Goal: Task Accomplishment & Management: Complete application form

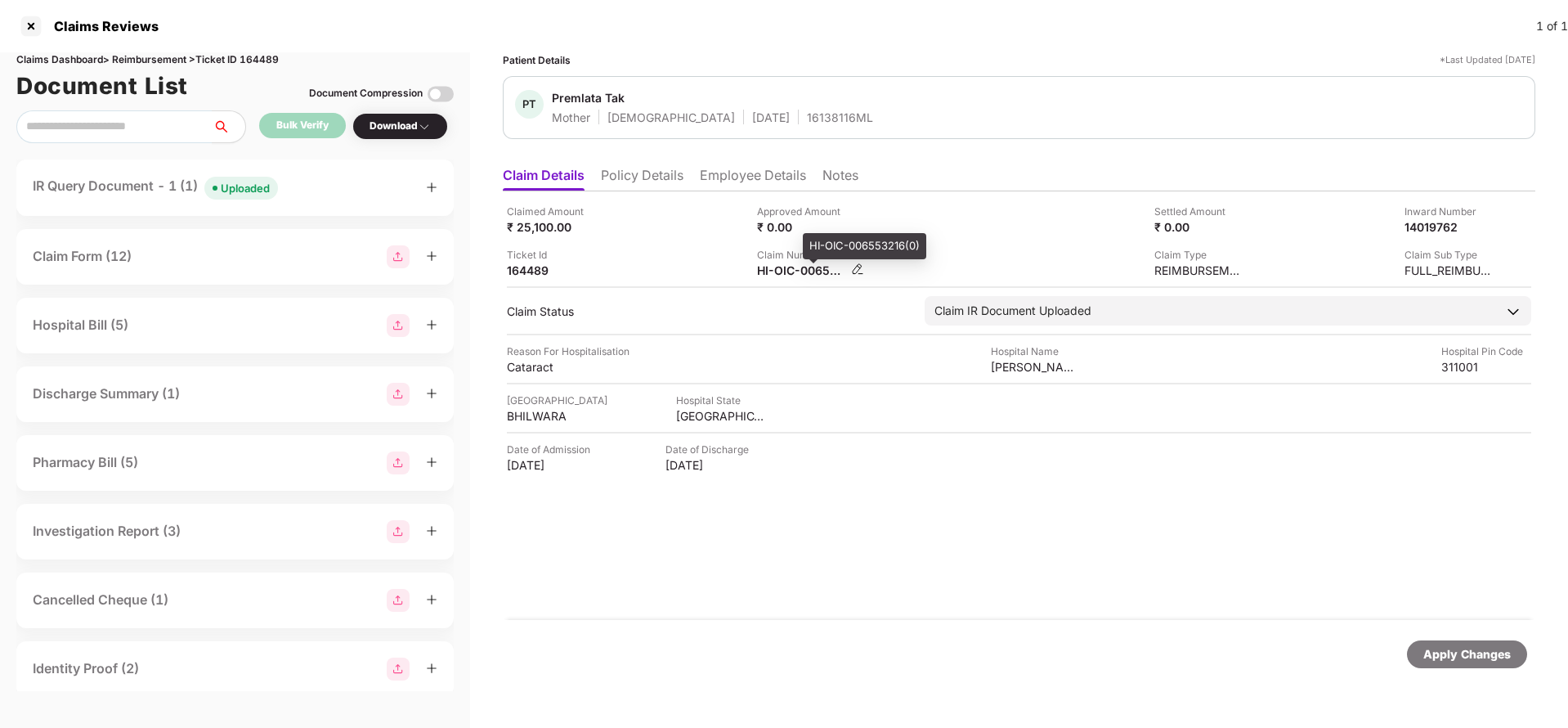
click at [781, 275] on div "HI-OIC-006553216(0)" at bounding box center [802, 270] width 90 height 16
copy div
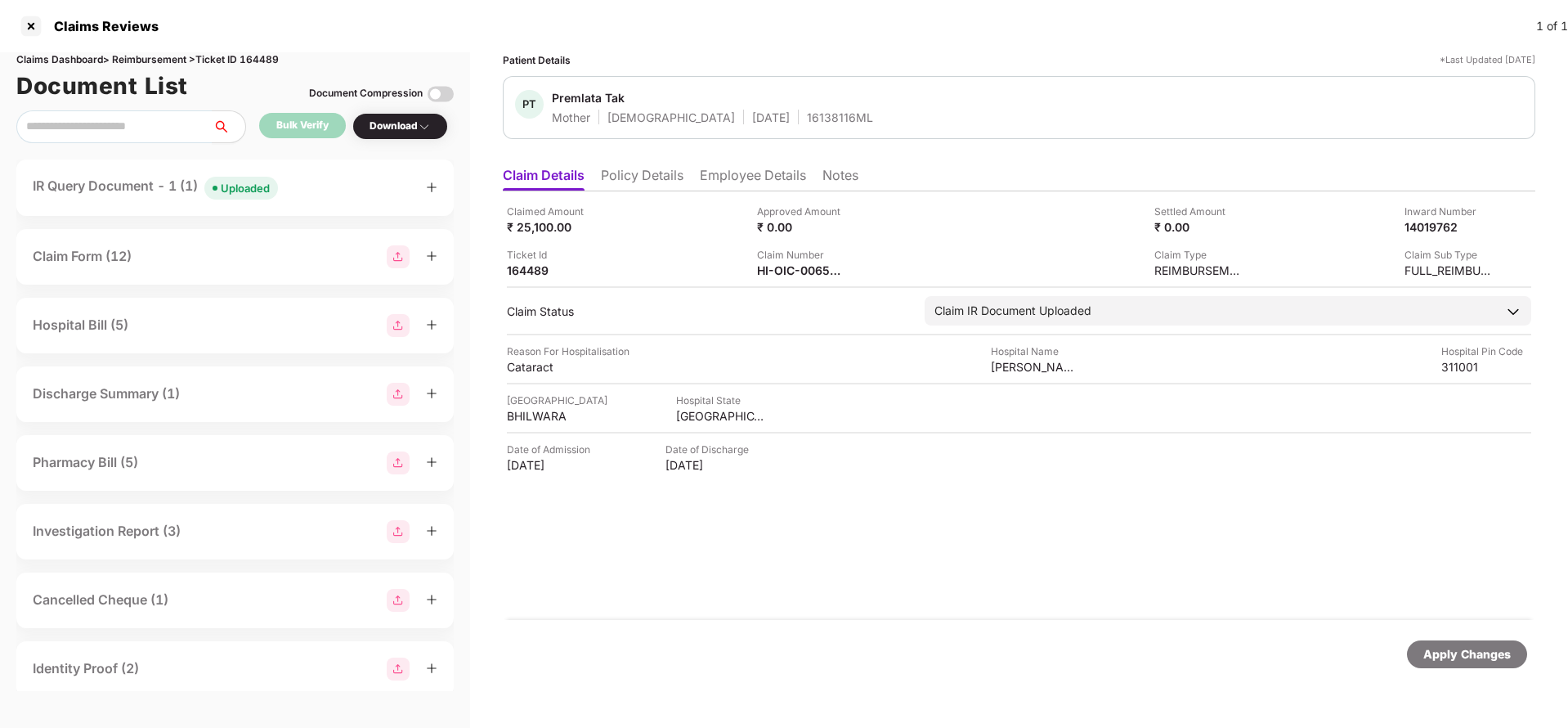
click at [264, 182] on div "Uploaded" at bounding box center [245, 188] width 49 height 17
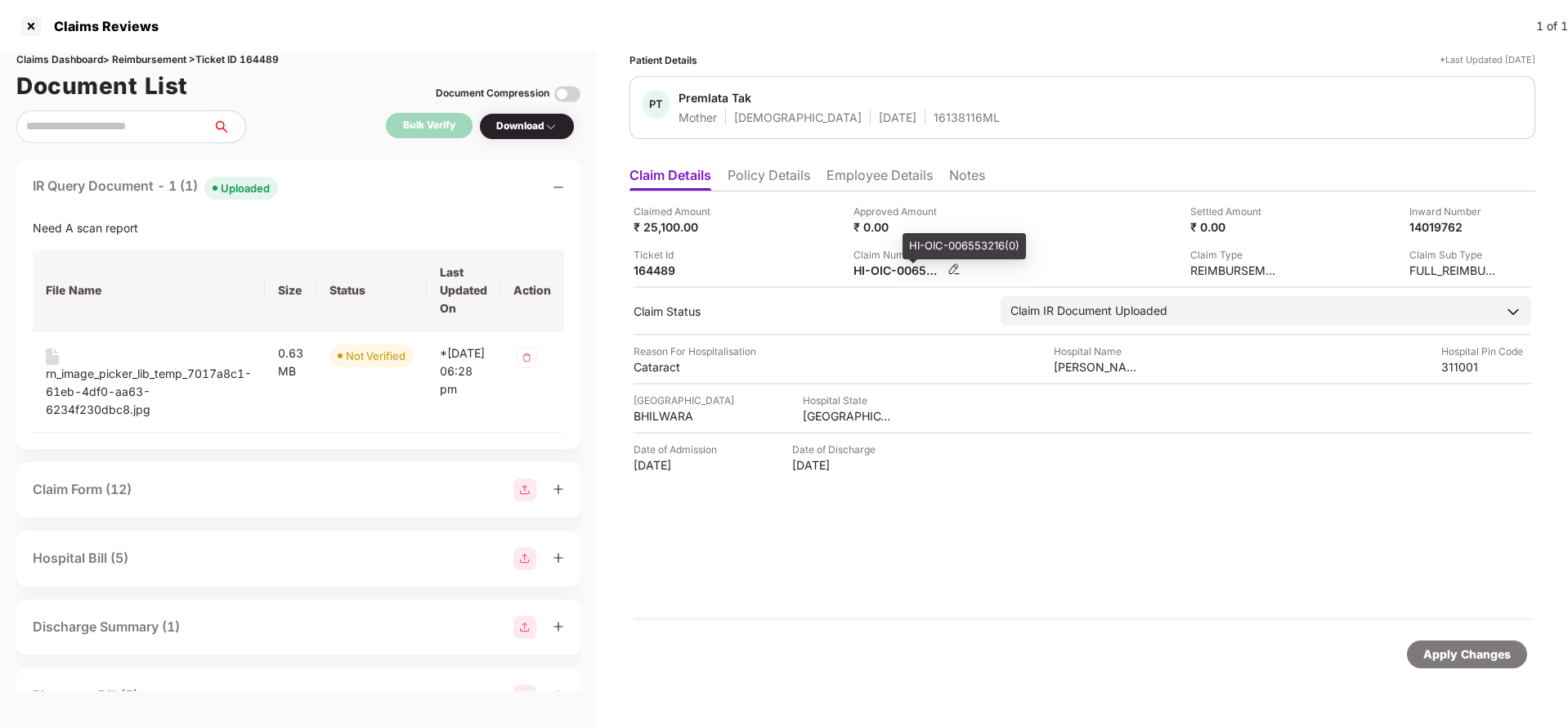
click at [903, 274] on div "HI-OIC-006553216(0)" at bounding box center [898, 270] width 90 height 16
copy div
click at [934, 111] on div "16138116ML" at bounding box center [967, 117] width 66 height 16
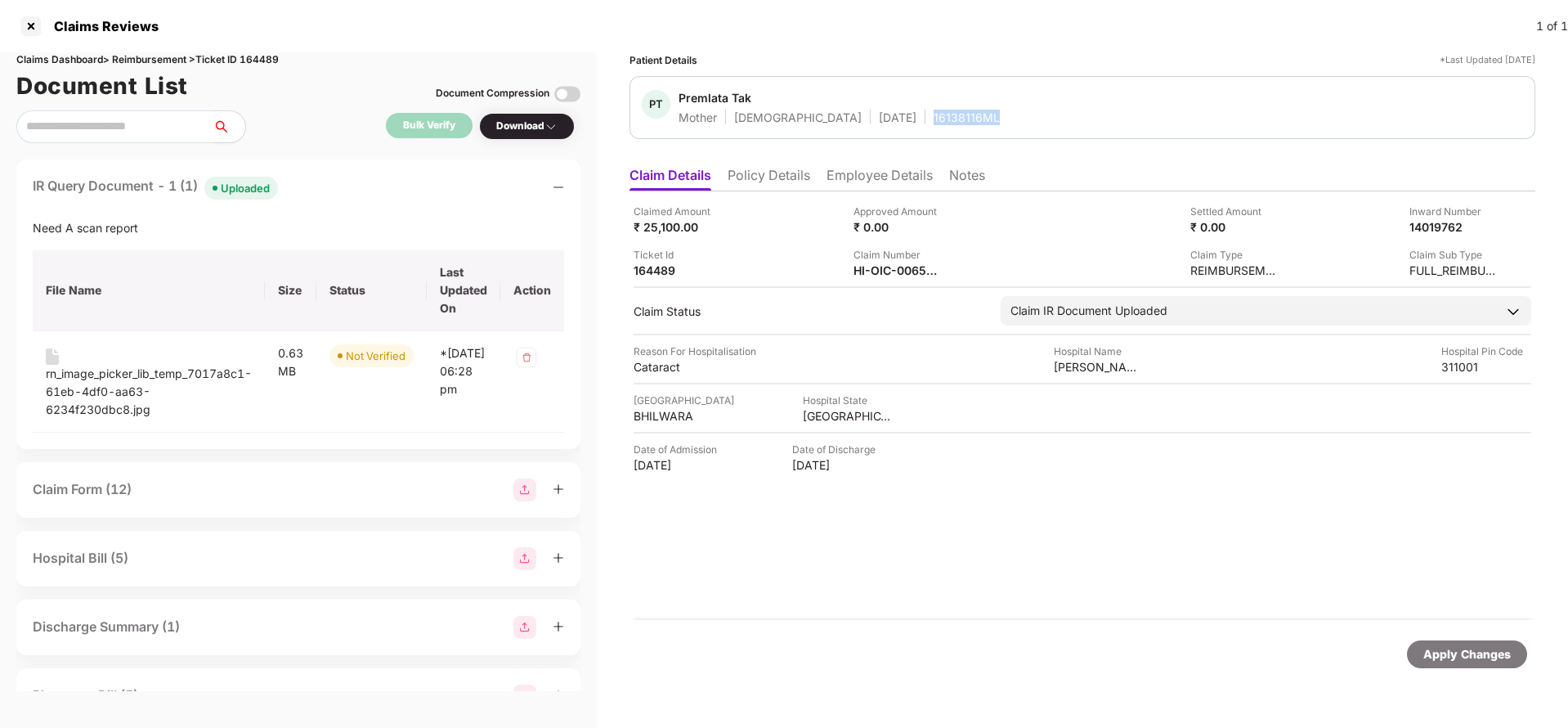
click at [934, 111] on div "16138116ML" at bounding box center [967, 117] width 66 height 16
copy div "16138116ML"
click at [893, 272] on div "HI-OIC-006553216(0)" at bounding box center [898, 270] width 90 height 16
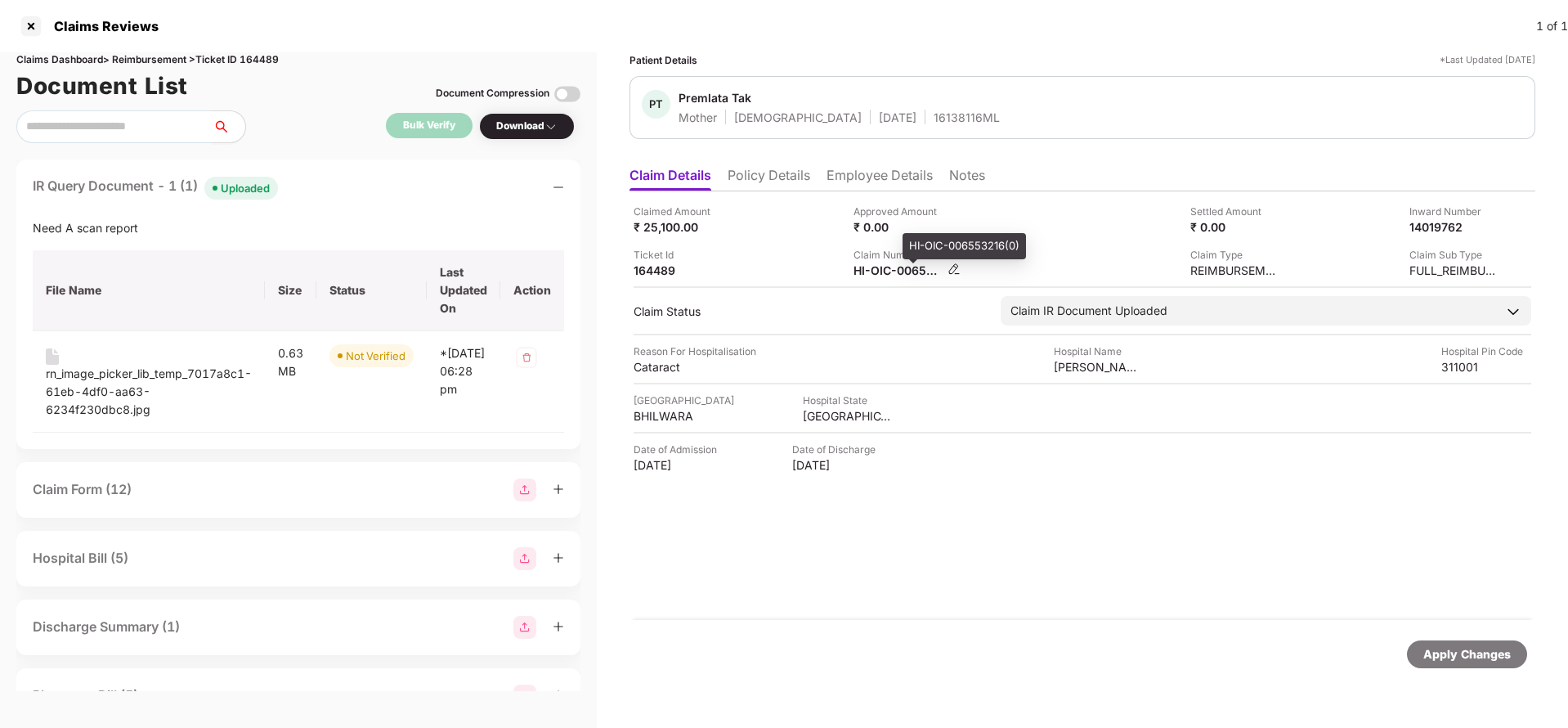
copy div
click at [934, 110] on div "16138116ML" at bounding box center [967, 117] width 66 height 16
copy div "16138116ML"
click at [1430, 652] on div "Apply Changes" at bounding box center [1467, 654] width 87 height 18
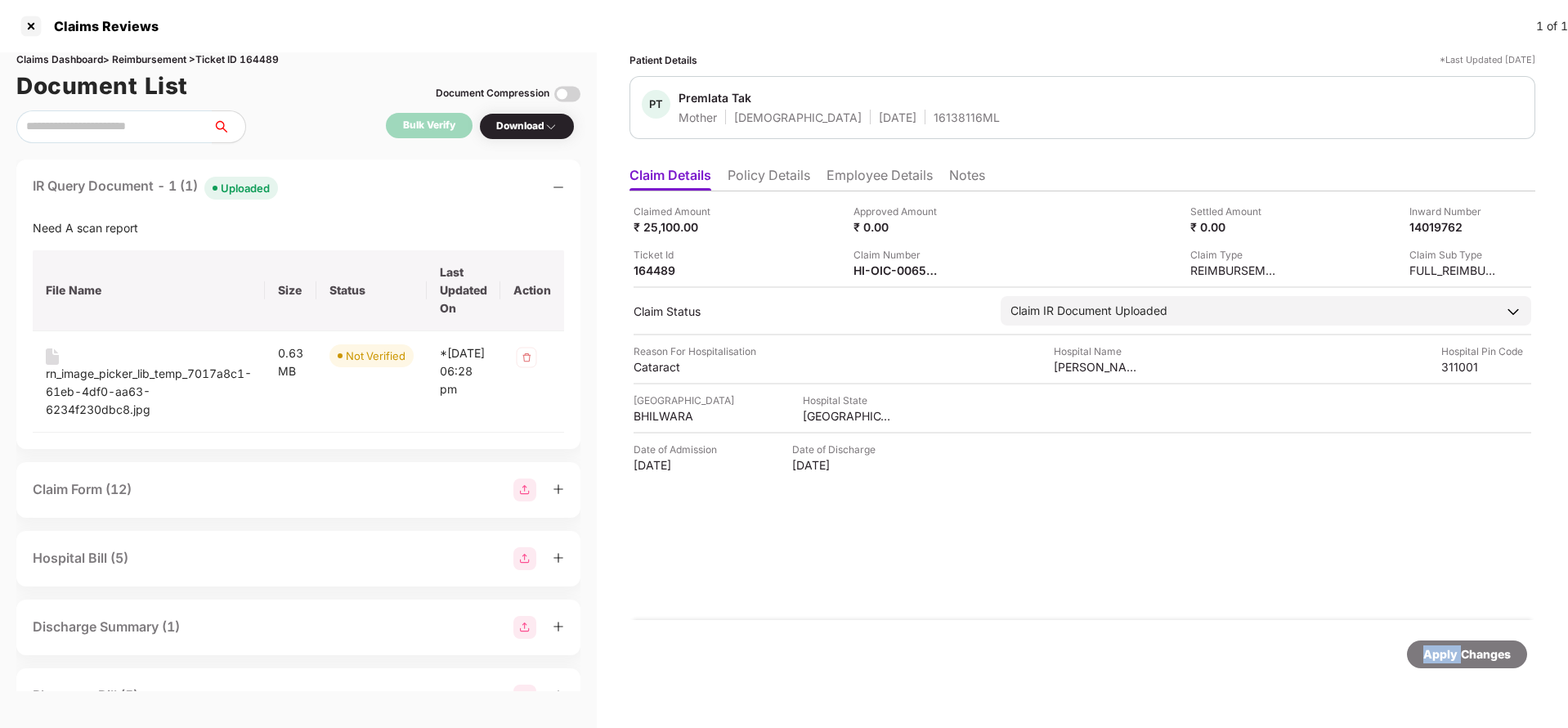
click at [1430, 652] on div "Apply Changes" at bounding box center [1467, 654] width 87 height 18
click at [269, 62] on div "Claims Dashboard > Reimbursement > Ticket ID 164489" at bounding box center [299, 60] width 564 height 16
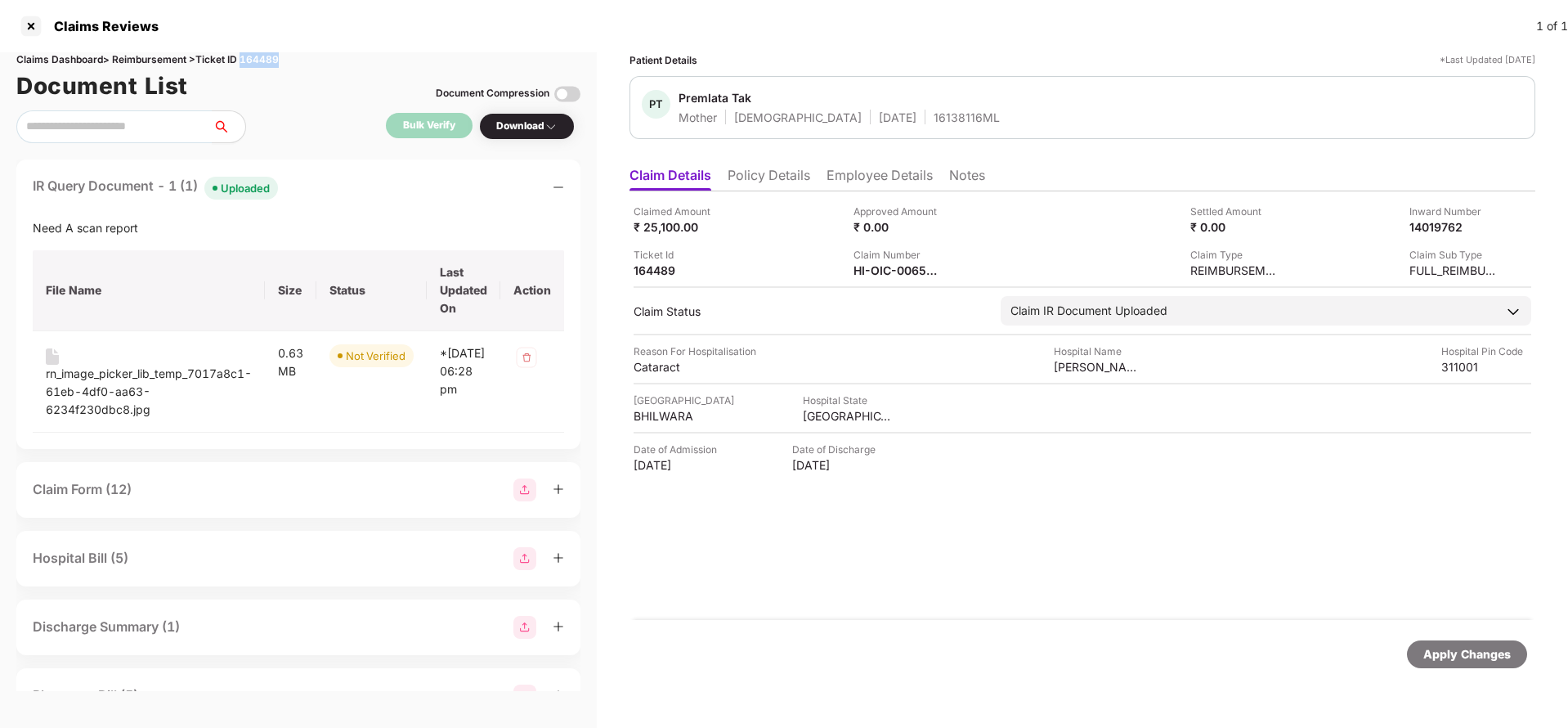
copy div "164489"
click at [1491, 651] on div "Apply Changes" at bounding box center [1467, 654] width 87 height 18
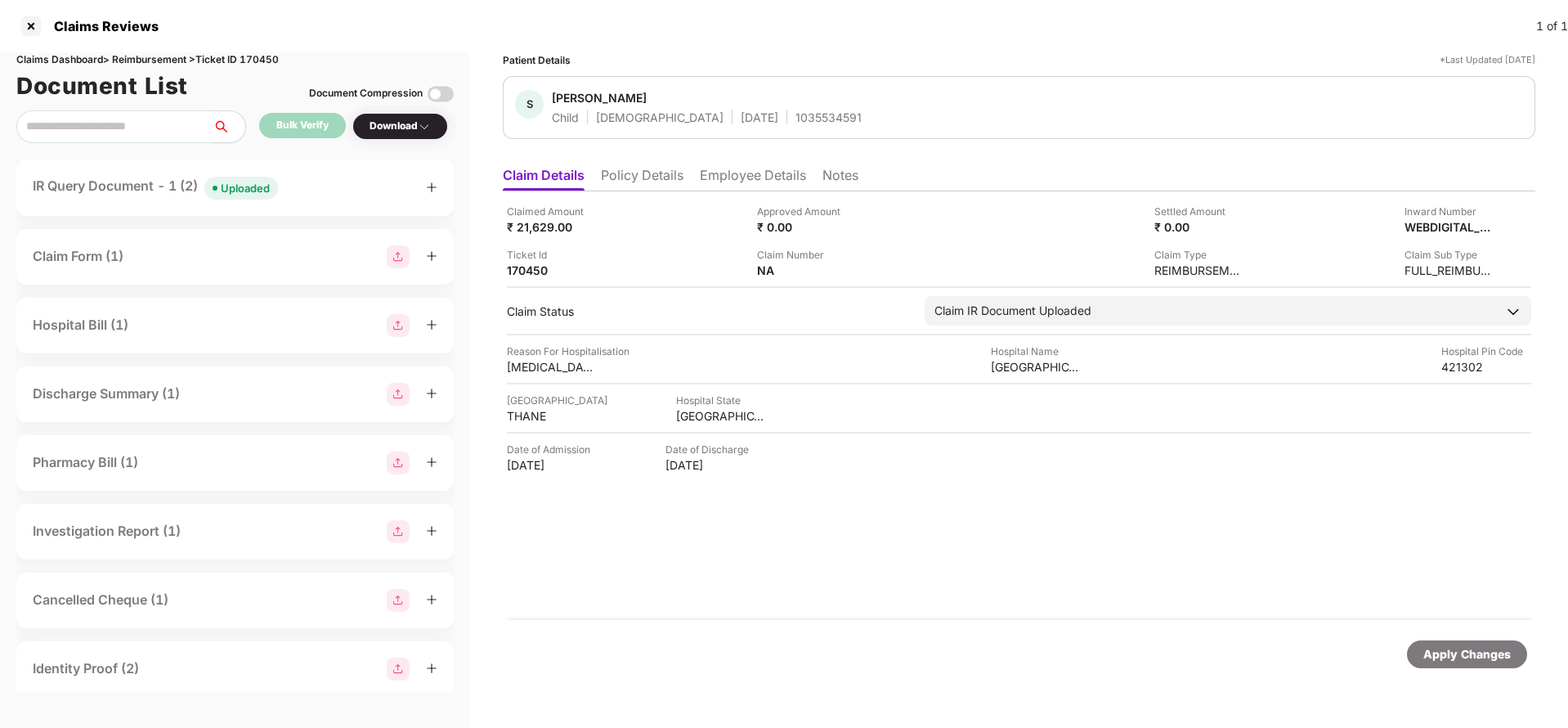
click at [769, 126] on div "S Sanvi Thakare Child Female 27 June 2024 1035534591" at bounding box center [1019, 108] width 1033 height 63
copy div "1035534591"
click at [861, 270] on img at bounding box center [858, 269] width 13 height 13
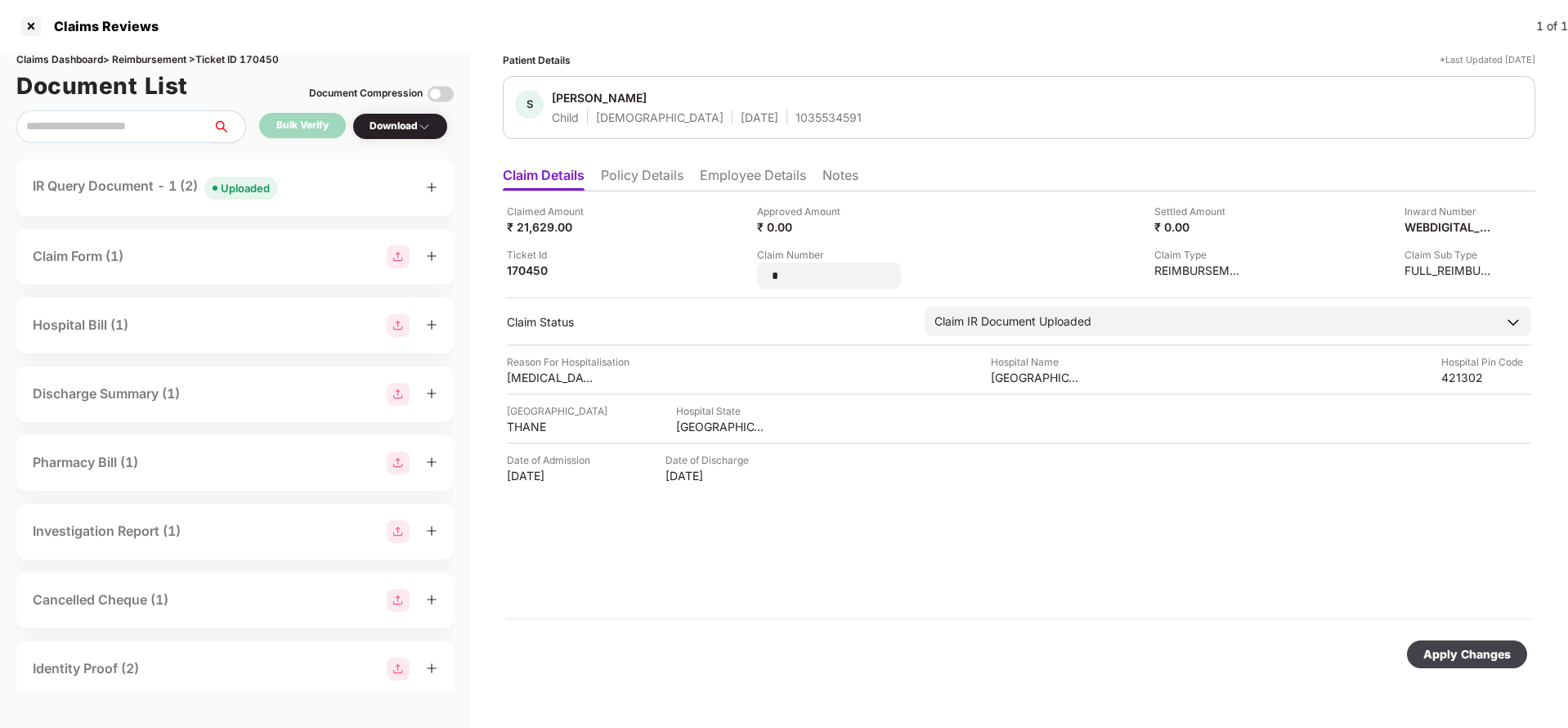
type input "*"
type input "**********"
click at [1445, 648] on div "Apply Changes" at bounding box center [1467, 654] width 87 height 18
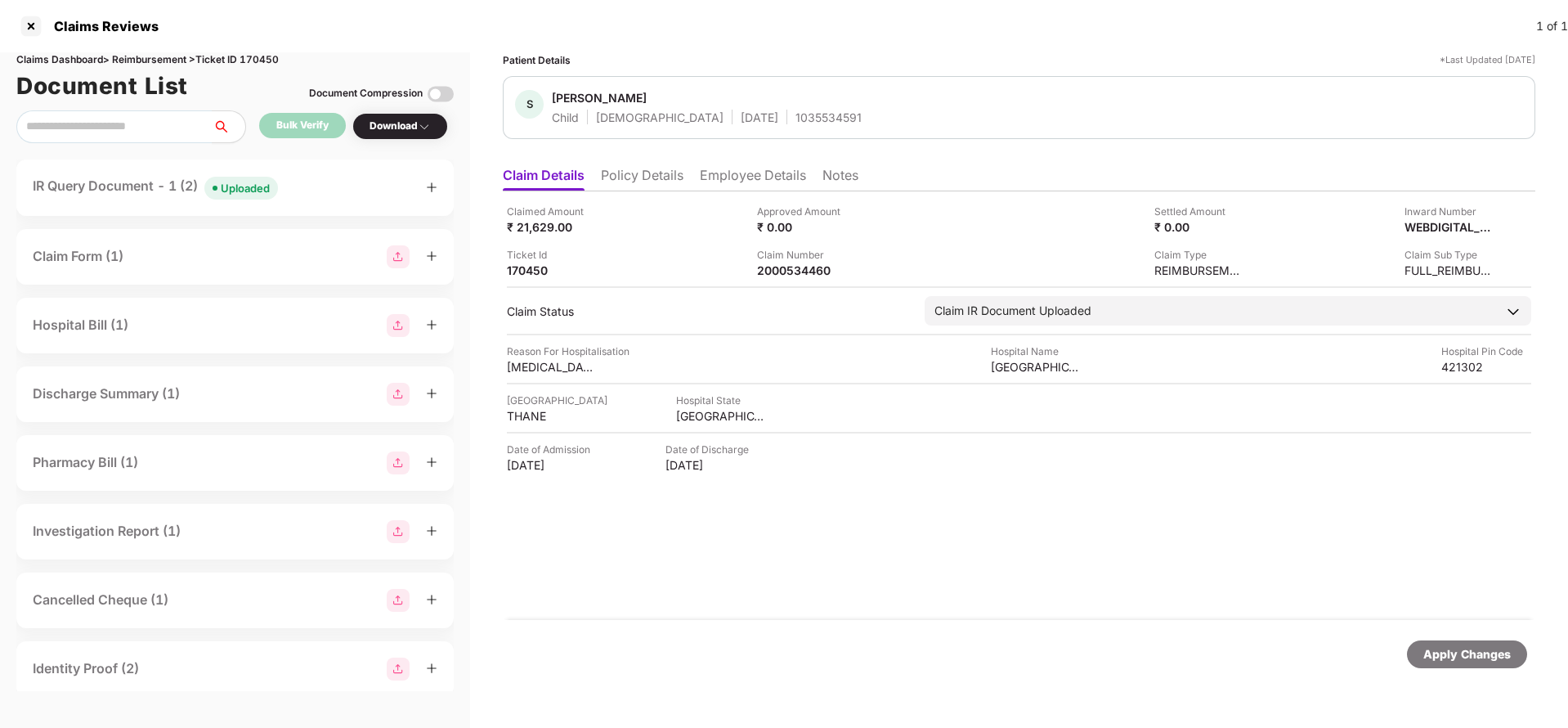
click at [223, 182] on span "Uploaded" at bounding box center [241, 188] width 74 height 23
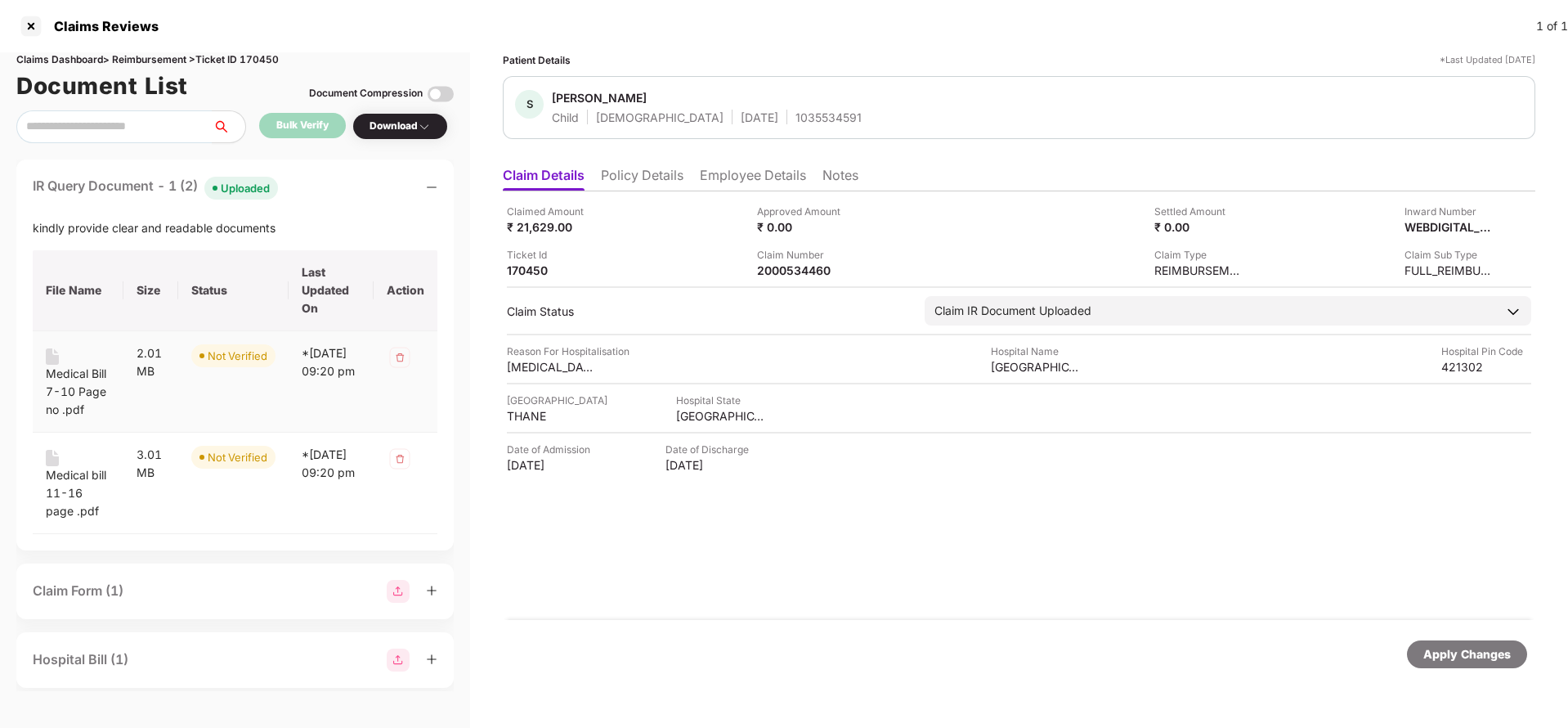
click at [74, 395] on div "Medical Bill 7-10 Page no .pdf" at bounding box center [77, 392] width 64 height 54
click at [55, 490] on div "Medical bill 11-16 page .pdf" at bounding box center [77, 493] width 64 height 54
click at [584, 616] on div "Claimed Amount ₹ 21,629.00 Approved Amount ₹ 0.00 Settled Amount ₹ 0.00 Inward …" at bounding box center [1019, 406] width 1033 height 428
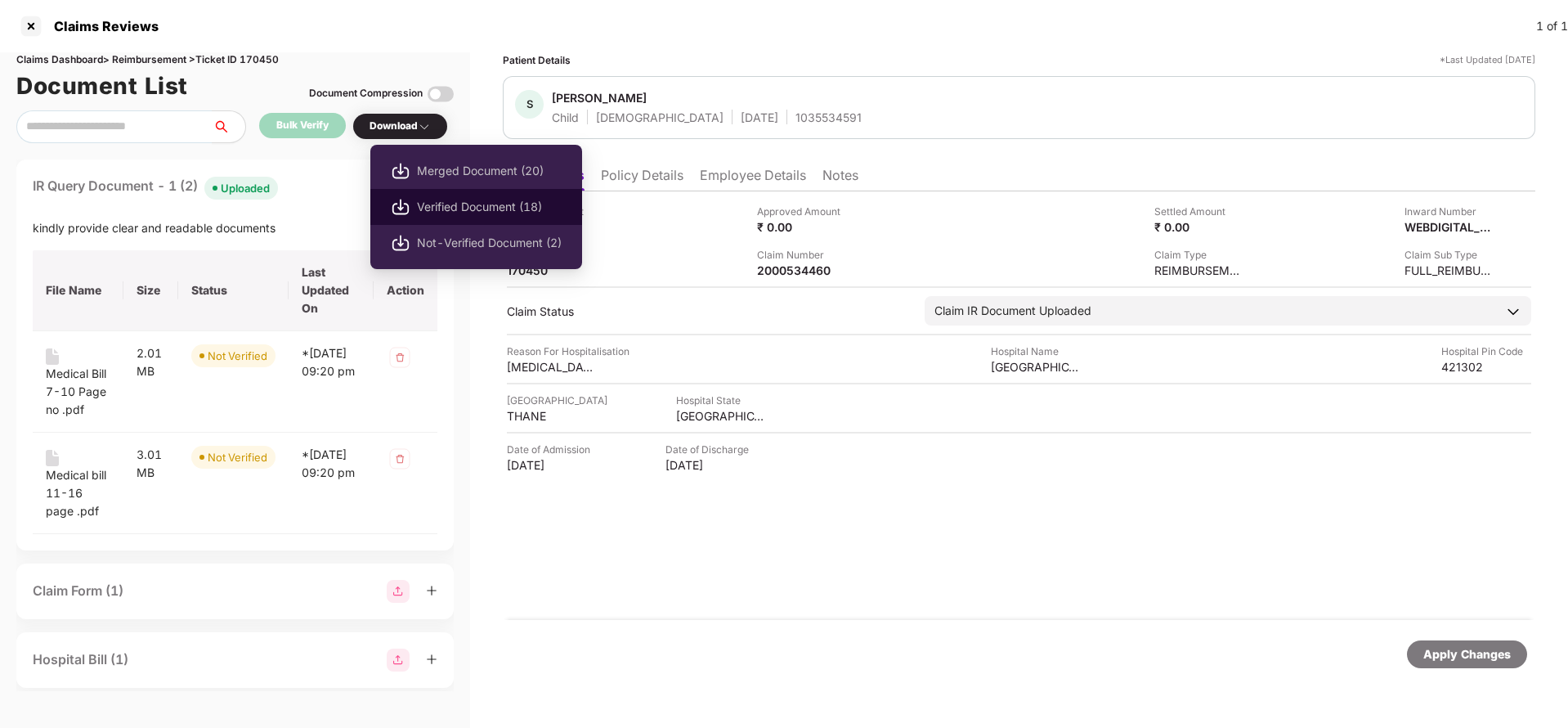
click at [462, 209] on span "Verified Document (18)" at bounding box center [489, 207] width 145 height 18
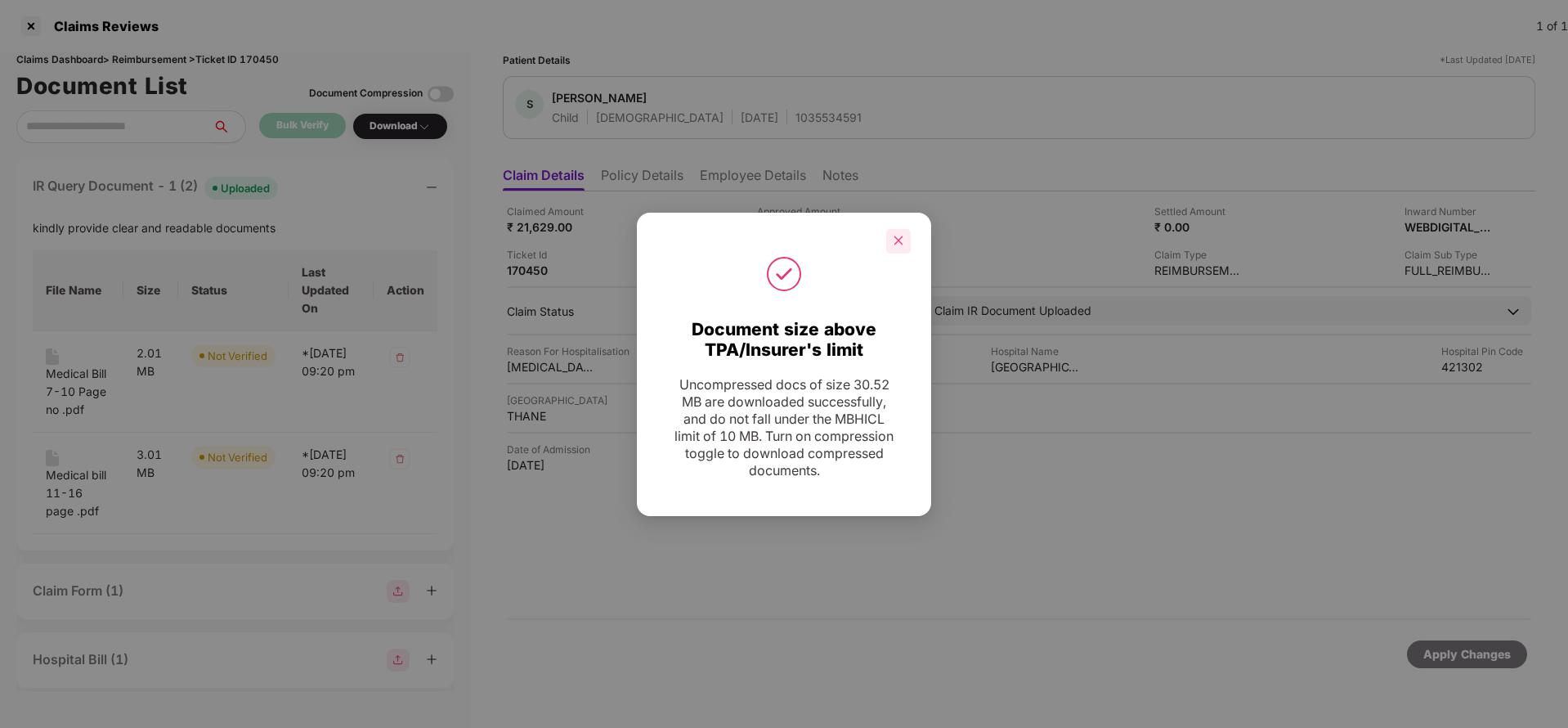
click at [890, 244] on div at bounding box center [899, 241] width 24 height 24
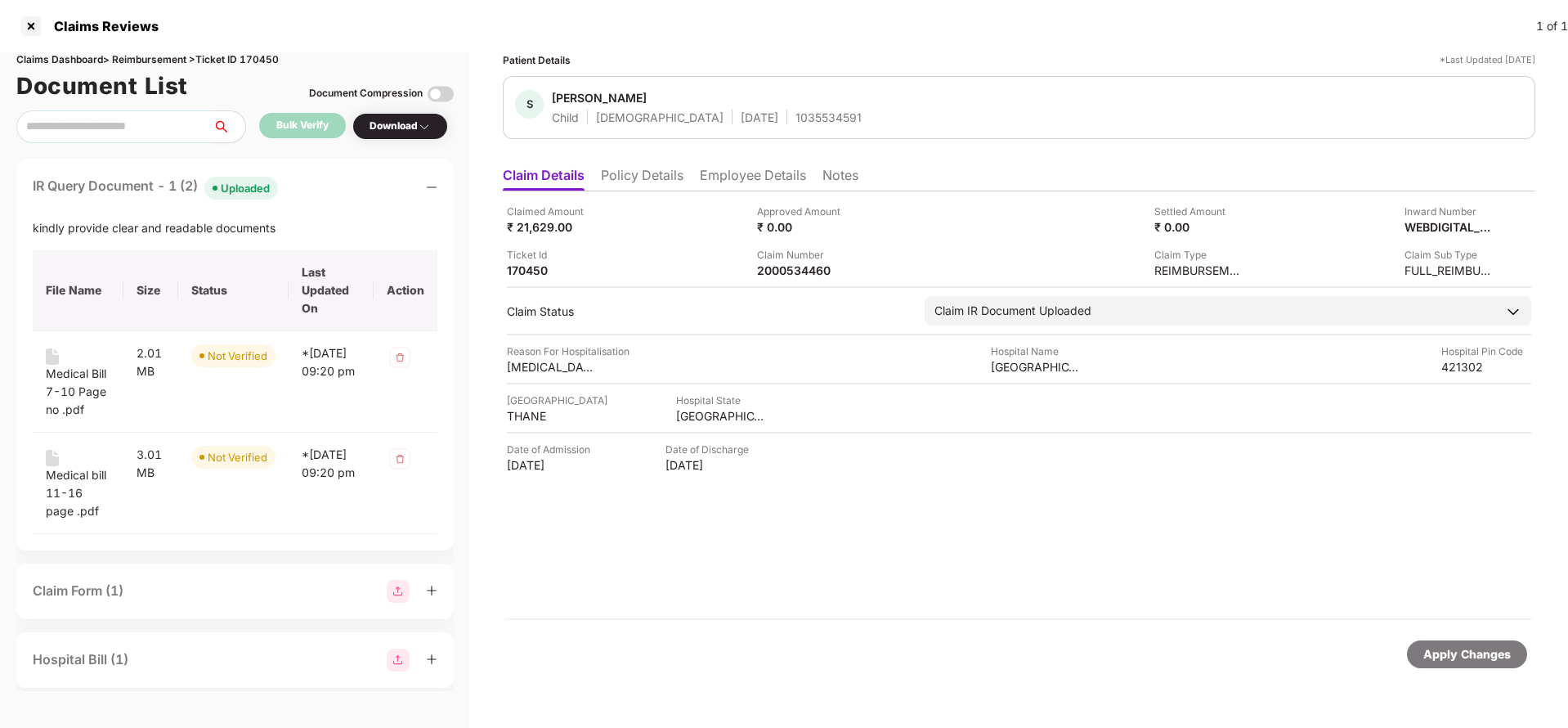
click at [794, 278] on div "Claimed Amount ₹ 21,629.00 Approved Amount ₹ 0.00 Settled Amount ₹ 0.00 Inward …" at bounding box center [1019, 406] width 1033 height 428
click at [794, 276] on div "2000534460" at bounding box center [802, 270] width 90 height 16
copy div "2000534460"
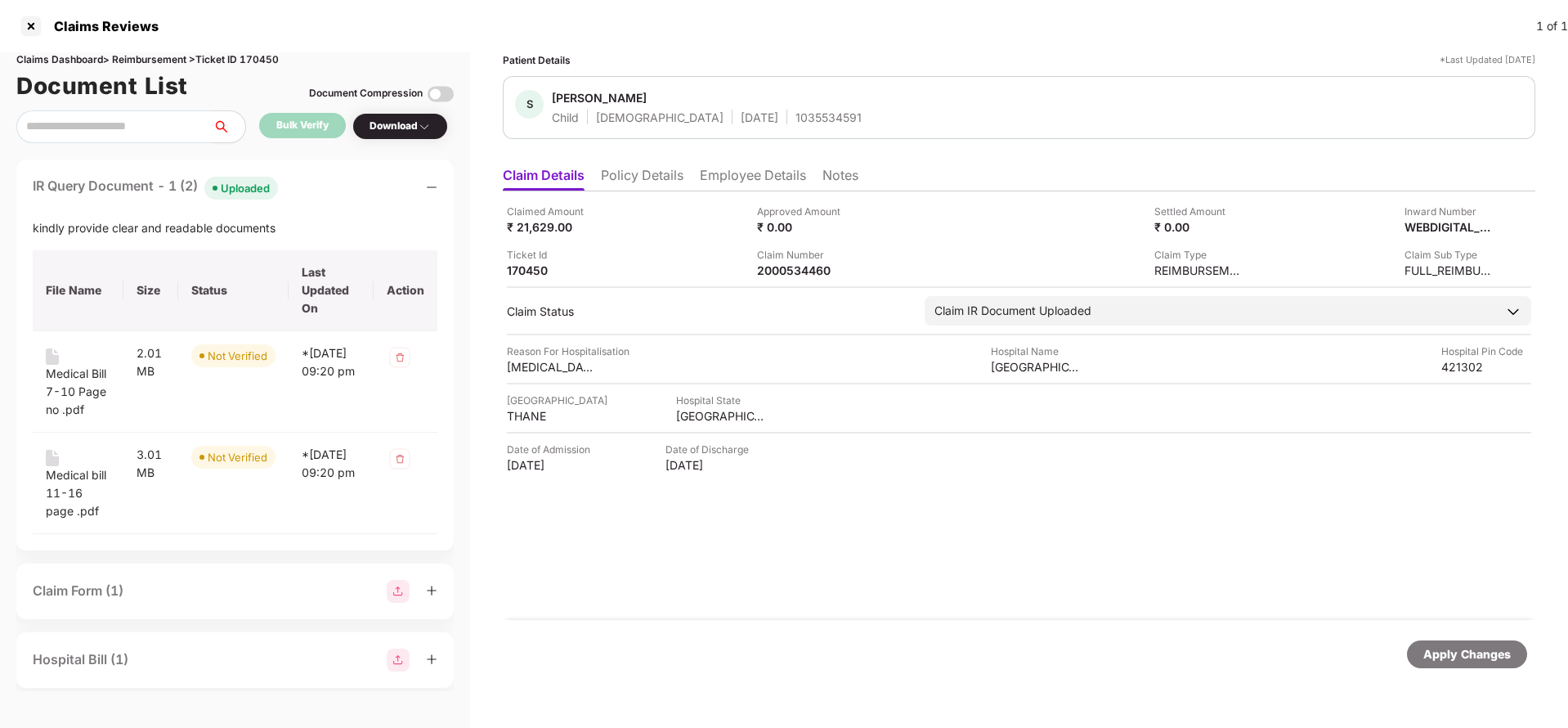
click at [796, 125] on div "S Sanvi Thakare Child Female 27 June 2024 1035534591" at bounding box center [1019, 108] width 1033 height 63
copy div "1035534591"
click at [795, 267] on div "2000534460" at bounding box center [802, 270] width 90 height 16
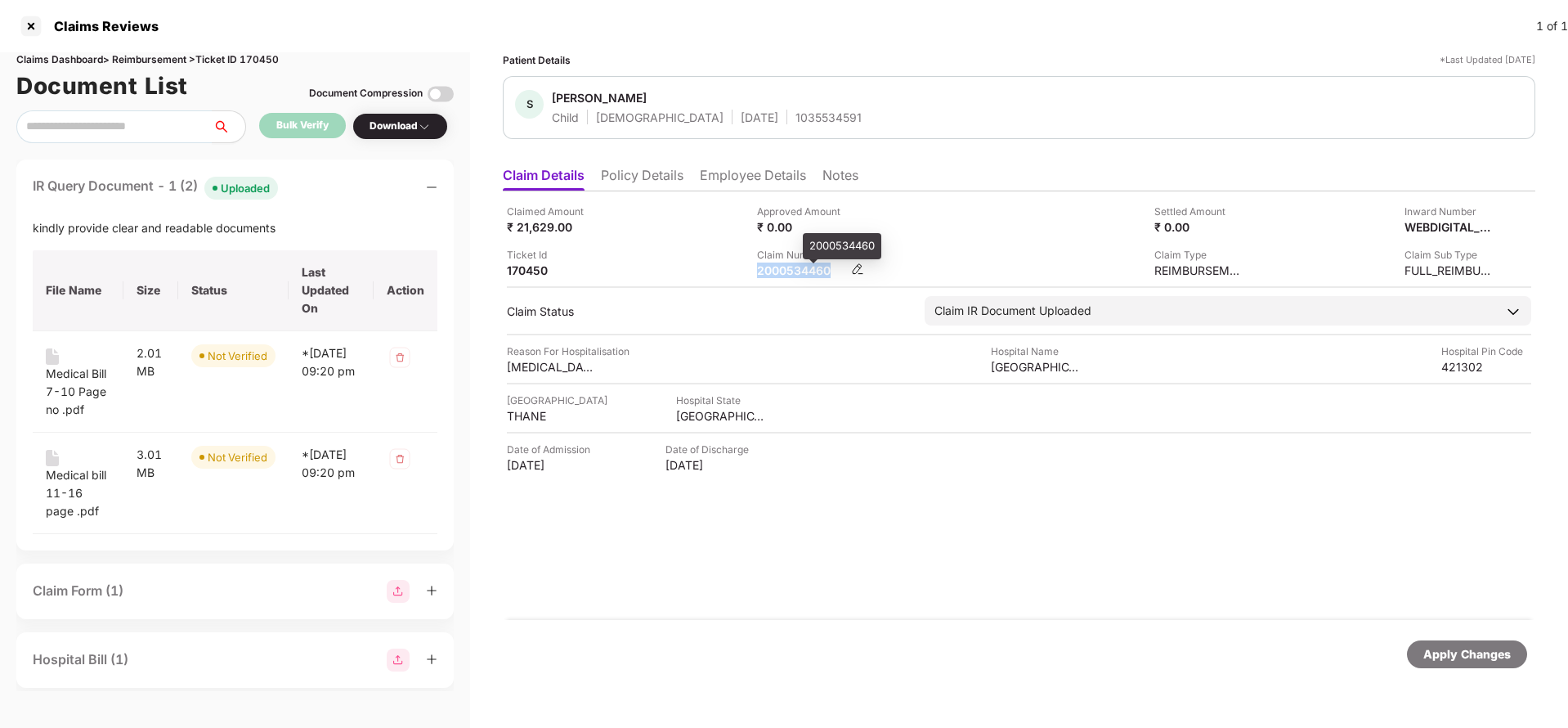
copy div "2000534460"
click at [796, 113] on div "1035534591" at bounding box center [828, 117] width 66 height 16
copy div "1035534591"
click at [1463, 646] on div "Apply Changes" at bounding box center [1467, 654] width 87 height 18
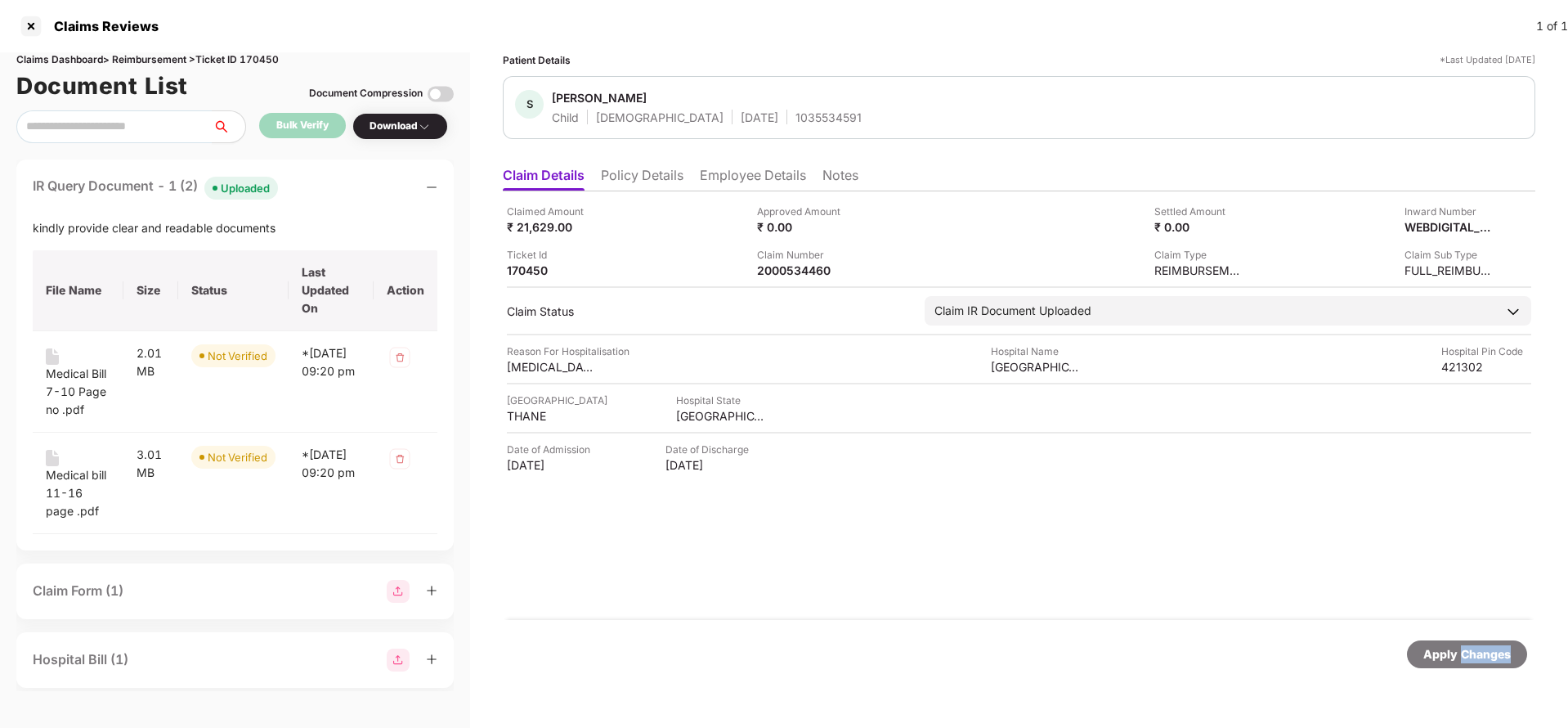
click at [1463, 646] on div "Apply Changes" at bounding box center [1467, 654] width 87 height 18
click at [1471, 651] on div "Apply Changes" at bounding box center [1467, 654] width 87 height 18
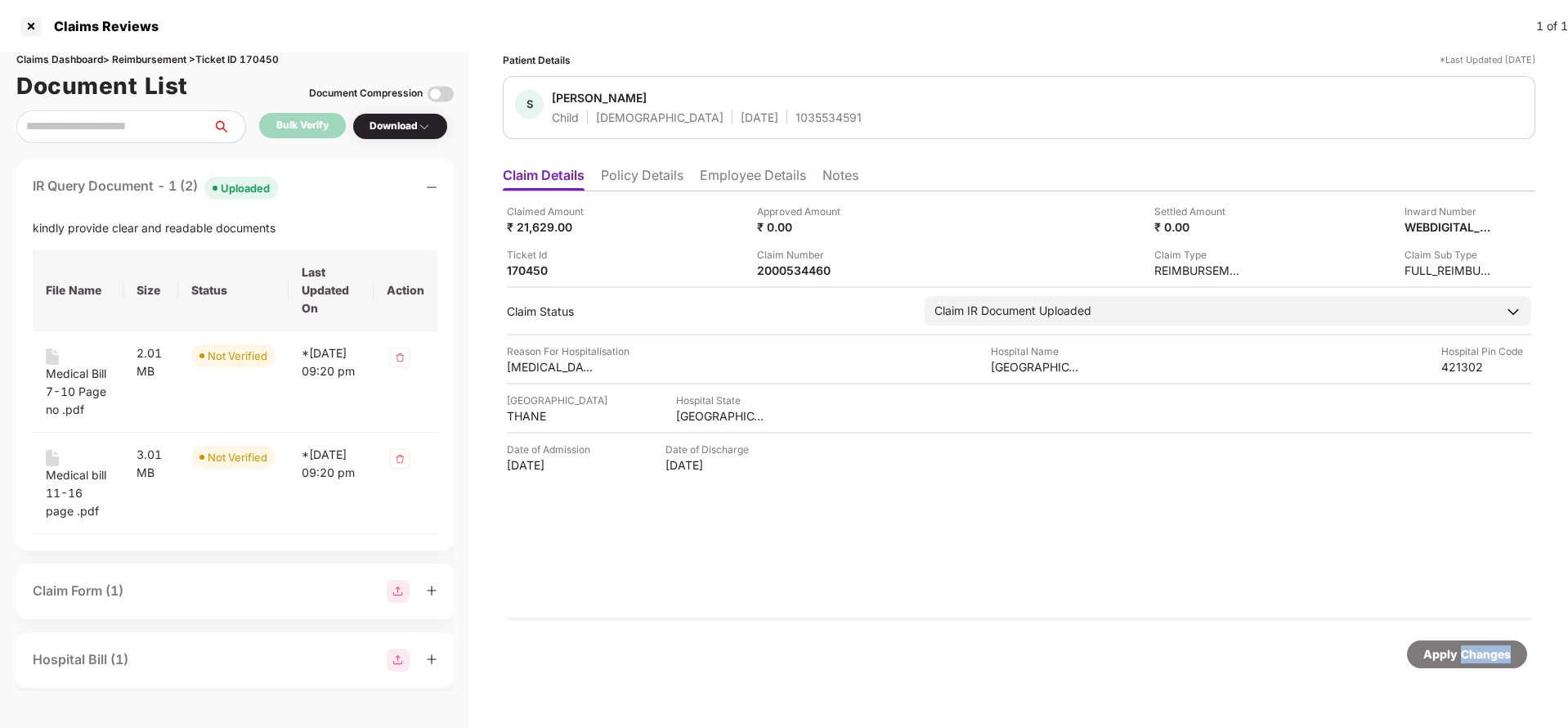
click at [1471, 651] on div "Apply Changes" at bounding box center [1467, 654] width 87 height 18
click at [259, 61] on div "Claims Dashboard > Reimbursement > Ticket ID 170450" at bounding box center [235, 60] width 437 height 16
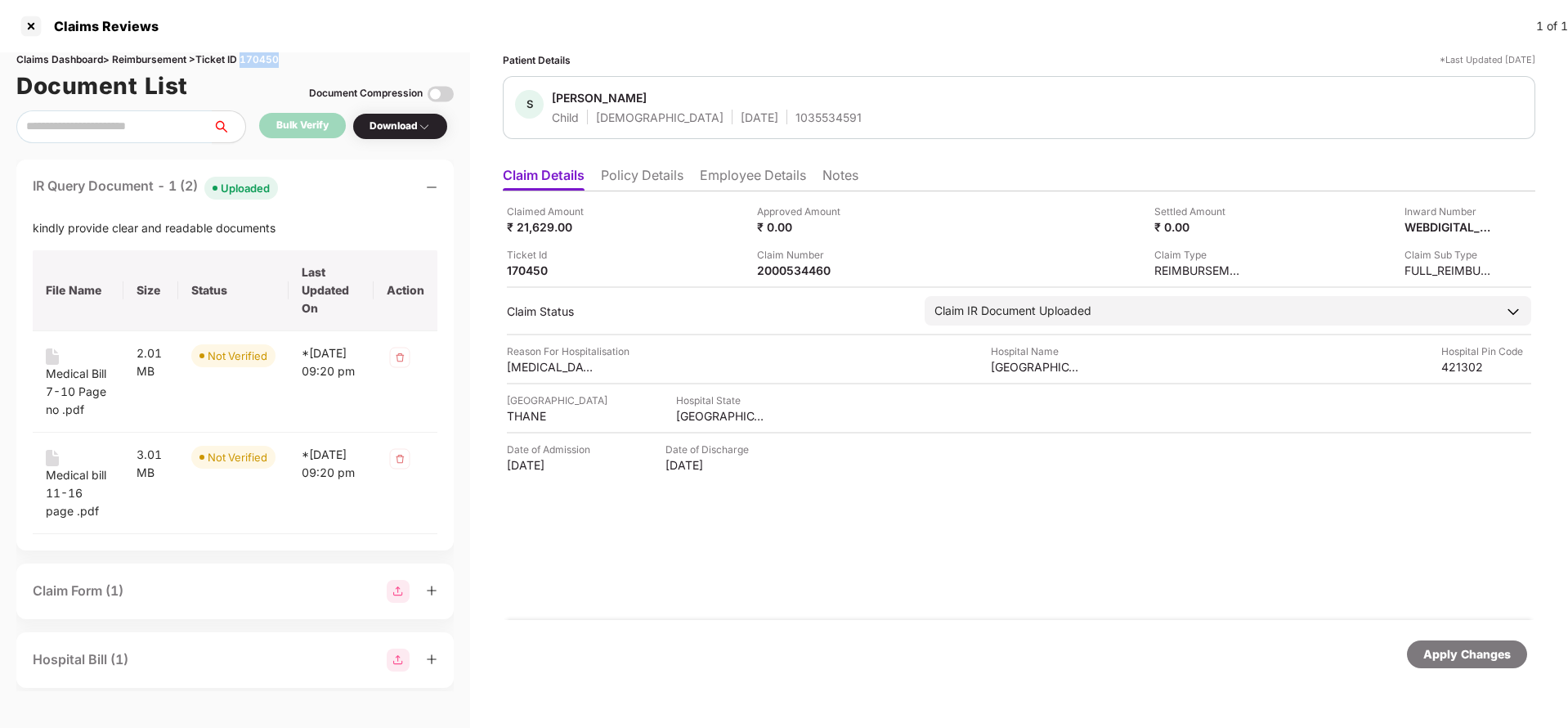
copy div "170450"
click at [1471, 648] on div "Apply Changes" at bounding box center [1467, 654] width 87 height 18
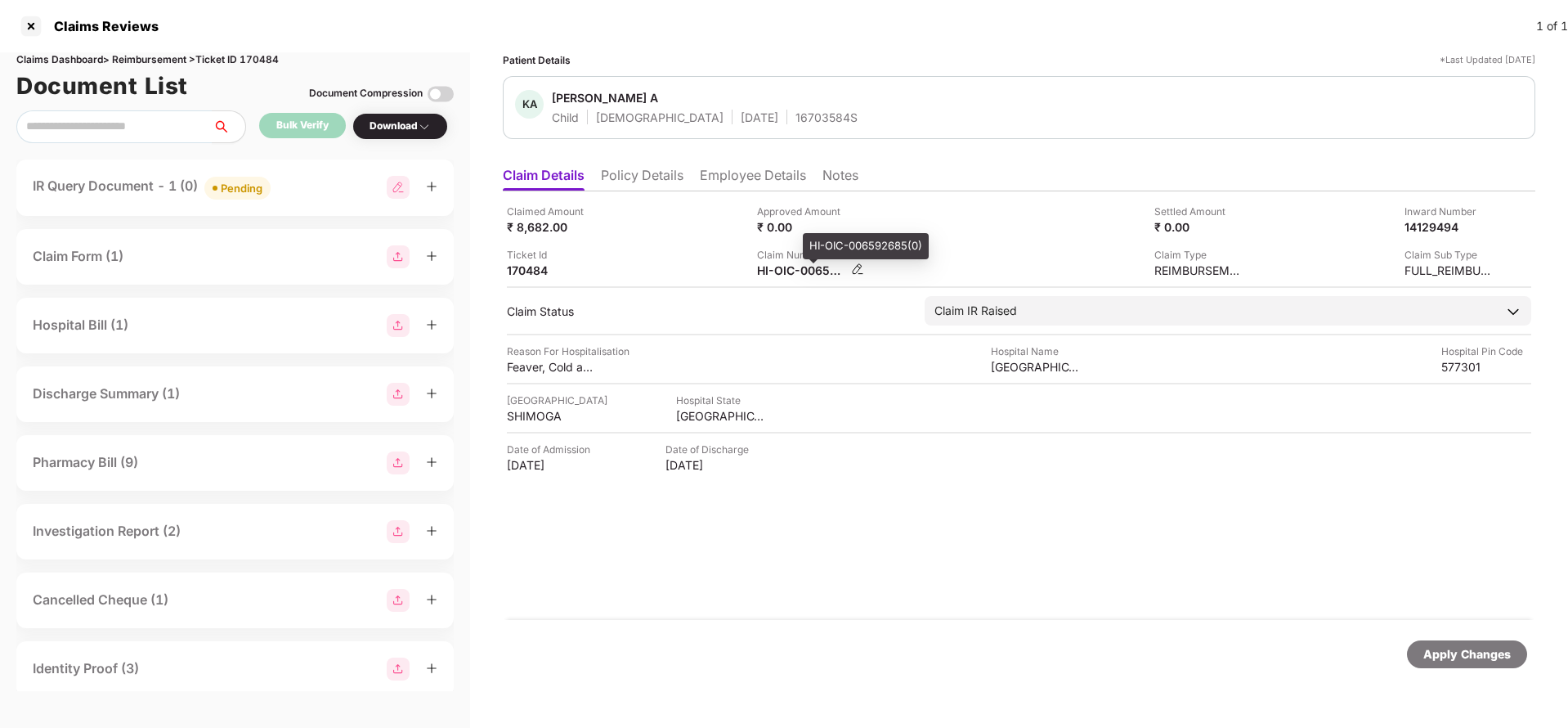
click at [793, 270] on div "HI-OIC-006592685(0)" at bounding box center [802, 270] width 90 height 16
copy div
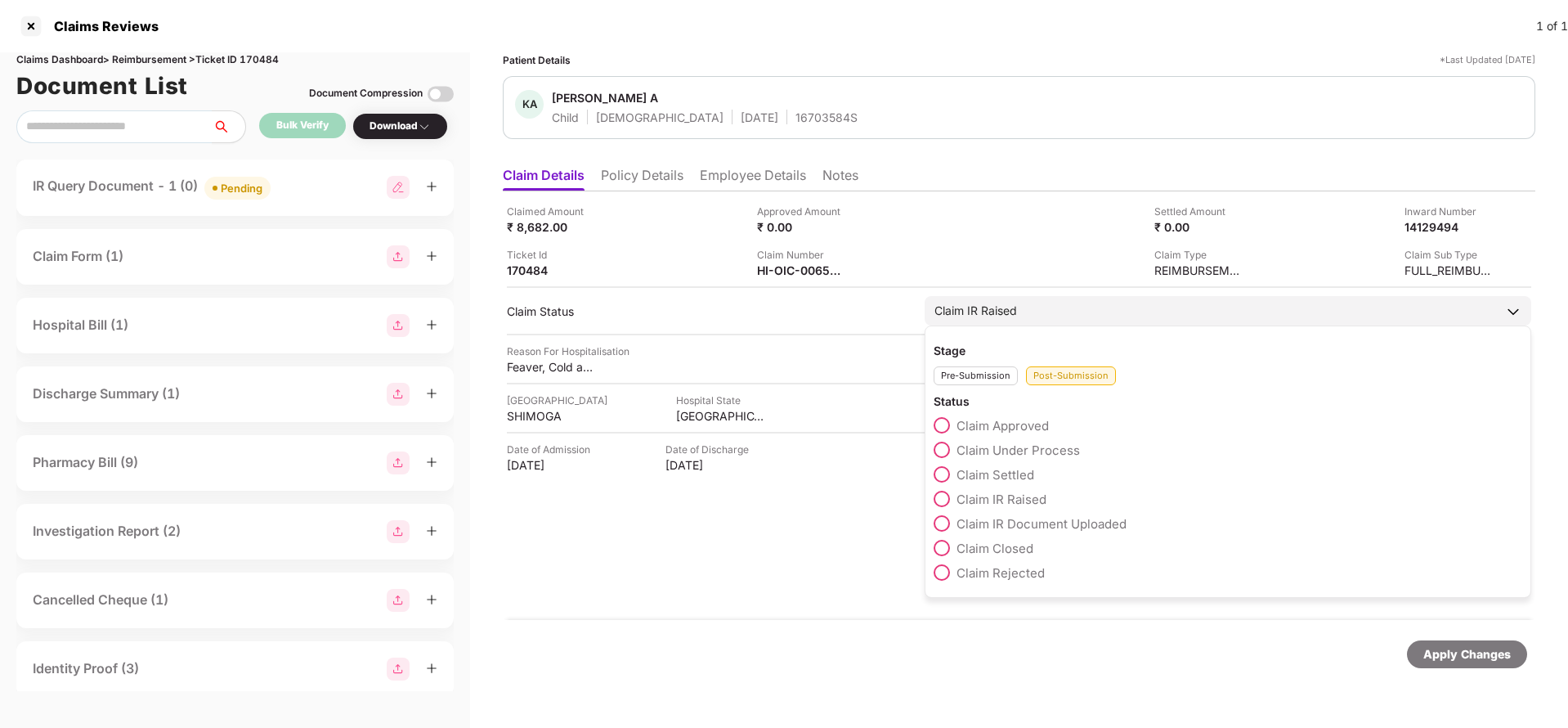
click at [996, 475] on span "Claim Settled" at bounding box center [995, 475] width 77 height 16
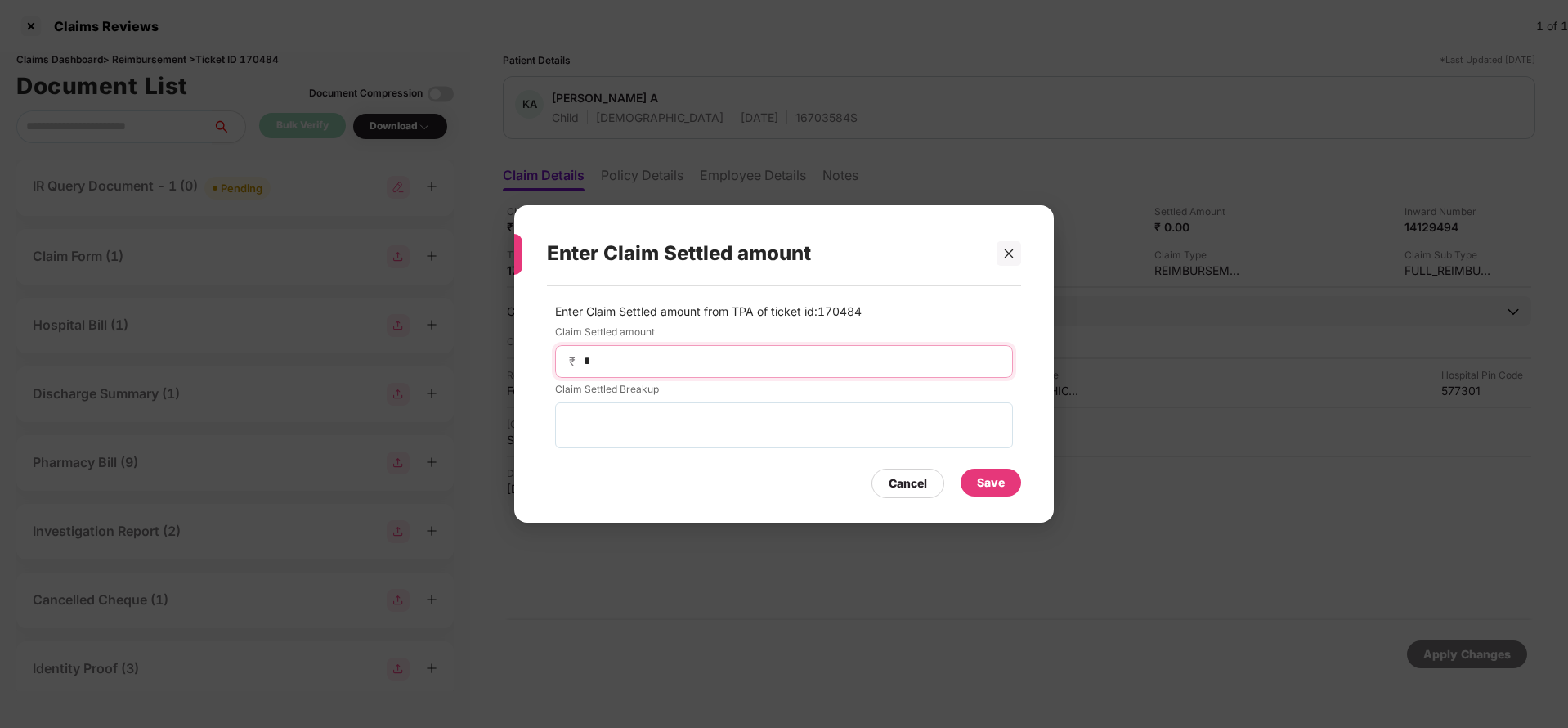
click at [616, 359] on input "*" at bounding box center [791, 361] width 417 height 17
type input "****"
click at [1006, 490] on div "Save" at bounding box center [991, 483] width 60 height 28
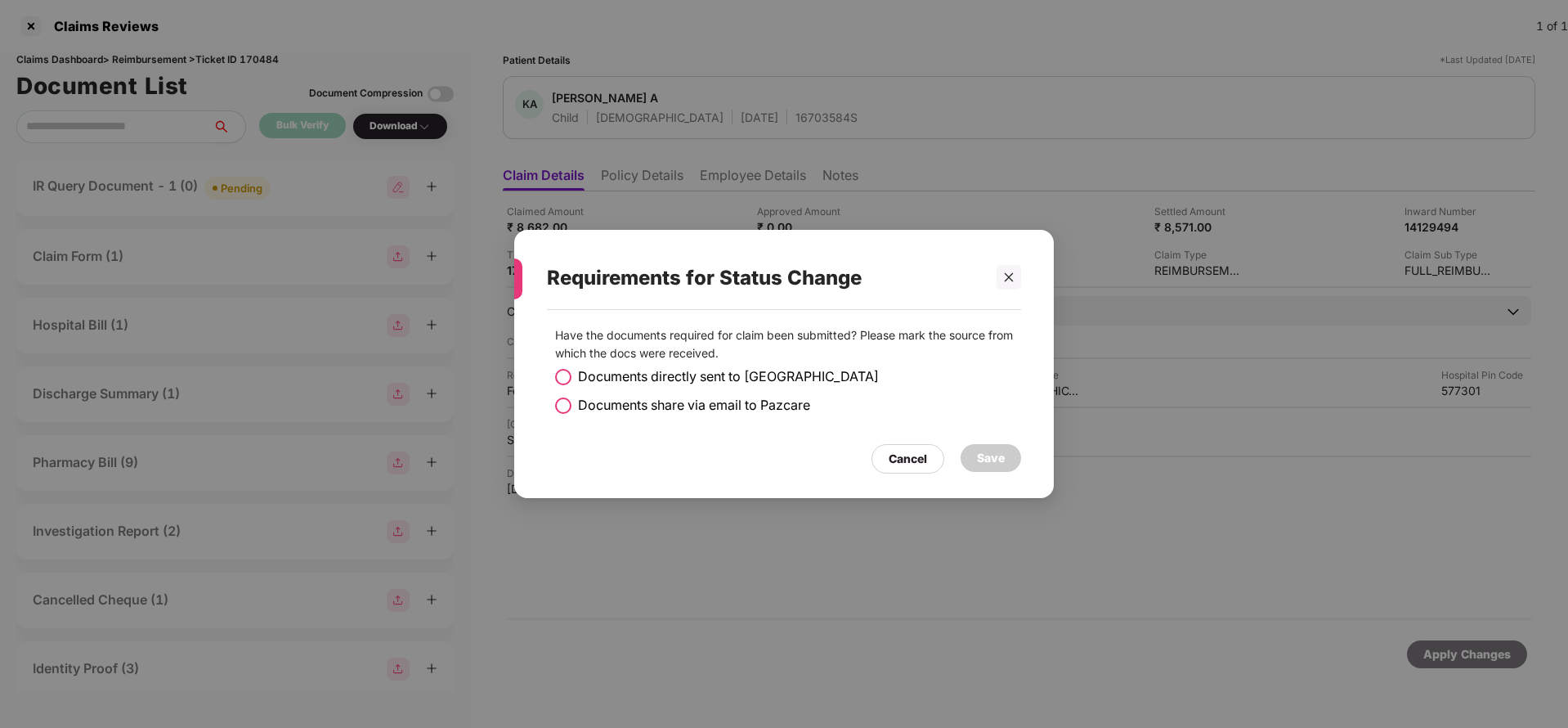
click at [602, 407] on span "Documents share via email to Pazcare" at bounding box center [694, 405] width 233 height 20
click at [987, 460] on div "Save" at bounding box center [991, 457] width 28 height 18
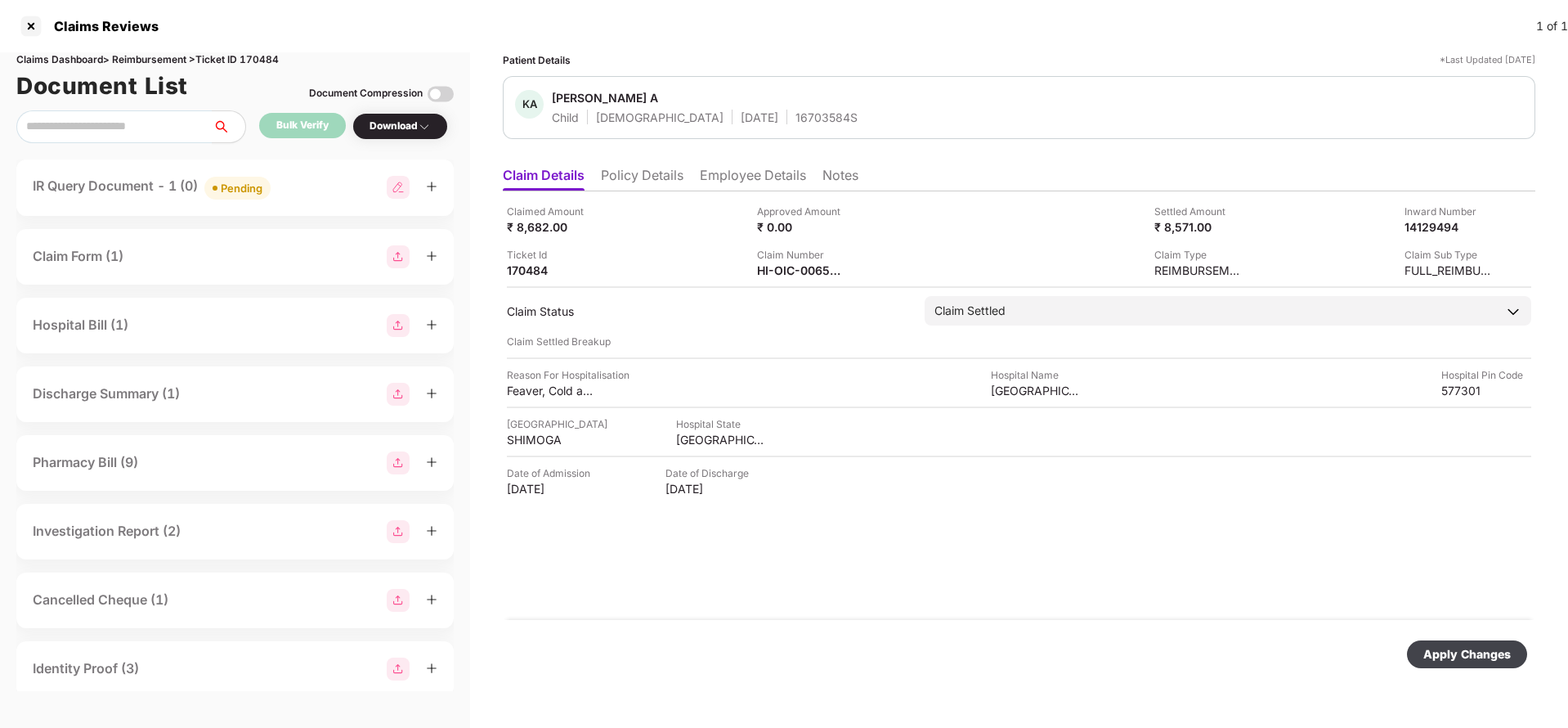
click at [1425, 649] on div "Apply Changes" at bounding box center [1467, 654] width 120 height 28
click at [779, 274] on div "HI-OIC-006592685(0)" at bounding box center [802, 270] width 90 height 16
copy div
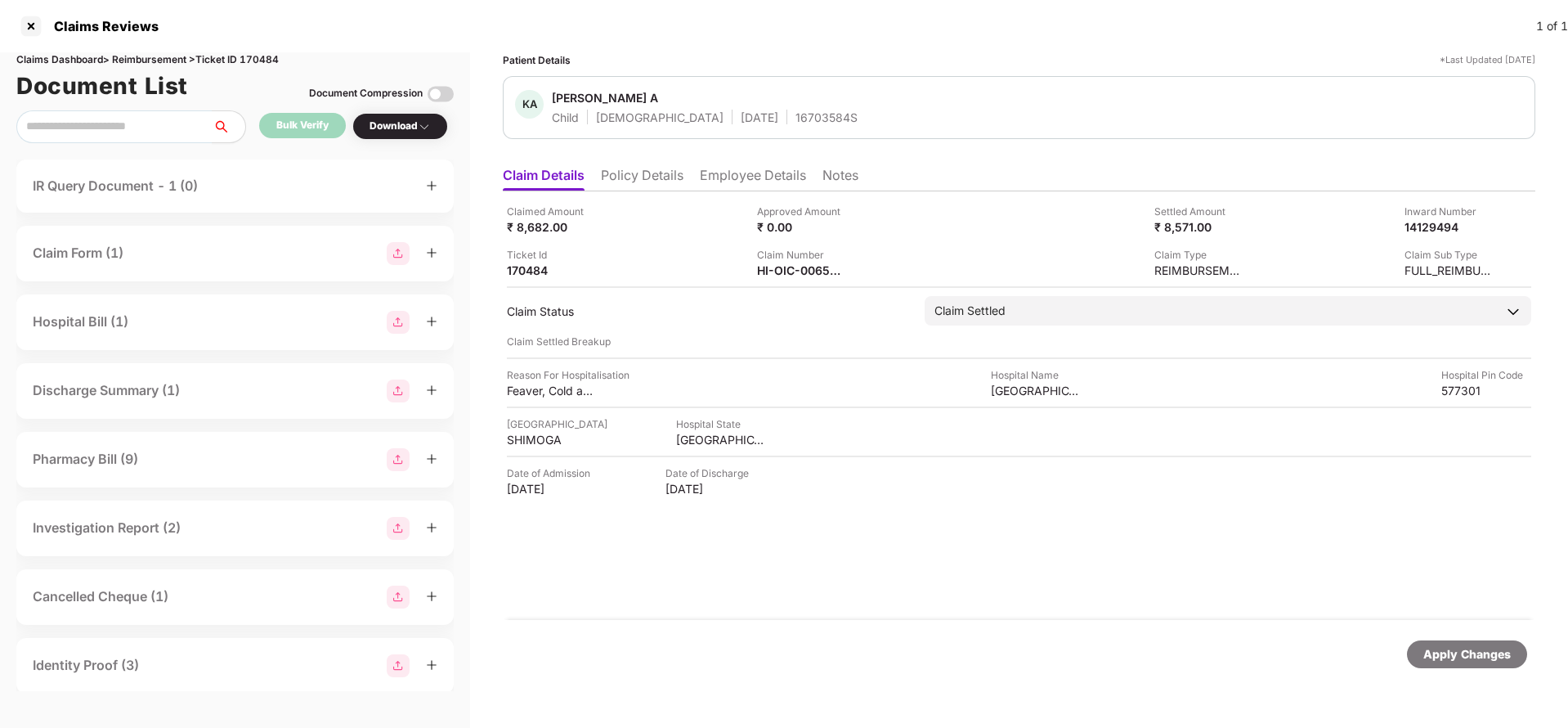
click at [796, 113] on div "16703584S" at bounding box center [826, 117] width 62 height 16
copy div "16703584S"
click at [760, 274] on div "HI-OIC-006592685(0)" at bounding box center [802, 270] width 90 height 16
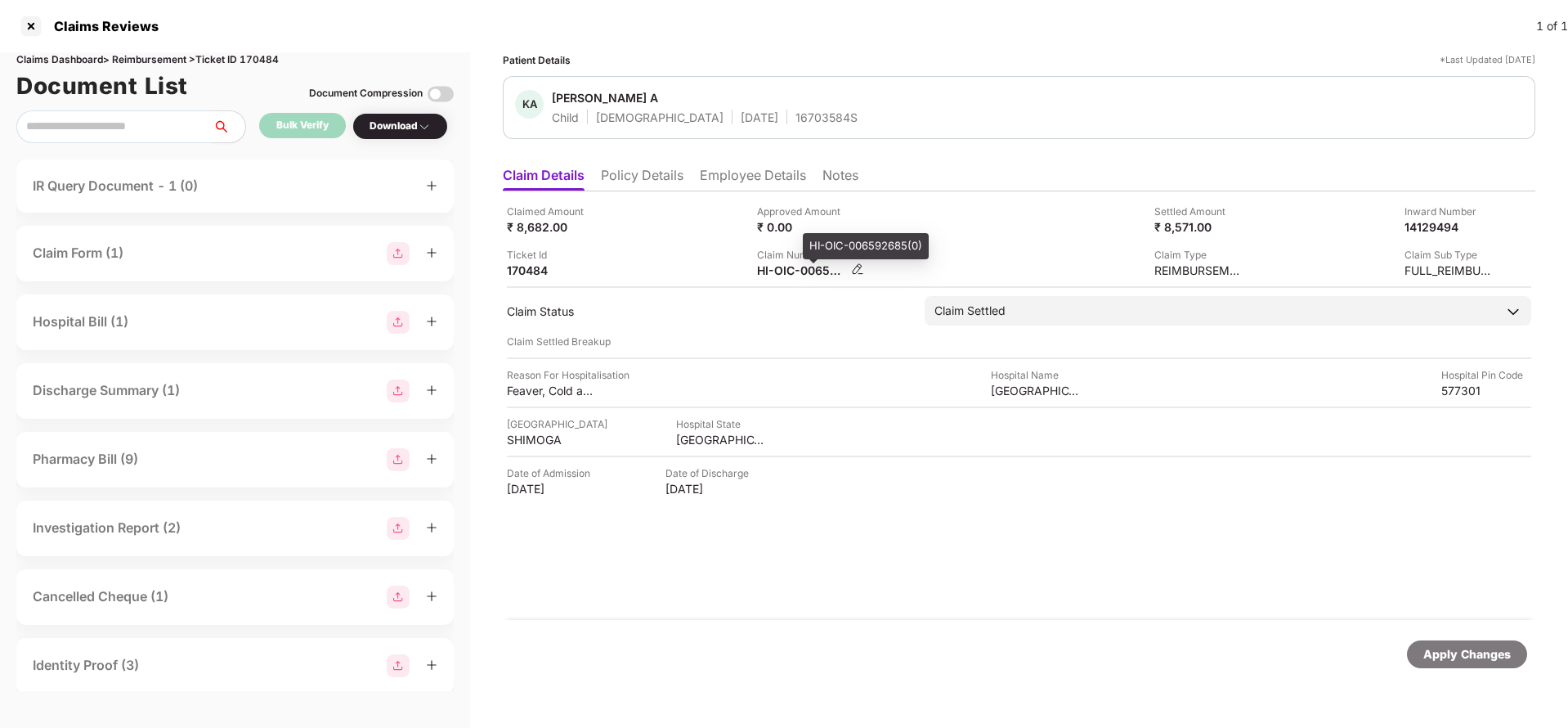
click at [760, 274] on div "HI-OIC-006592685(0)" at bounding box center [802, 270] width 90 height 16
copy div
click at [1467, 654] on div "Apply Changes" at bounding box center [1467, 654] width 87 height 18
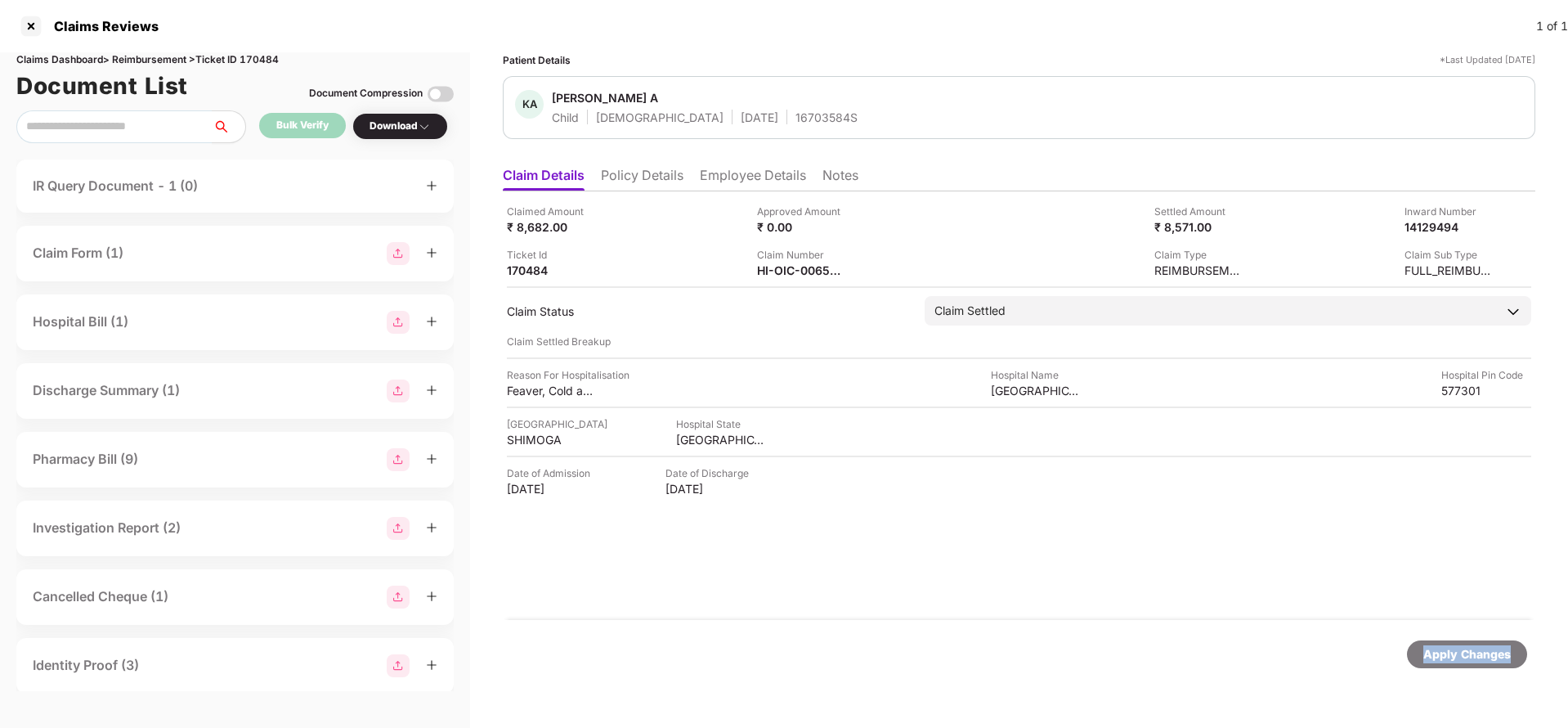
click at [1467, 654] on div "Apply Changes" at bounding box center [1467, 654] width 87 height 18
click at [273, 59] on div "Claims Dashboard > Reimbursement > Ticket ID 170484" at bounding box center [235, 60] width 437 height 16
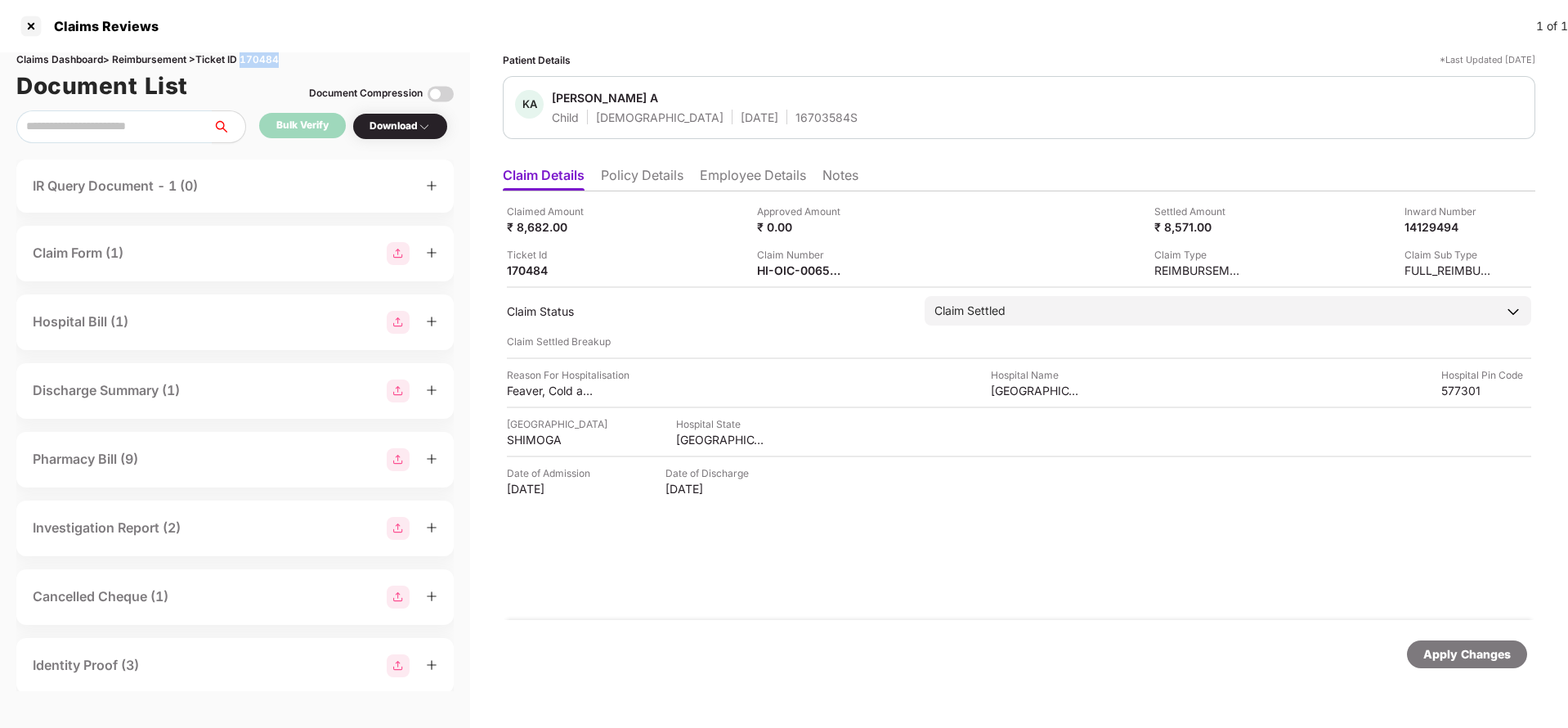
copy div "170484"
click at [1442, 658] on div "Apply Changes" at bounding box center [1467, 654] width 87 height 18
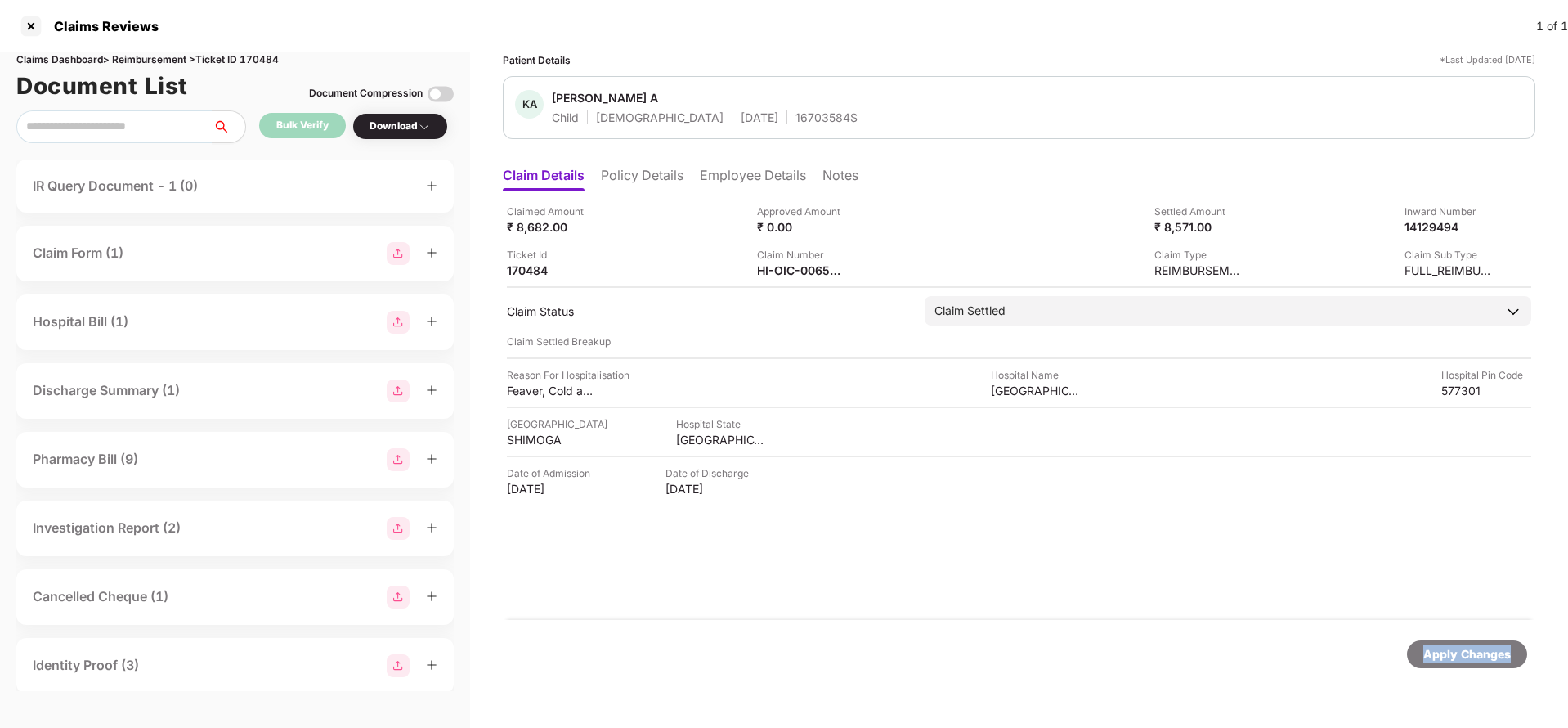
click at [1442, 658] on div "Apply Changes" at bounding box center [1467, 654] width 87 height 18
click at [1462, 659] on div "Apply Changes" at bounding box center [1467, 654] width 87 height 18
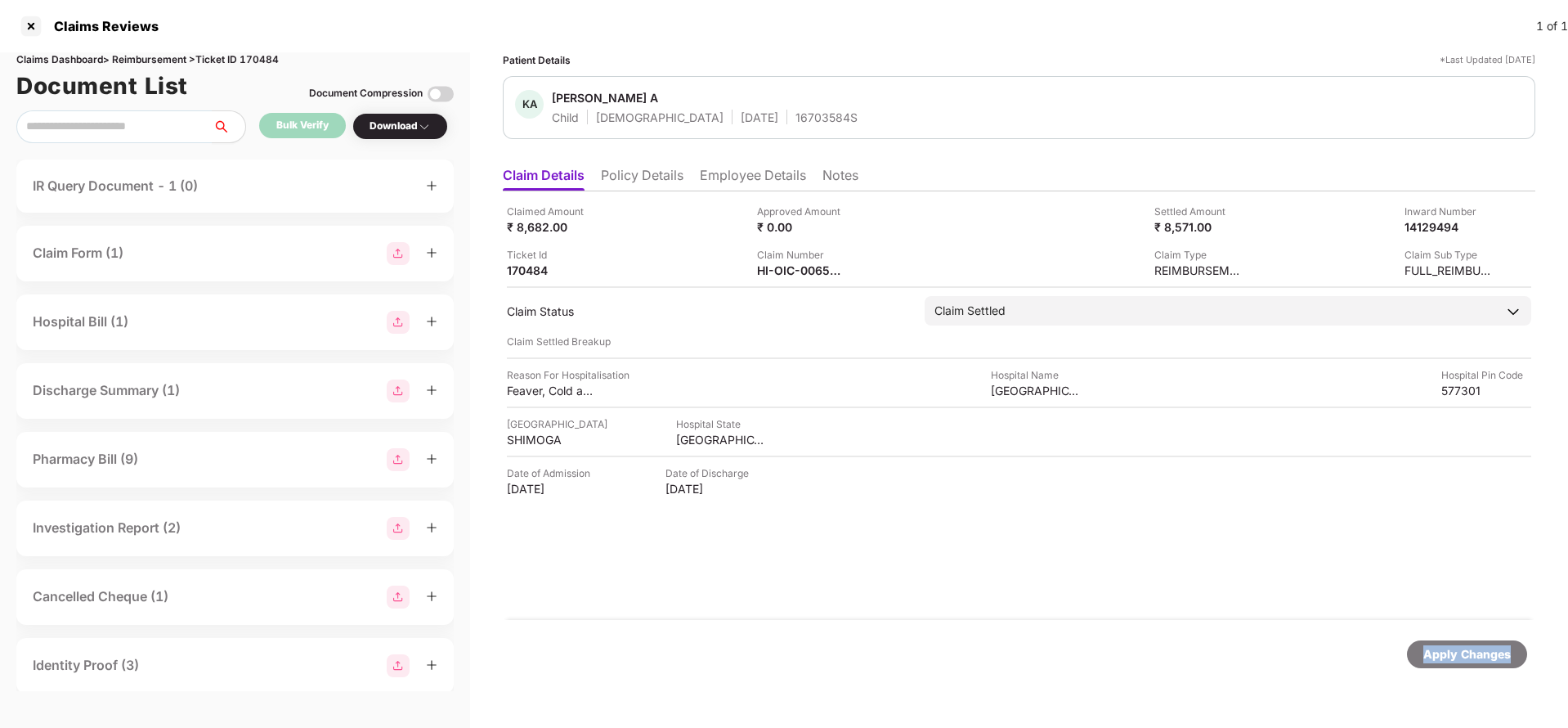
click at [1462, 659] on div "Apply Changes" at bounding box center [1467, 654] width 87 height 18
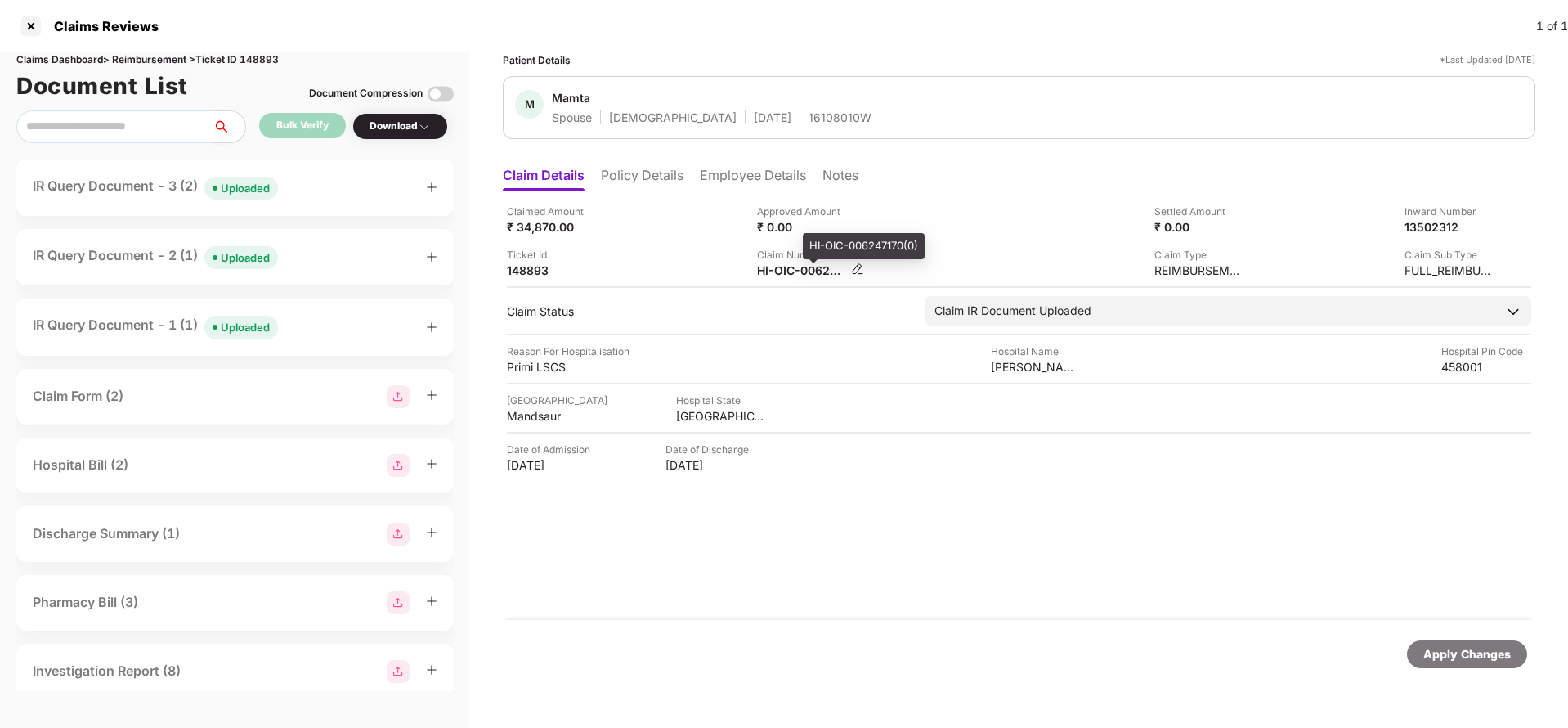
click at [784, 270] on div "HI-OIC-006247170(0)" at bounding box center [802, 270] width 90 height 16
copy div
click at [218, 186] on span at bounding box center [214, 187] width 5 height 5
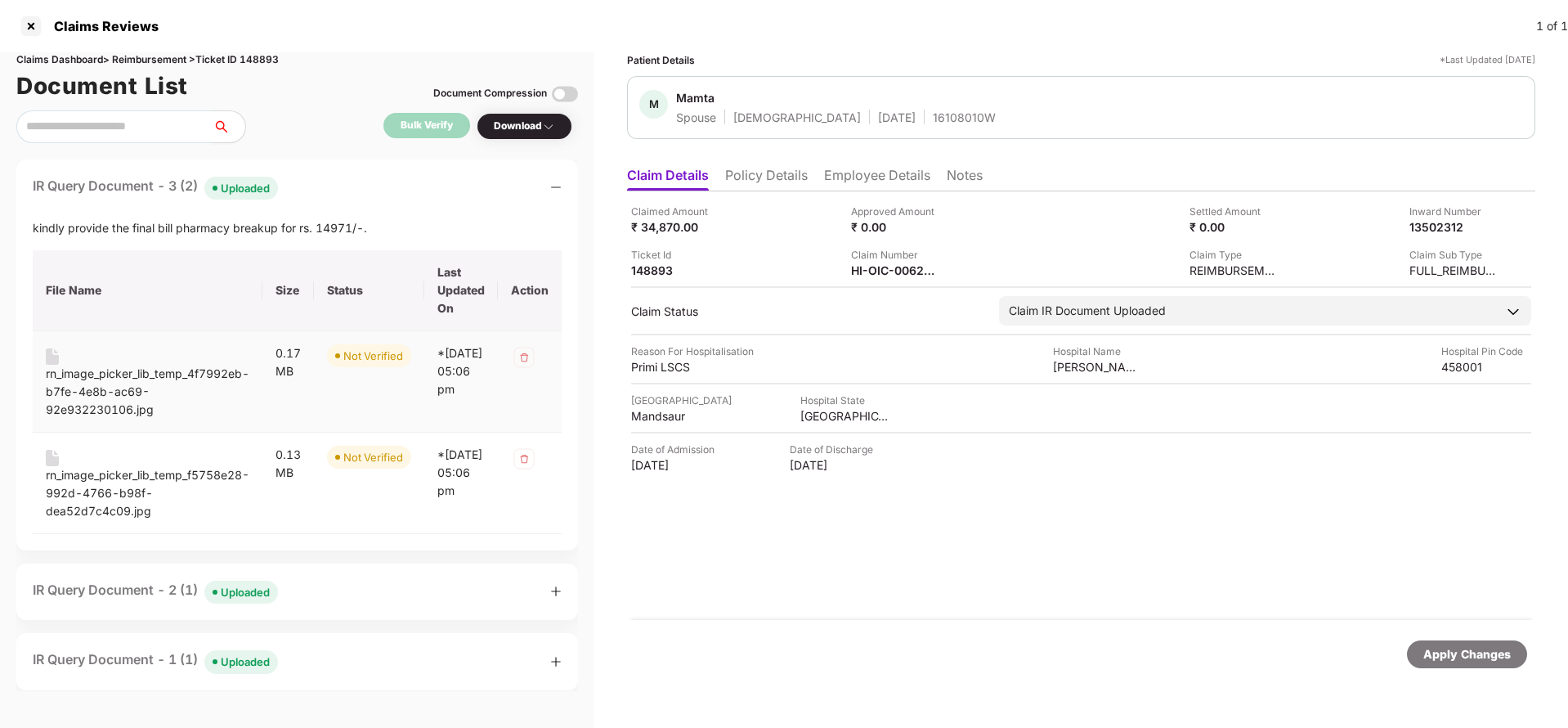
click at [120, 395] on div "rn_image_picker_lib_temp_4f7992eb-b7fe-4e8b-ac69-92e932230106.jpg" at bounding box center [147, 392] width 204 height 54
click at [103, 471] on div "rn_image_picker_lib_temp_f5758e28-992d-4766-b98f-dea52d7c4c09.jpg" at bounding box center [147, 493] width 204 height 54
click at [116, 217] on div "IR Query Document - 3 (2) Uploaded kindly provide the final bill pharmacy break…" at bounding box center [298, 355] width 562 height 391
click at [115, 222] on div "kindly provide the final bill pharmacy breakup for rs. 14971/-." at bounding box center [297, 228] width 529 height 18
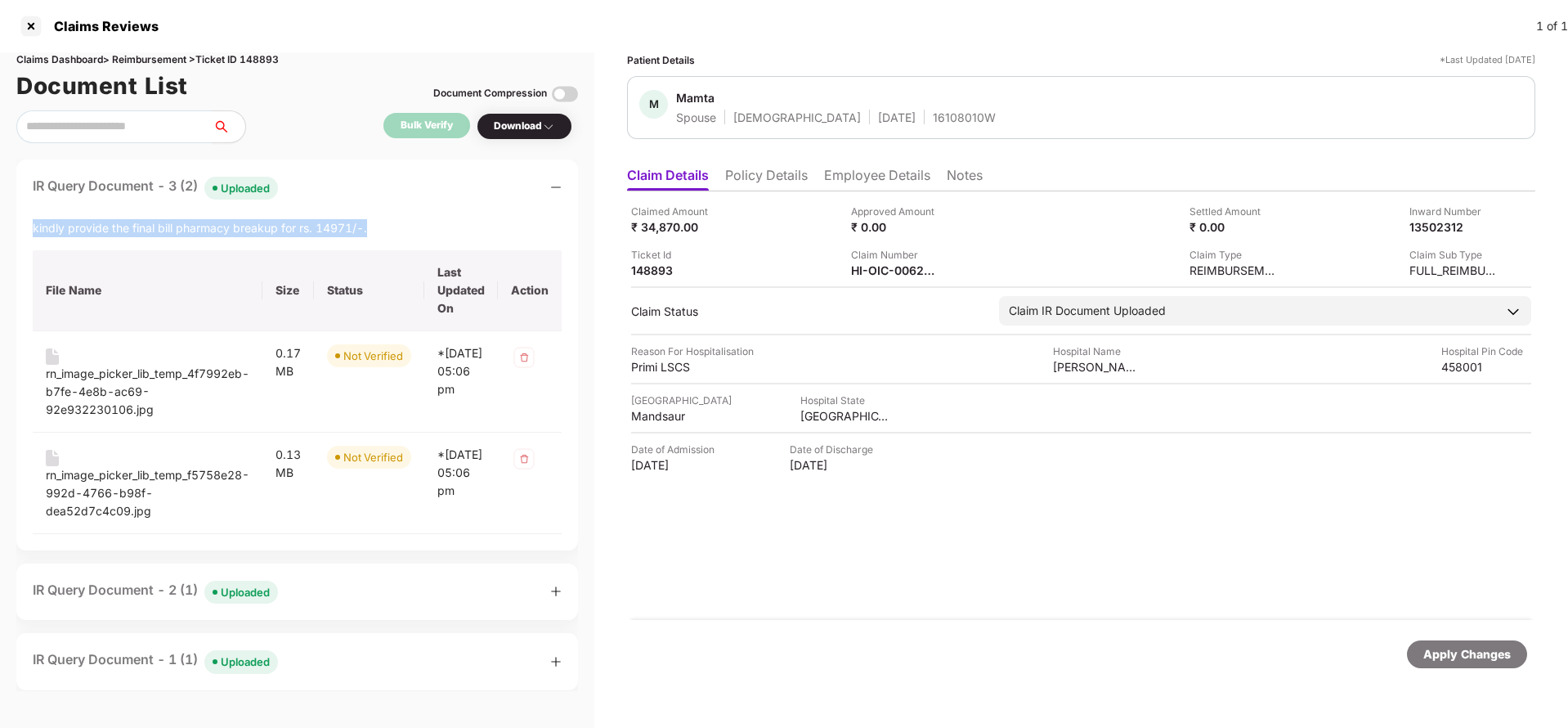
click at [115, 222] on div "kindly provide the final bill pharmacy breakup for rs. 14971/-." at bounding box center [297, 228] width 529 height 18
copy div "kindly provide the final bill pharmacy breakup for rs. 14971/-."
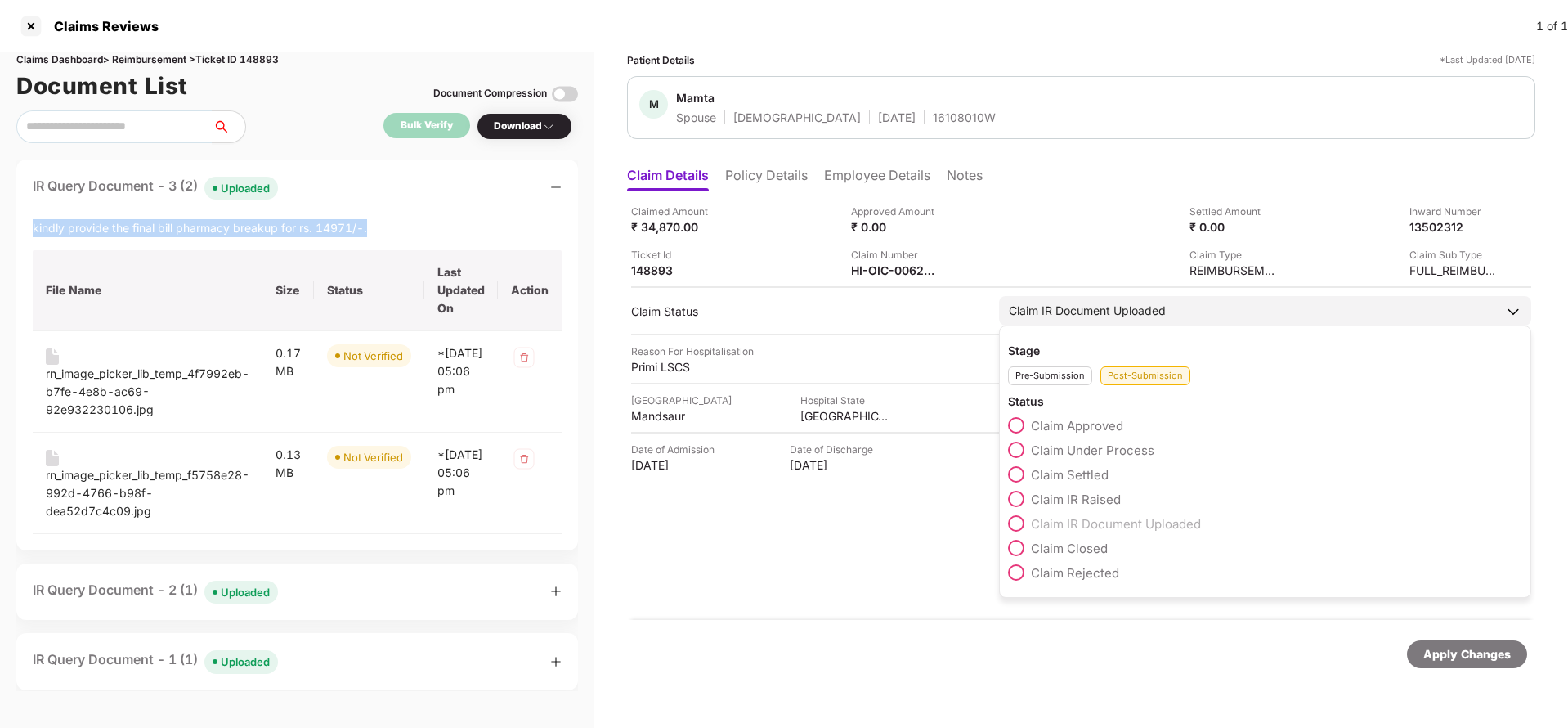
click at [1077, 503] on span "Claim IR Raised" at bounding box center [1076, 499] width 90 height 16
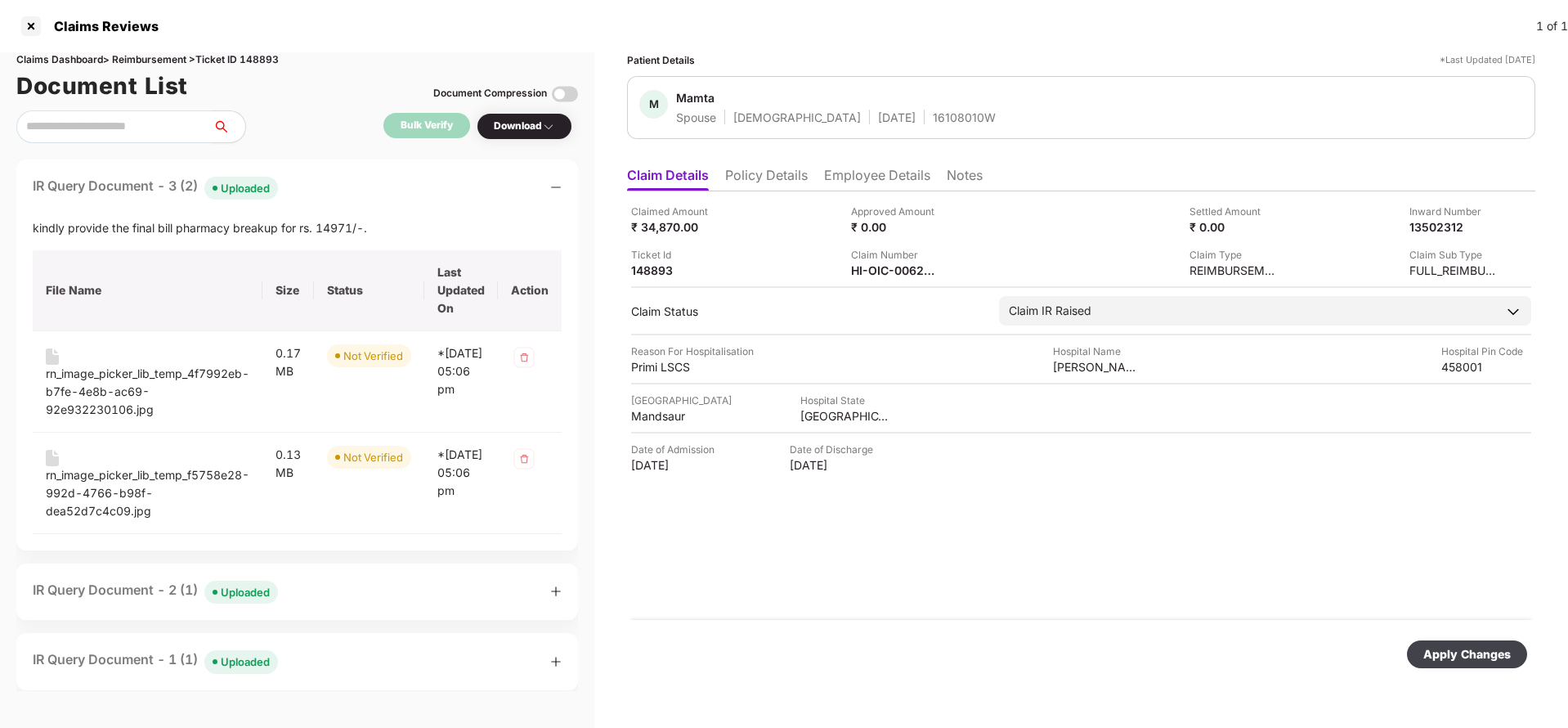
click at [1457, 650] on div "Apply Changes" at bounding box center [1467, 654] width 87 height 18
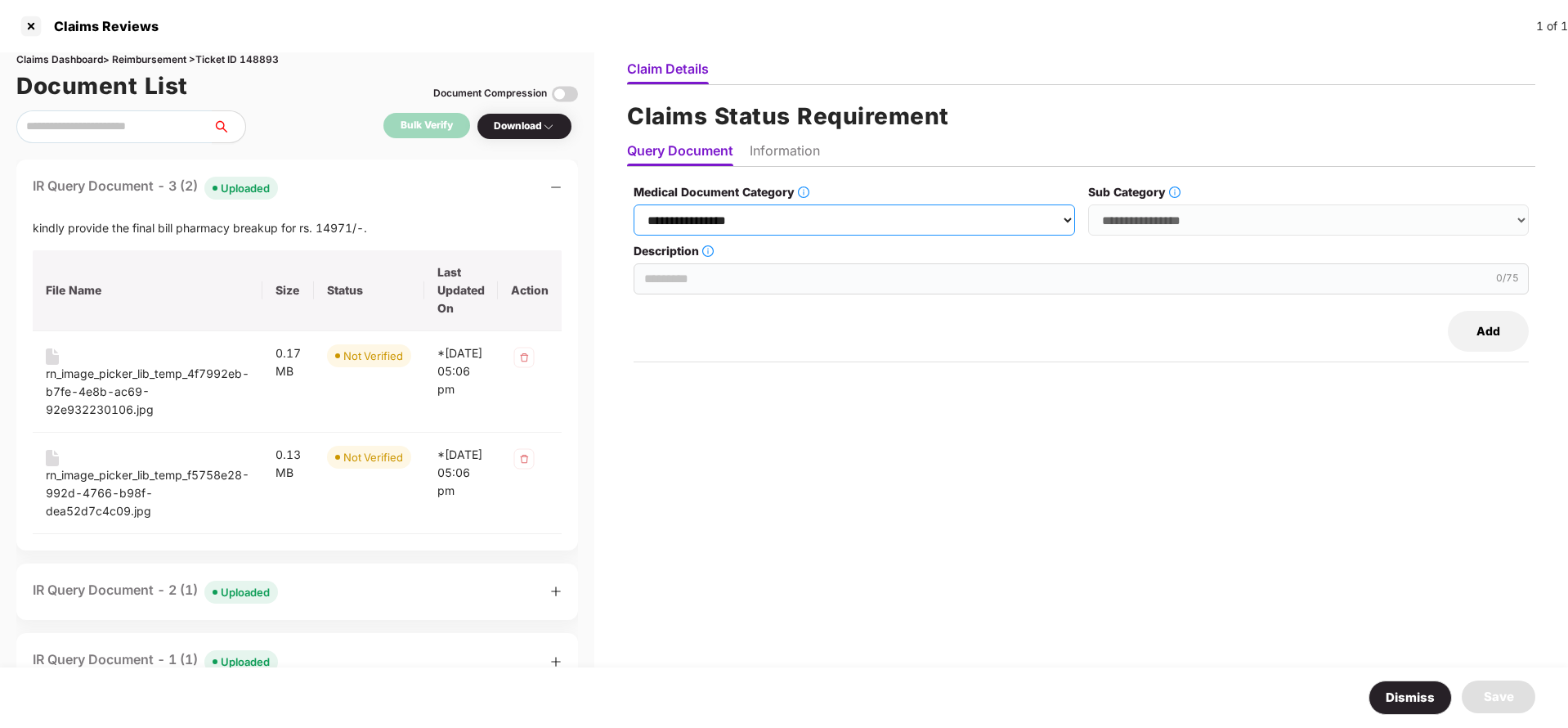
click at [801, 213] on select "**********" at bounding box center [854, 220] width 442 height 31
select select "**********"
click at [639, 205] on select "**********" at bounding box center [854, 220] width 442 height 31
click at [1184, 211] on select "**********" at bounding box center [1309, 220] width 442 height 31
select select "******"
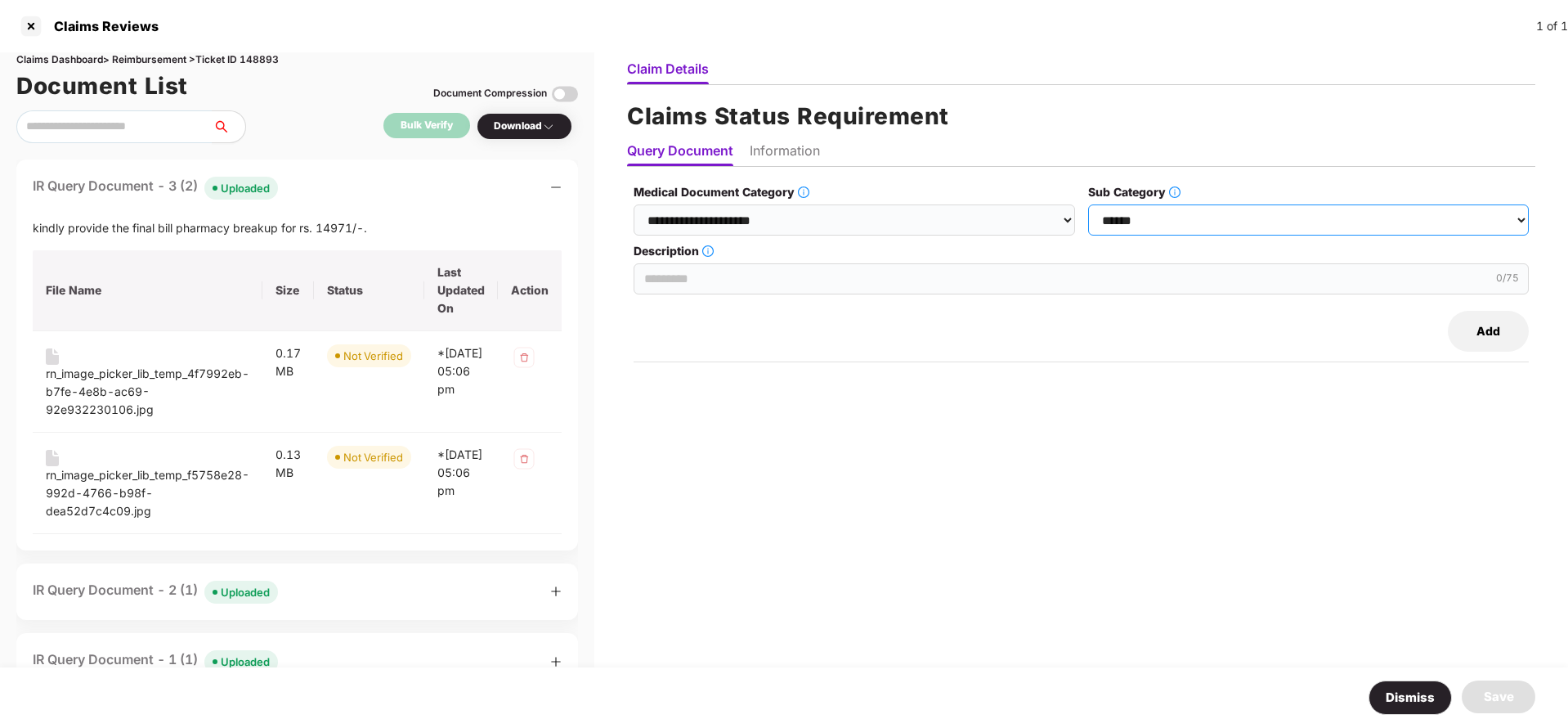
click at [1092, 205] on select "**********" at bounding box center [1309, 220] width 442 height 31
click at [777, 287] on input "Description" at bounding box center [1081, 278] width 895 height 31
paste input "**********"
click at [725, 272] on input "**********" at bounding box center [1081, 278] width 895 height 31
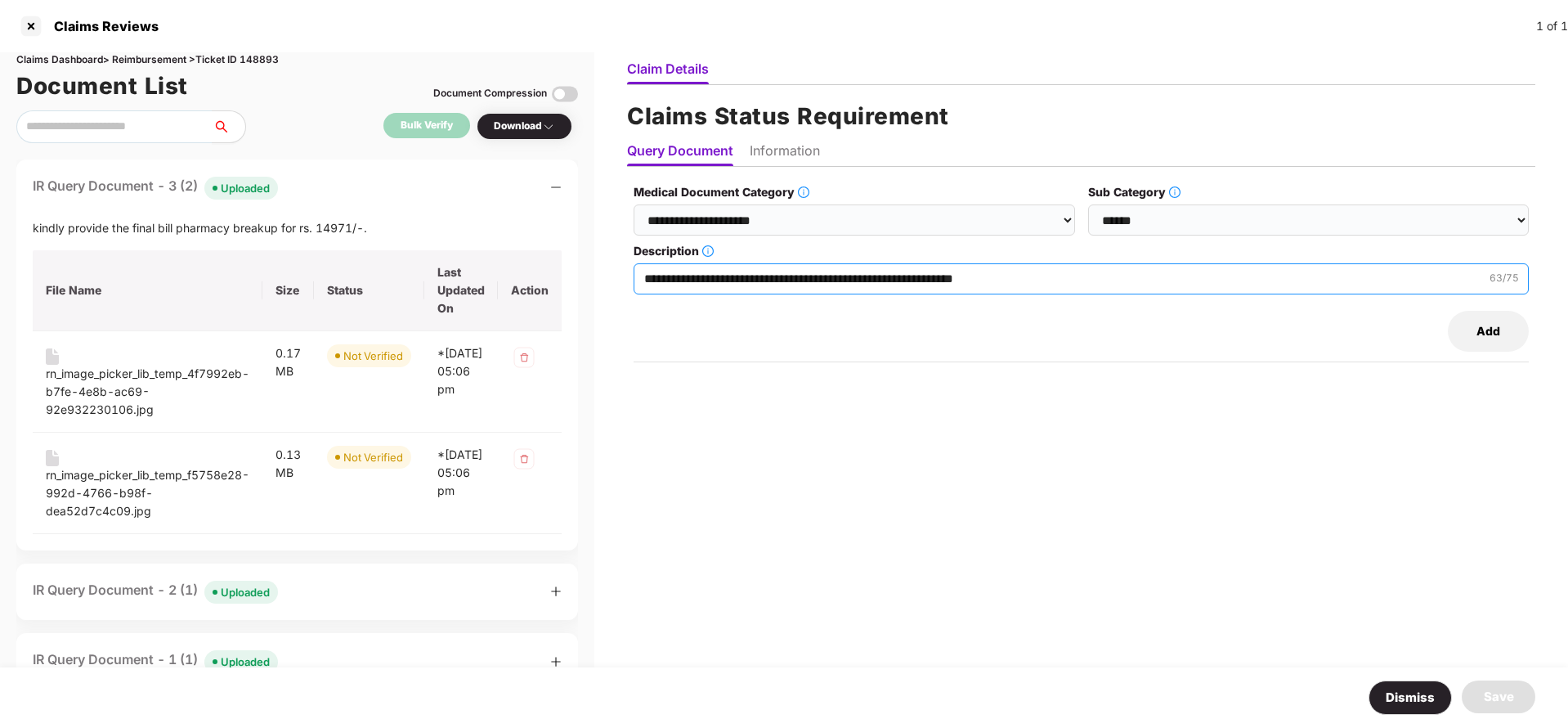
click at [725, 272] on input "**********" at bounding box center [1081, 278] width 895 height 31
type input "**********"
click at [773, 141] on ul "Query Document Information" at bounding box center [1081, 150] width 908 height 33
click at [773, 138] on ul "Query Document Information" at bounding box center [1081, 150] width 908 height 33
click at [785, 145] on li "Information" at bounding box center [785, 154] width 71 height 23
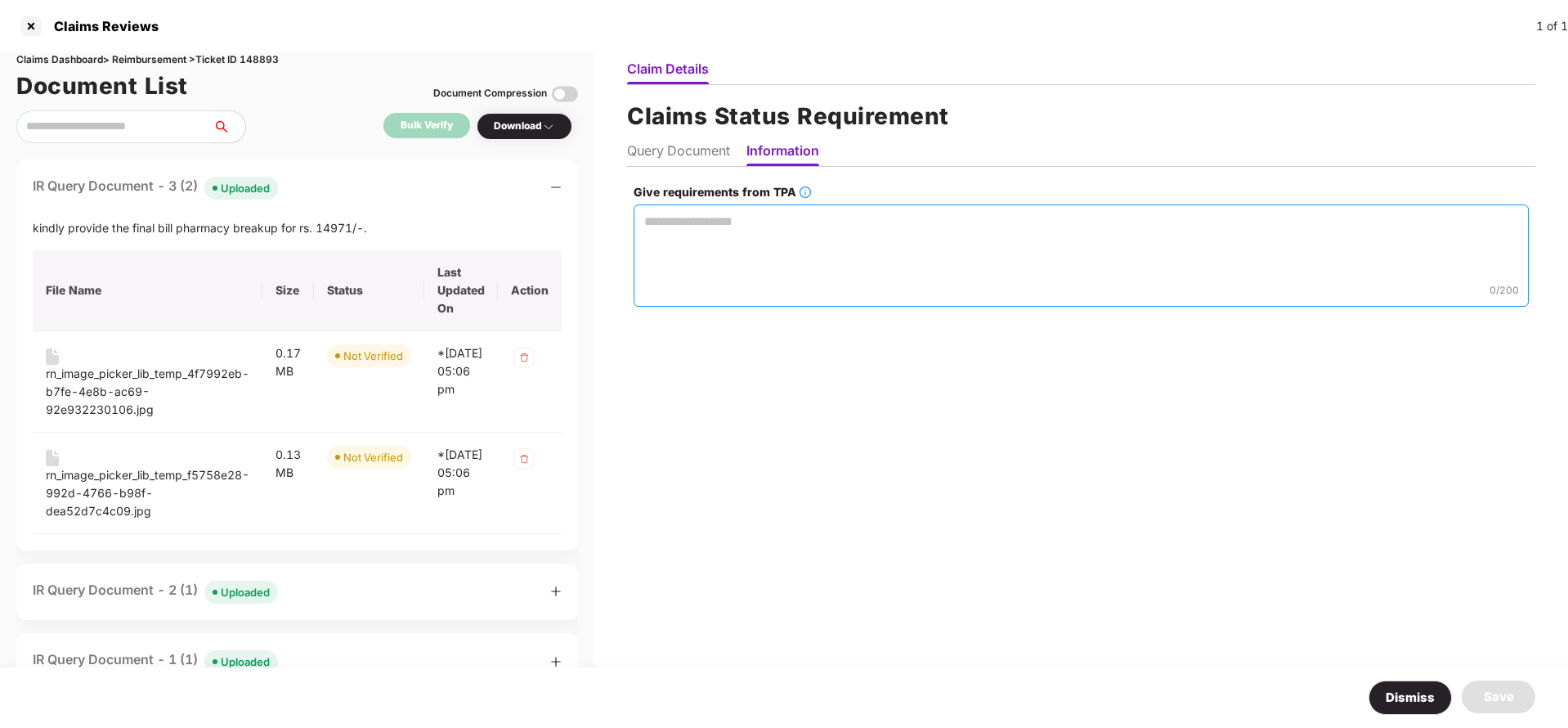
click at [766, 220] on textarea "Give requirements from TPA" at bounding box center [1081, 256] width 895 height 102
paste textarea "**********"
type textarea "**********"
click at [1518, 694] on div "Save" at bounding box center [1498, 696] width 74 height 33
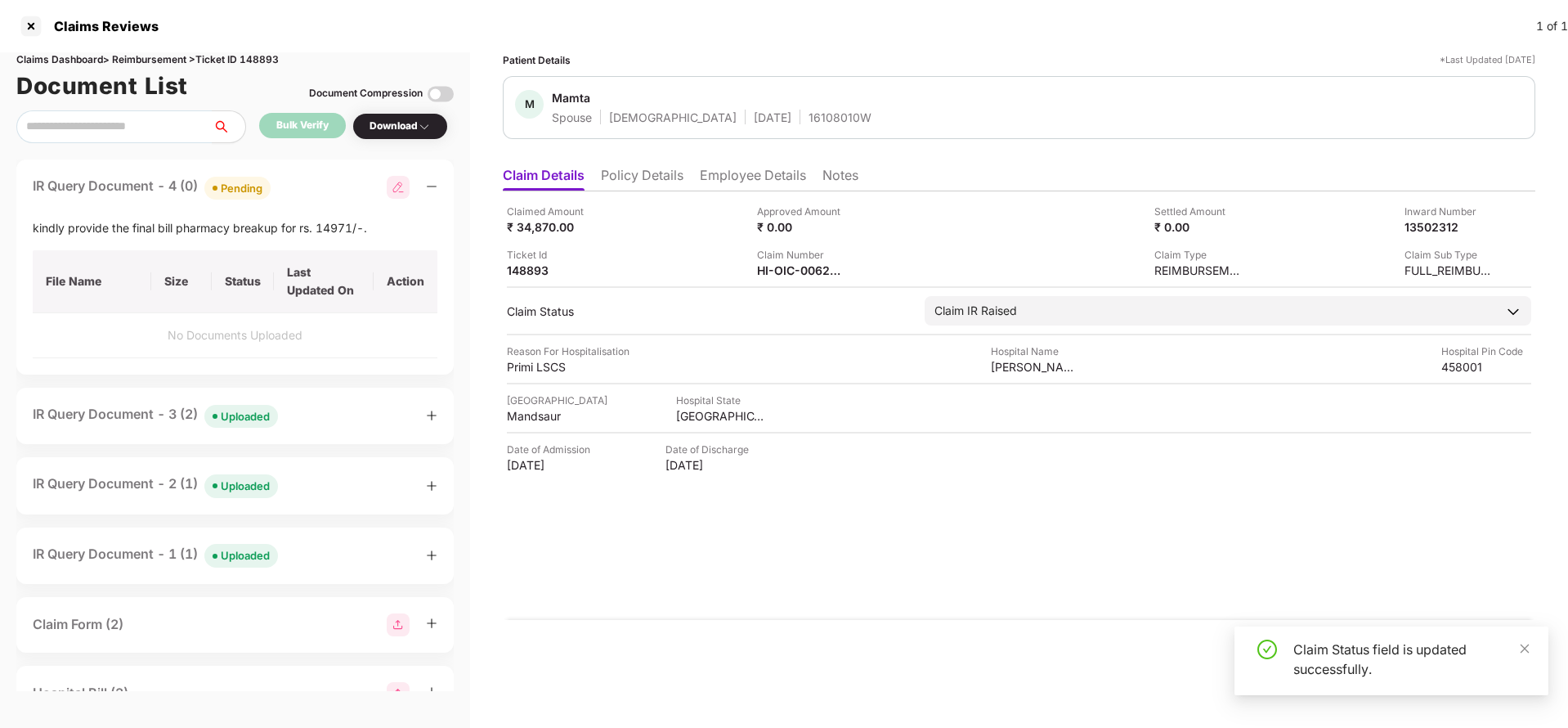
click at [259, 484] on div "Uploaded" at bounding box center [245, 486] width 49 height 17
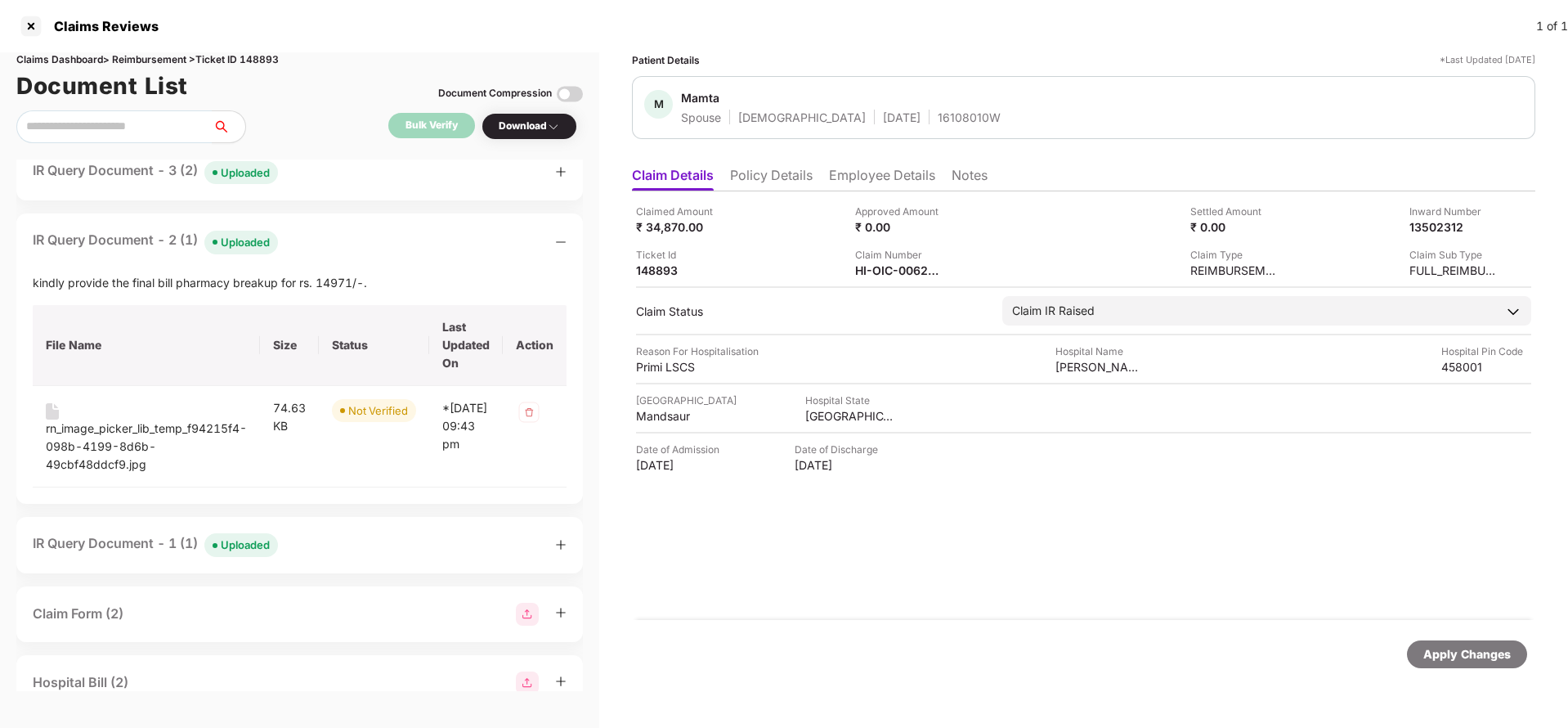
scroll to position [246, 0]
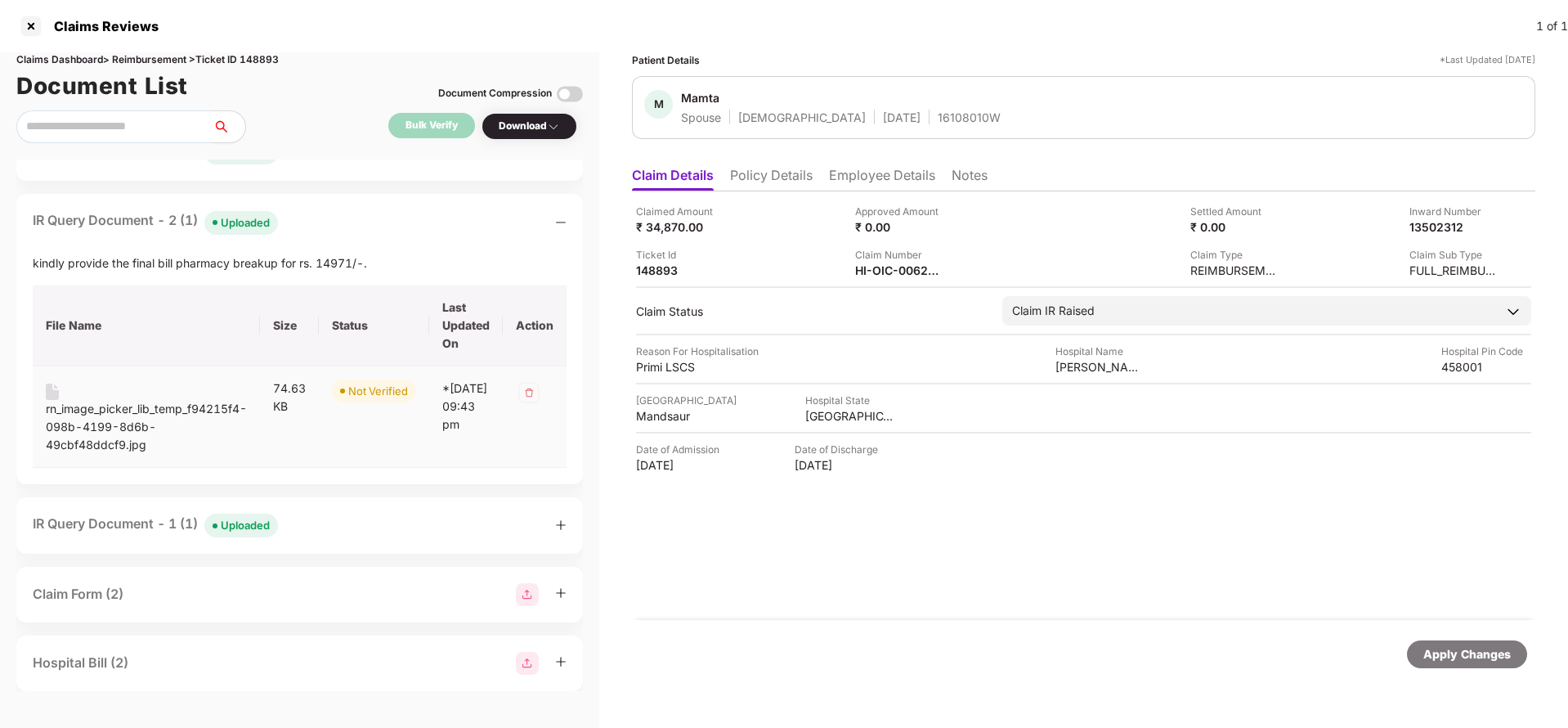
click at [87, 408] on div "rn_image_picker_lib_temp_f94215f4-098b-4199-8d6b-49cbf48ddcf9.jpg" at bounding box center [146, 427] width 201 height 54
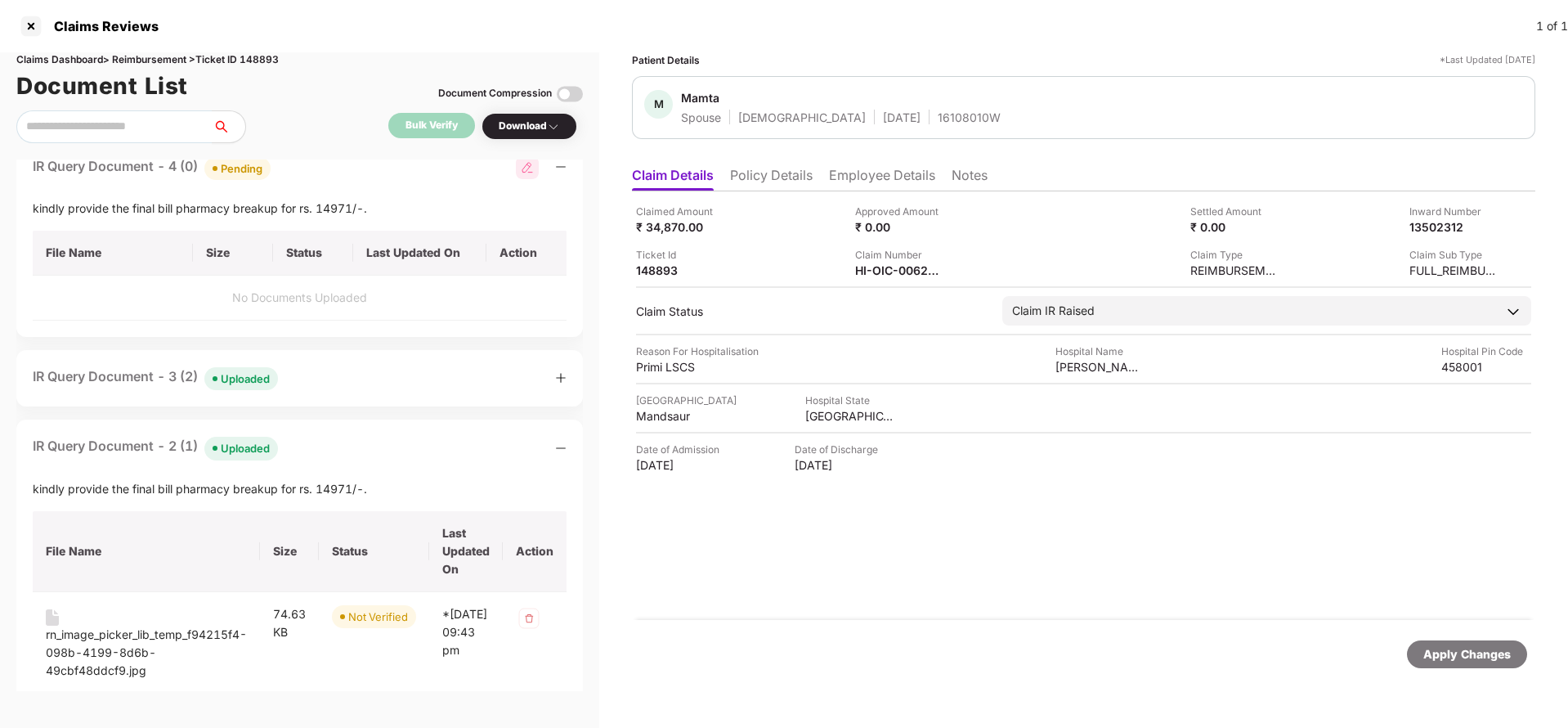
scroll to position [0, 0]
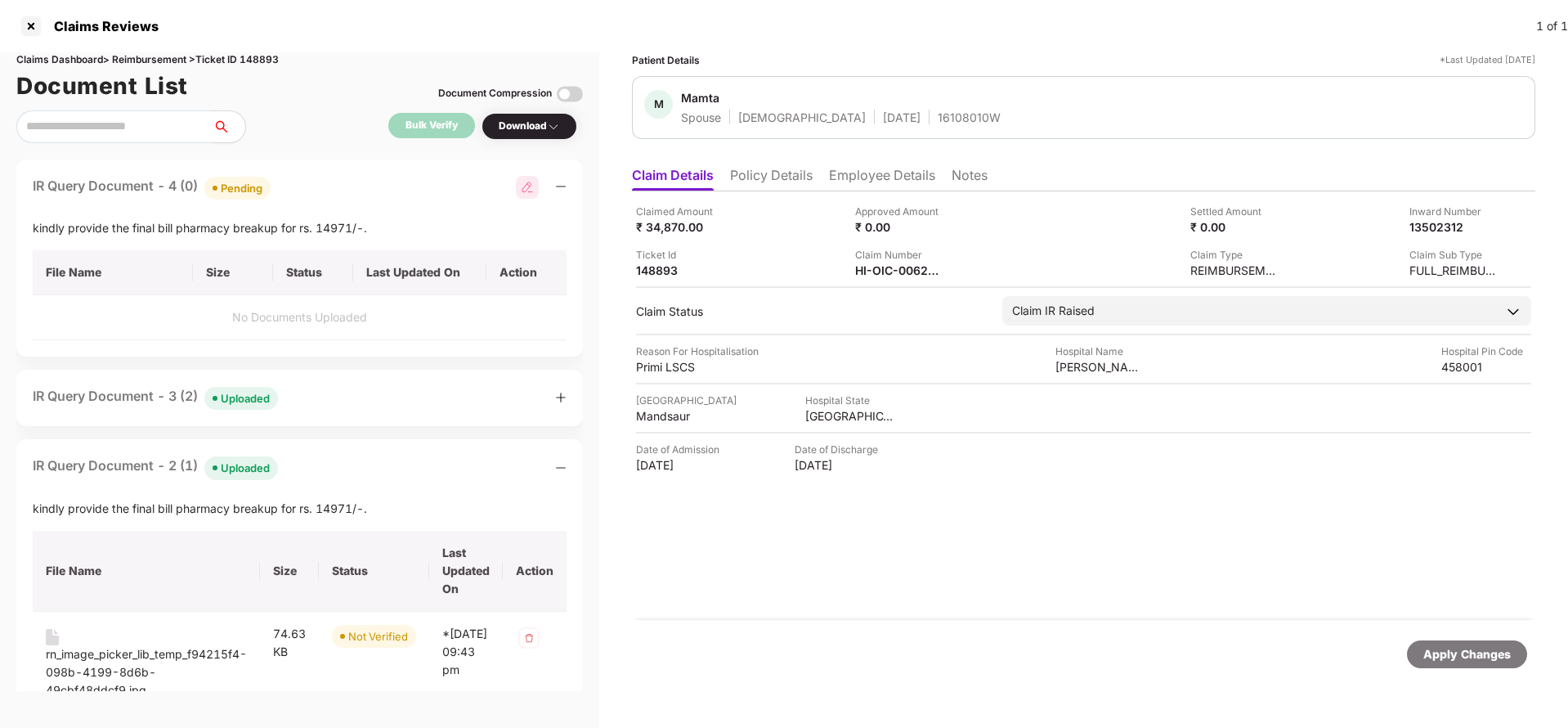
click at [1431, 660] on div "Apply Changes" at bounding box center [1467, 654] width 87 height 18
click at [905, 271] on div "HI-OIC-006247170(0)" at bounding box center [900, 270] width 90 height 16
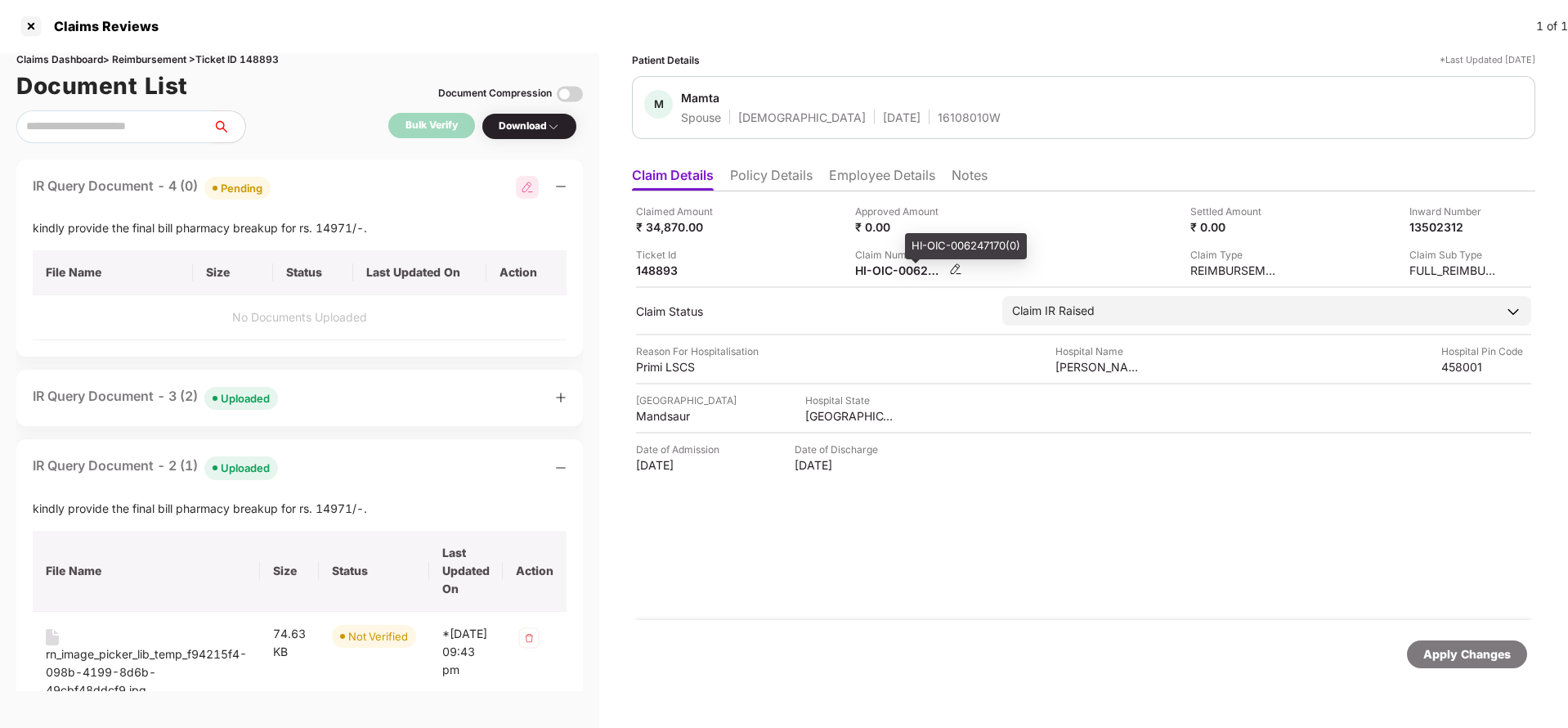
click at [905, 271] on div "HI-OIC-006247170(0)" at bounding box center [900, 270] width 90 height 16
copy div
click at [938, 121] on div "16108010W" at bounding box center [970, 117] width 63 height 16
copy div "16108010W"
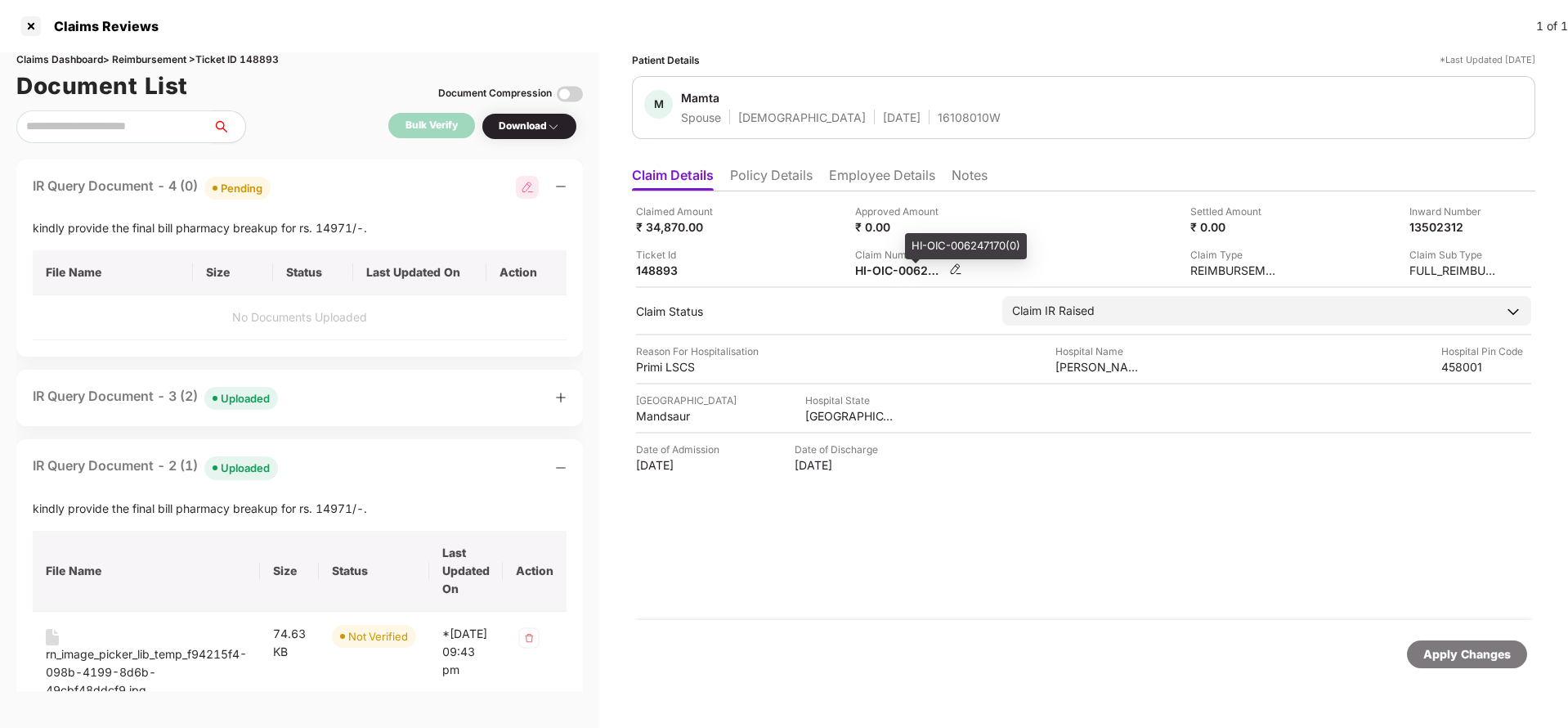
click at [893, 277] on div "HI-OIC-006247170(0)" at bounding box center [900, 270] width 90 height 16
copy div
click at [117, 232] on div "kindly provide the final bill pharmacy breakup for rs. 14971/-." at bounding box center [300, 228] width 534 height 18
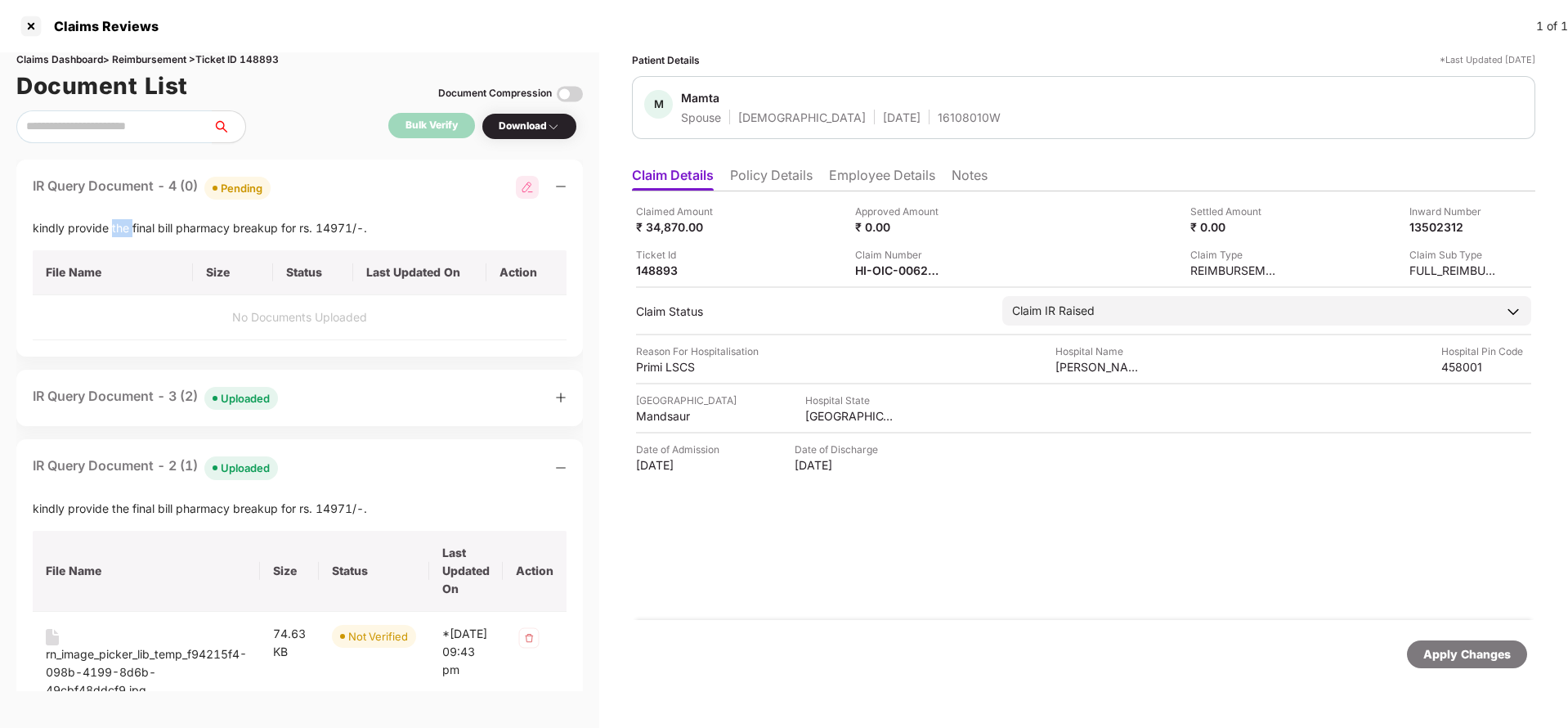
click at [117, 232] on div "kindly provide the final bill pharmacy breakup for rs. 14971/-." at bounding box center [300, 228] width 534 height 18
copy div "kindly provide the final bill pharmacy breakup for rs. 14971/-."
click at [1444, 657] on div "Apply Changes" at bounding box center [1467, 654] width 87 height 18
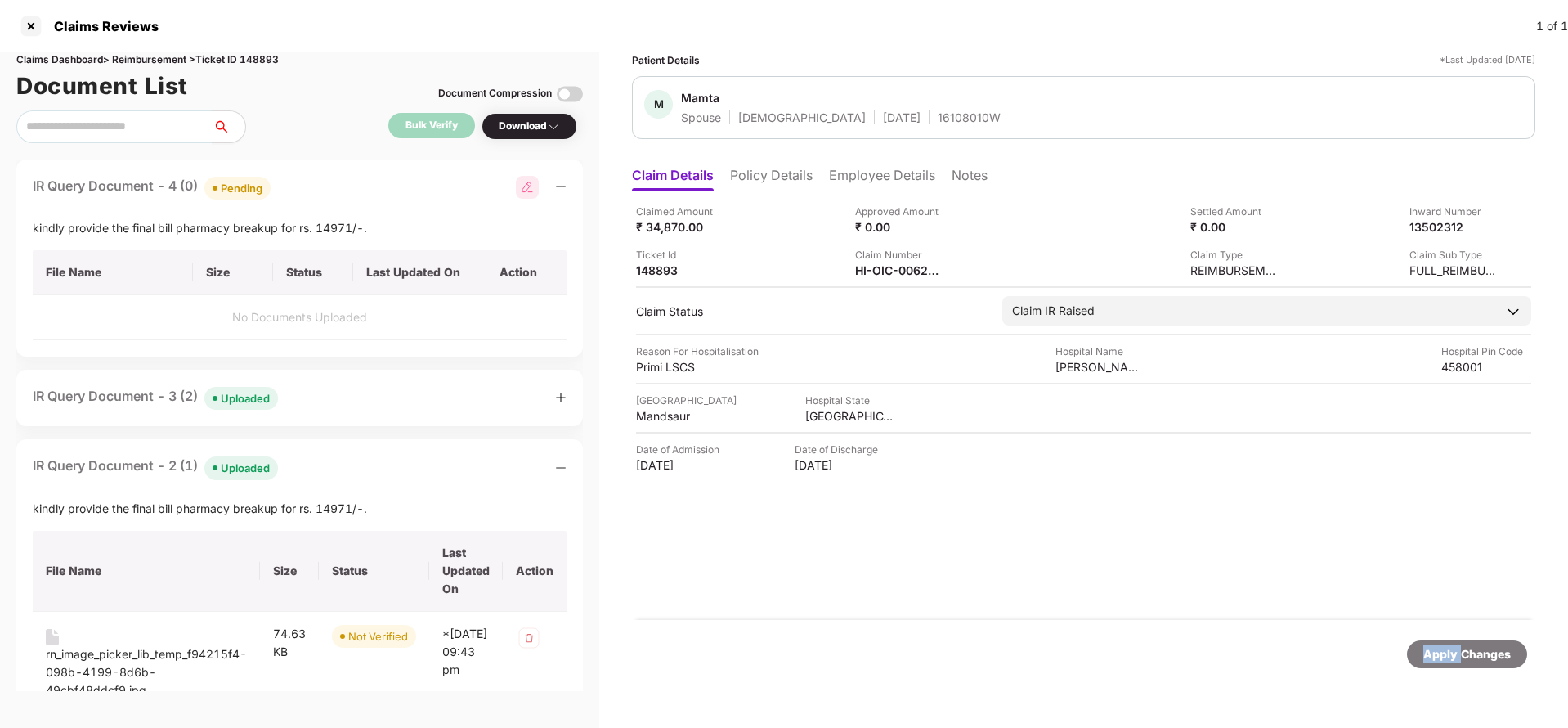
click at [1444, 657] on div "Apply Changes" at bounding box center [1467, 654] width 87 height 18
click at [274, 64] on div "Claims Dashboard > Reimbursement > Ticket ID 148893" at bounding box center [300, 60] width 567 height 16
copy div "148893"
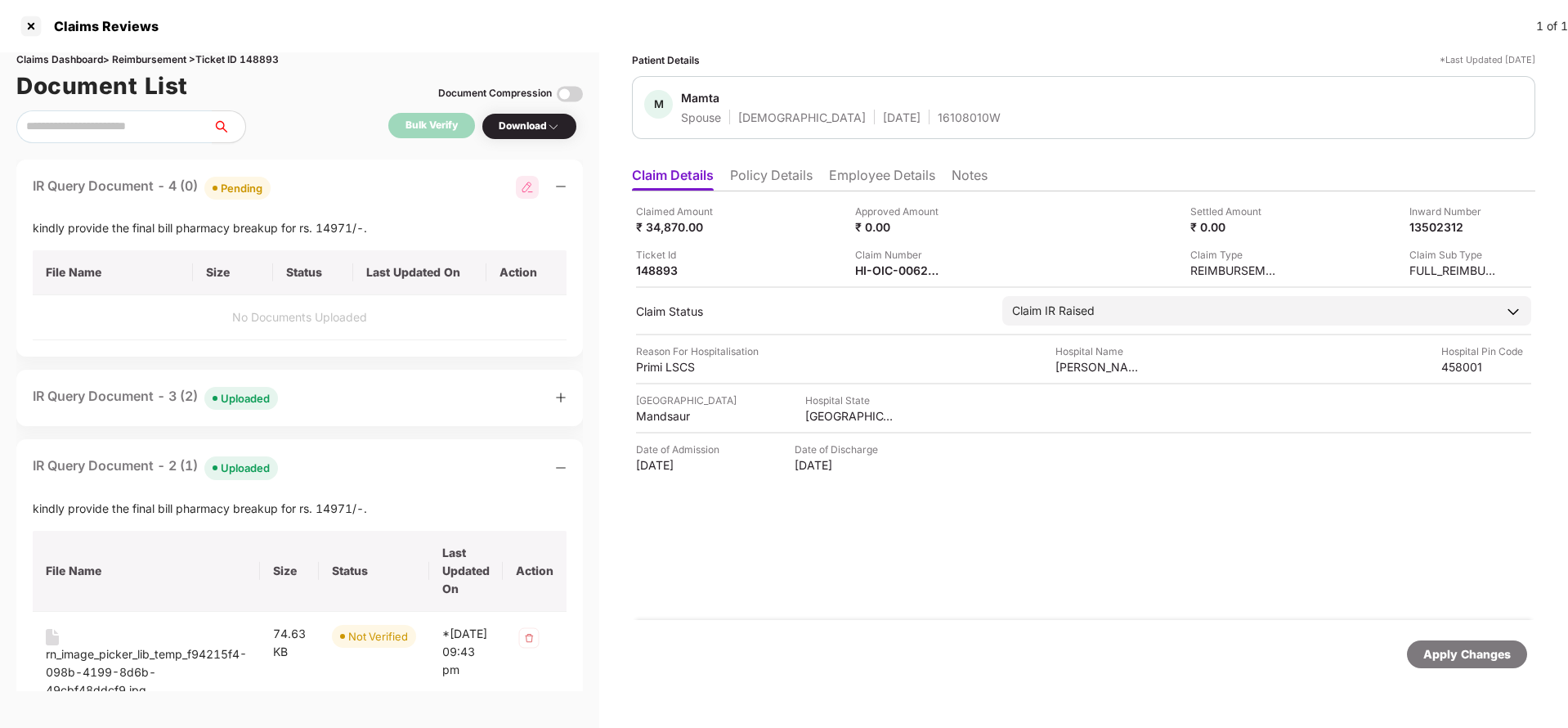
click at [1453, 661] on div "Apply Changes" at bounding box center [1467, 654] width 87 height 18
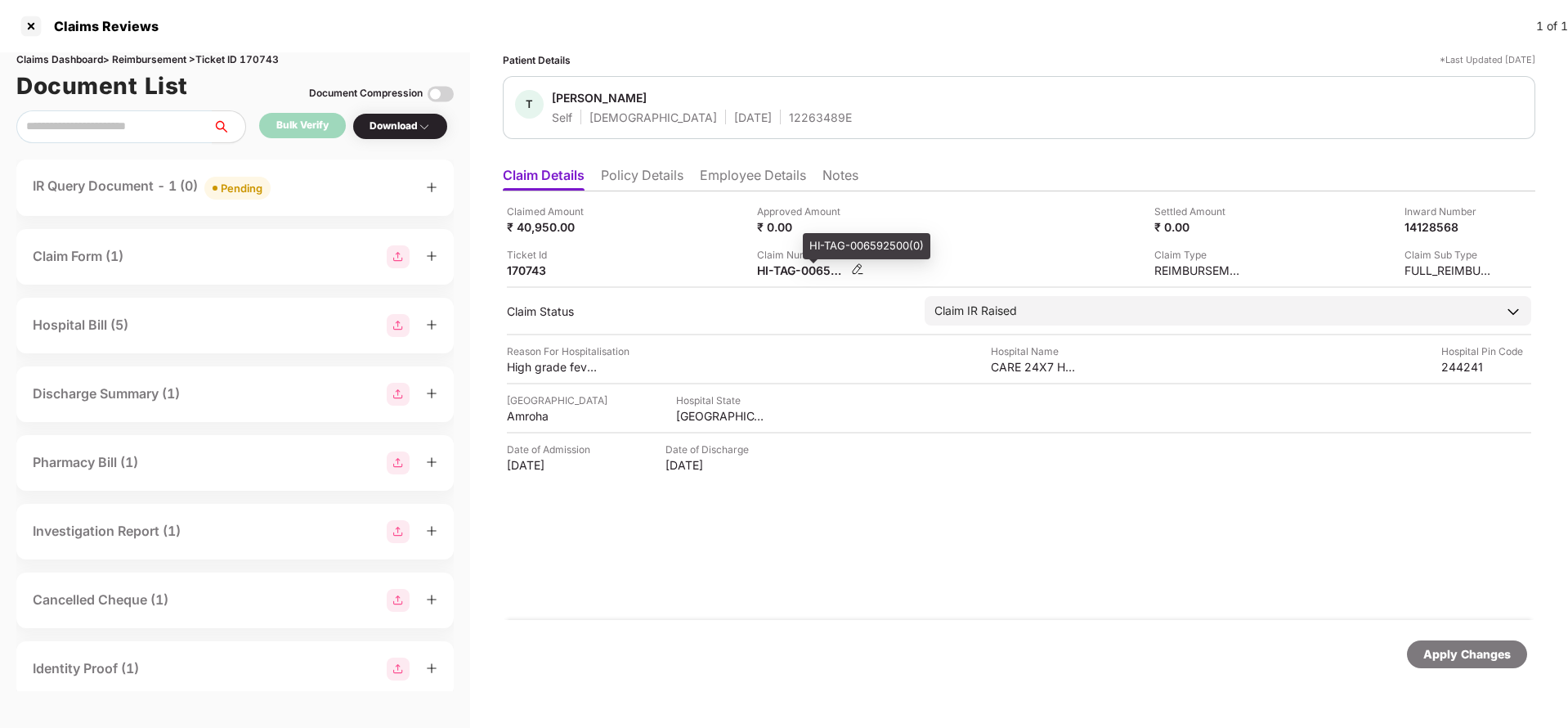
click at [795, 269] on div "HI-TAG-006592500(0)" at bounding box center [802, 270] width 90 height 16
copy div
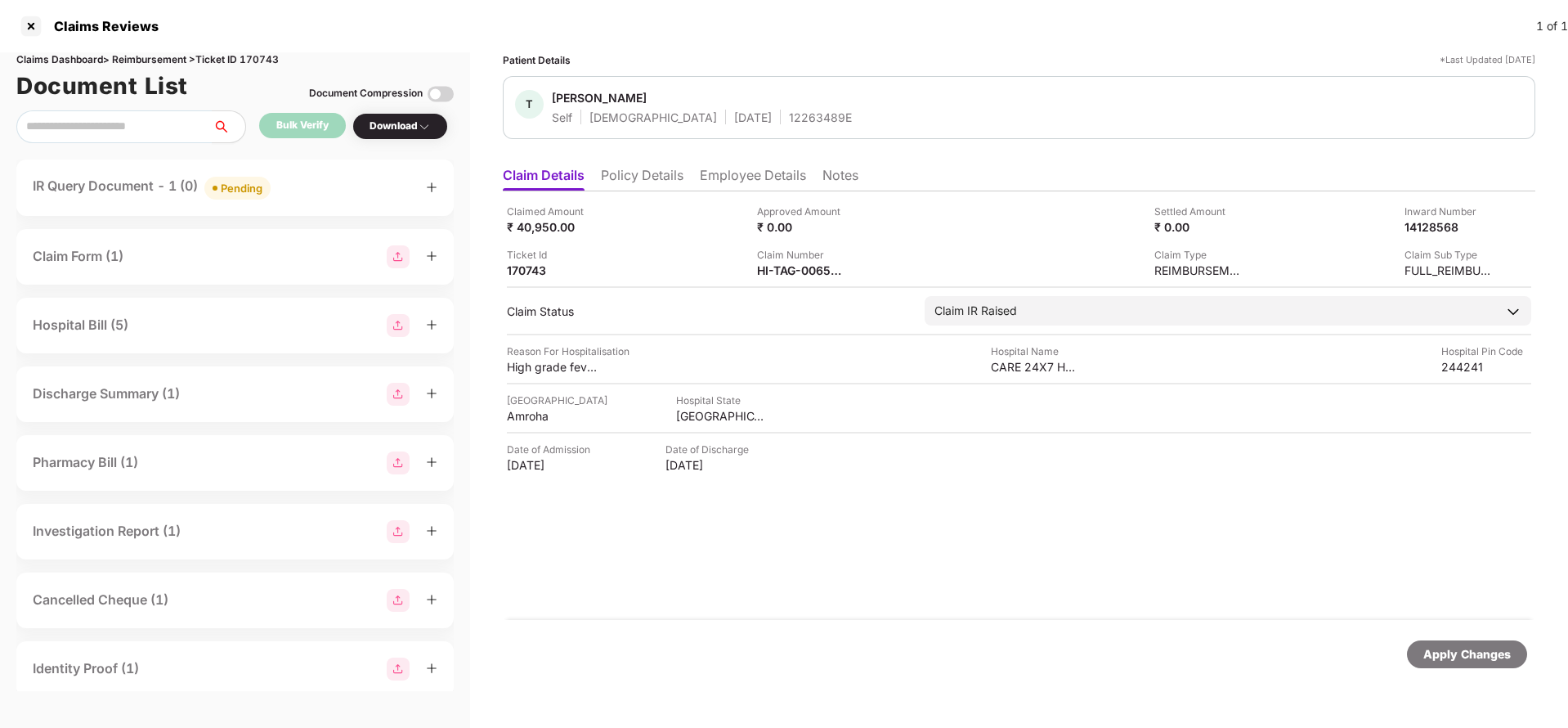
click at [226, 184] on div "Pending" at bounding box center [241, 188] width 42 height 17
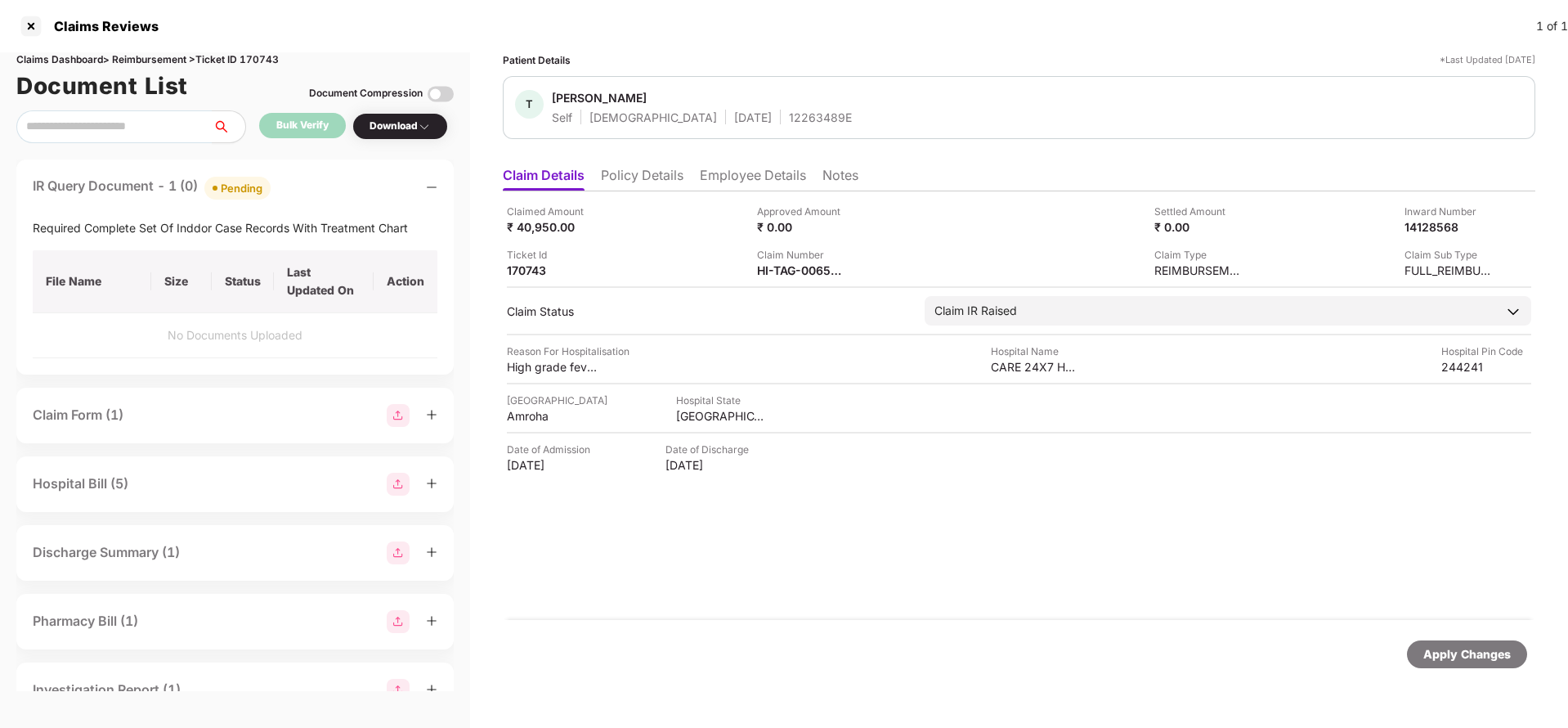
click at [142, 220] on div "Required Complete Set Of Inddor Case Records With Treatment Chart" at bounding box center [235, 228] width 405 height 18
copy div "Required Complete Set Of Inddor Case Records With Treatment Chart"
click at [1488, 660] on div "Apply Changes" at bounding box center [1467, 654] width 87 height 18
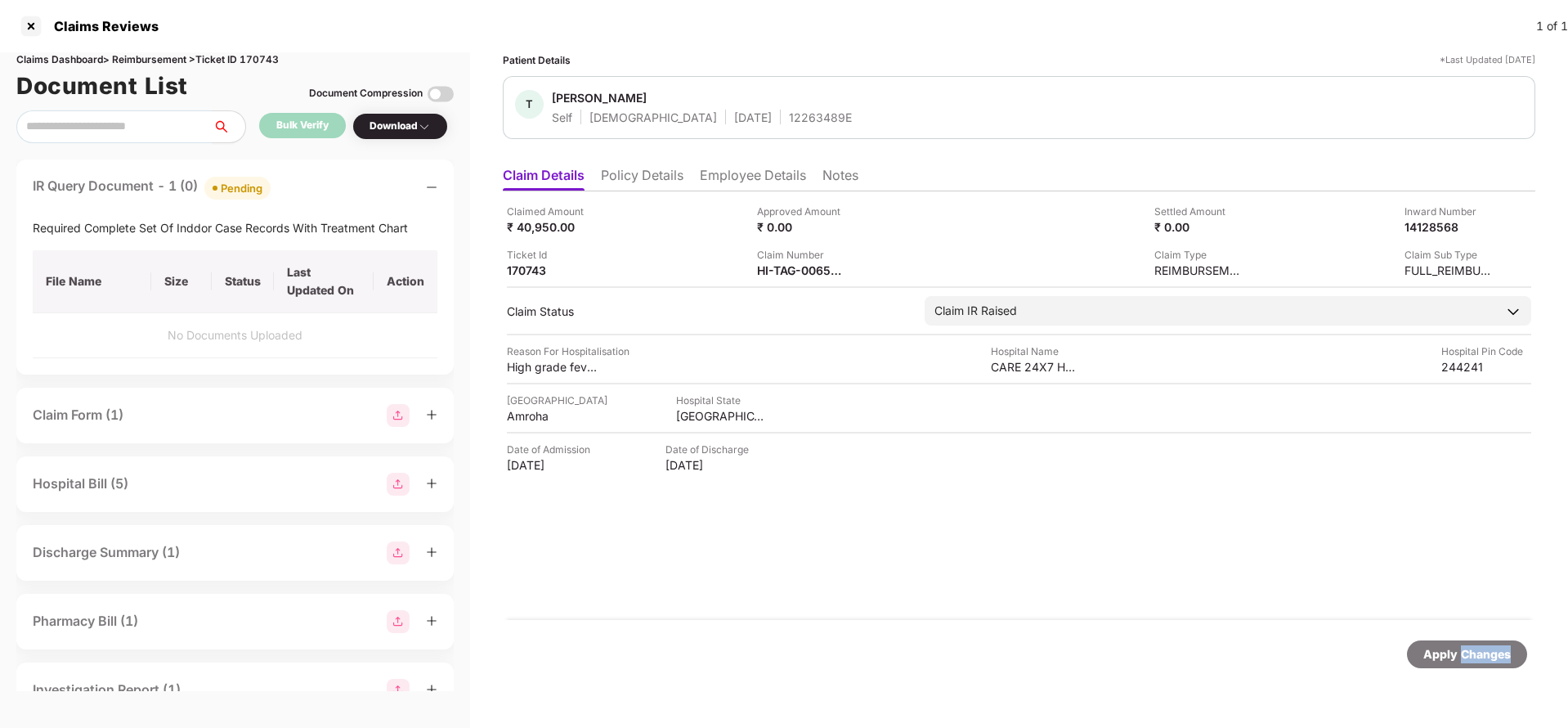
click at [1488, 660] on div "Apply Changes" at bounding box center [1467, 654] width 87 height 18
click at [259, 60] on div "Claims Dashboard > Reimbursement > Ticket ID 170743" at bounding box center [235, 60] width 437 height 16
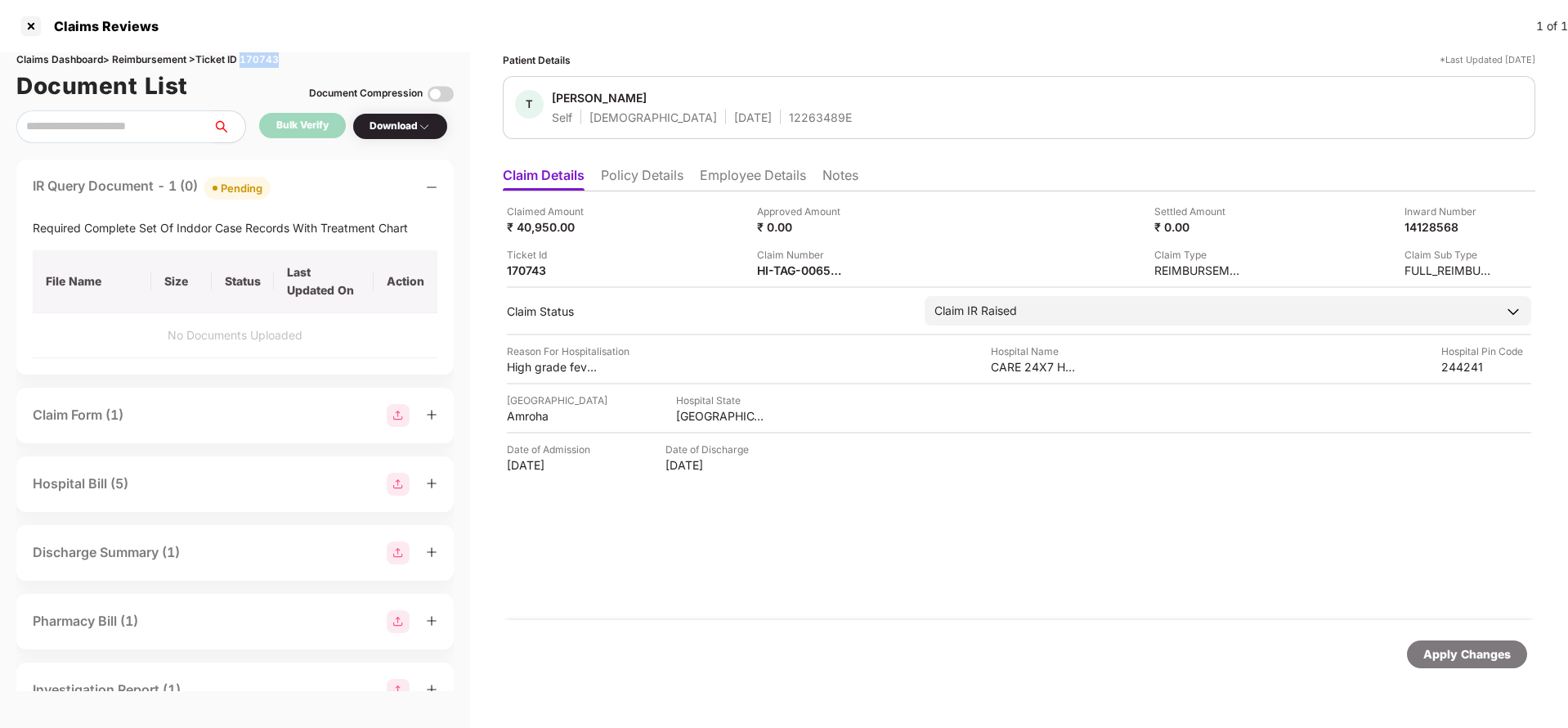
click at [259, 60] on div "Claims Dashboard > Reimbursement > Ticket ID 170743" at bounding box center [235, 60] width 437 height 16
copy div "170743"
click at [1513, 661] on div "Apply Changes" at bounding box center [1467, 654] width 120 height 28
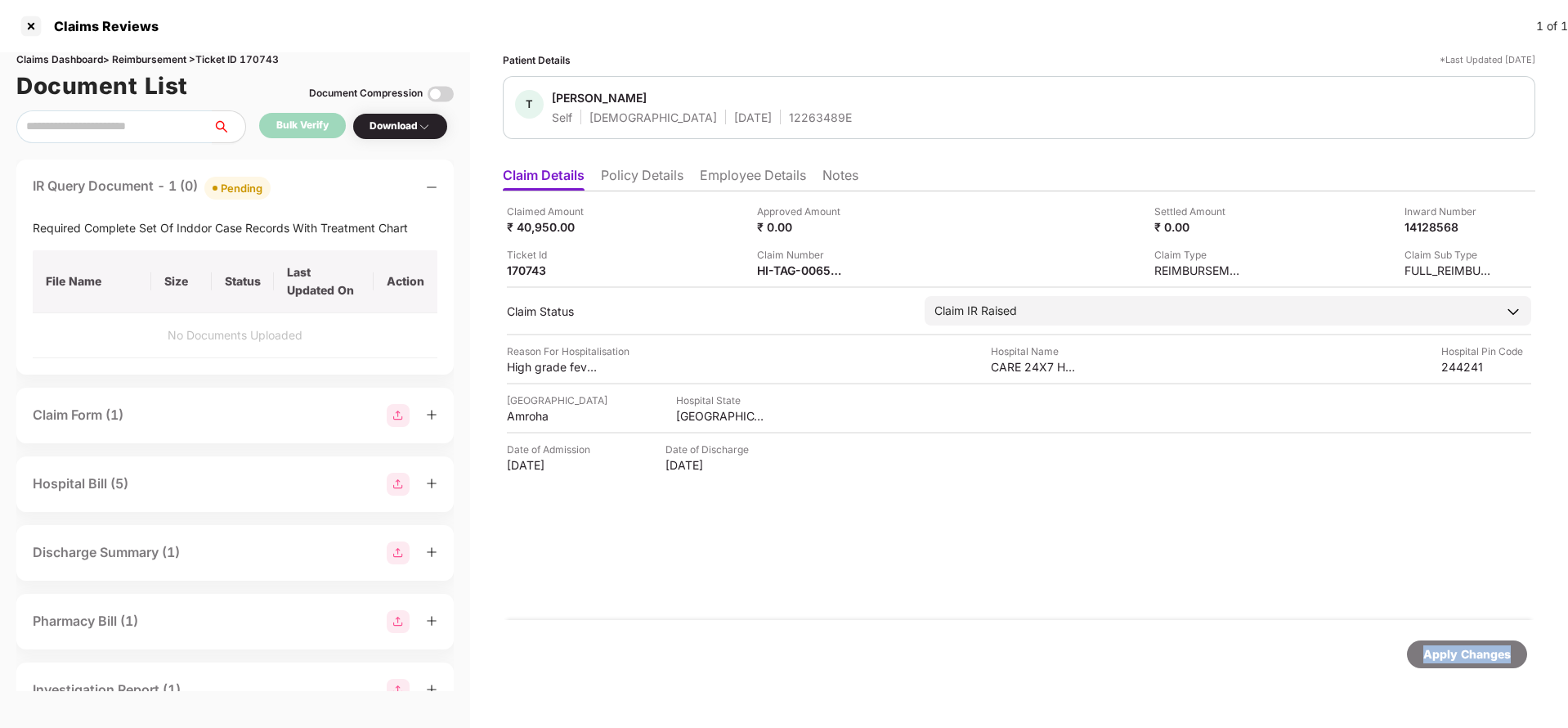
click at [1513, 661] on div "Apply Changes" at bounding box center [1467, 654] width 120 height 28
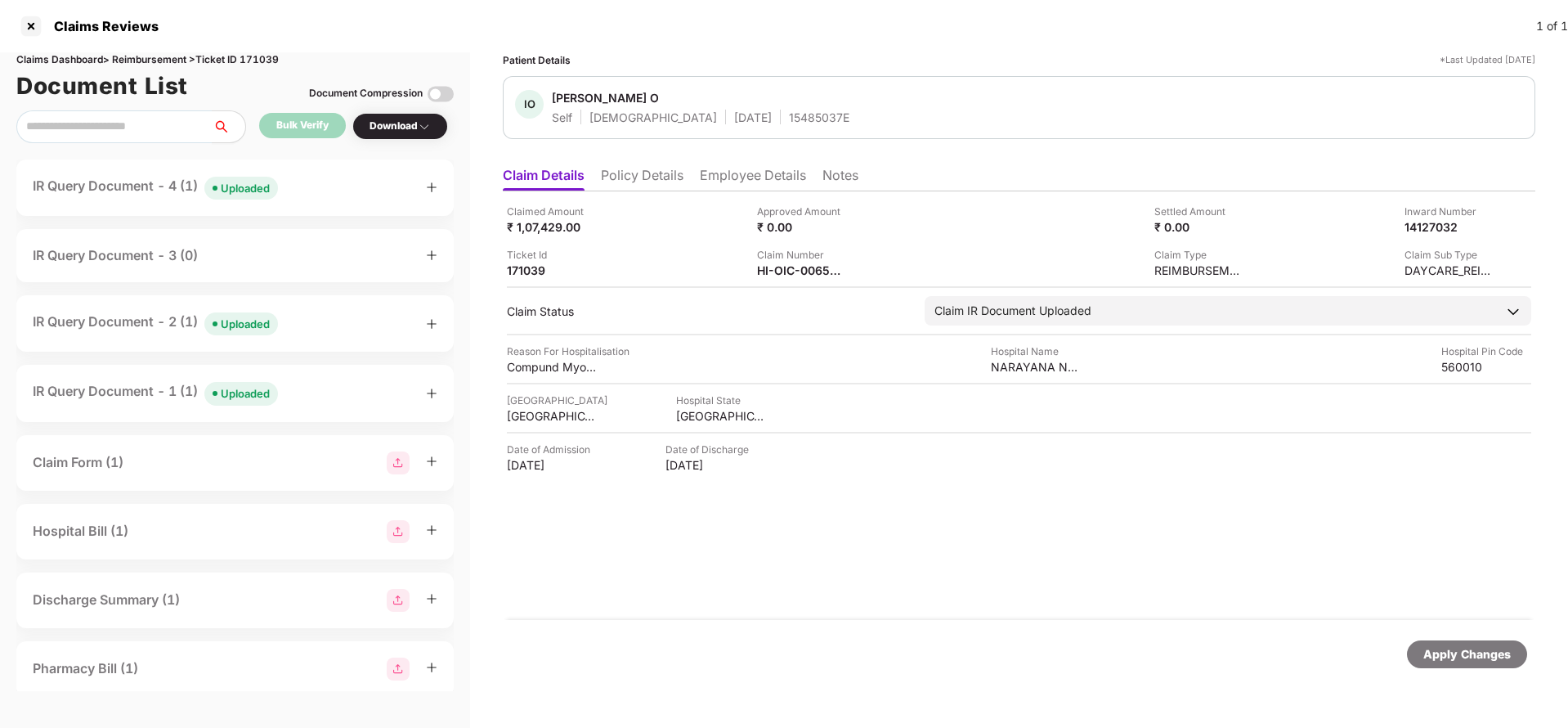
click at [787, 282] on div "Claimed Amount ₹ 1,07,429.00 Approved Amount ₹ 0.00 Settled Amount ₹ 0.00 Inwar…" at bounding box center [1019, 406] width 1033 height 428
click at [806, 264] on div "HI-OIC-006592387(0)" at bounding box center [802, 270] width 90 height 16
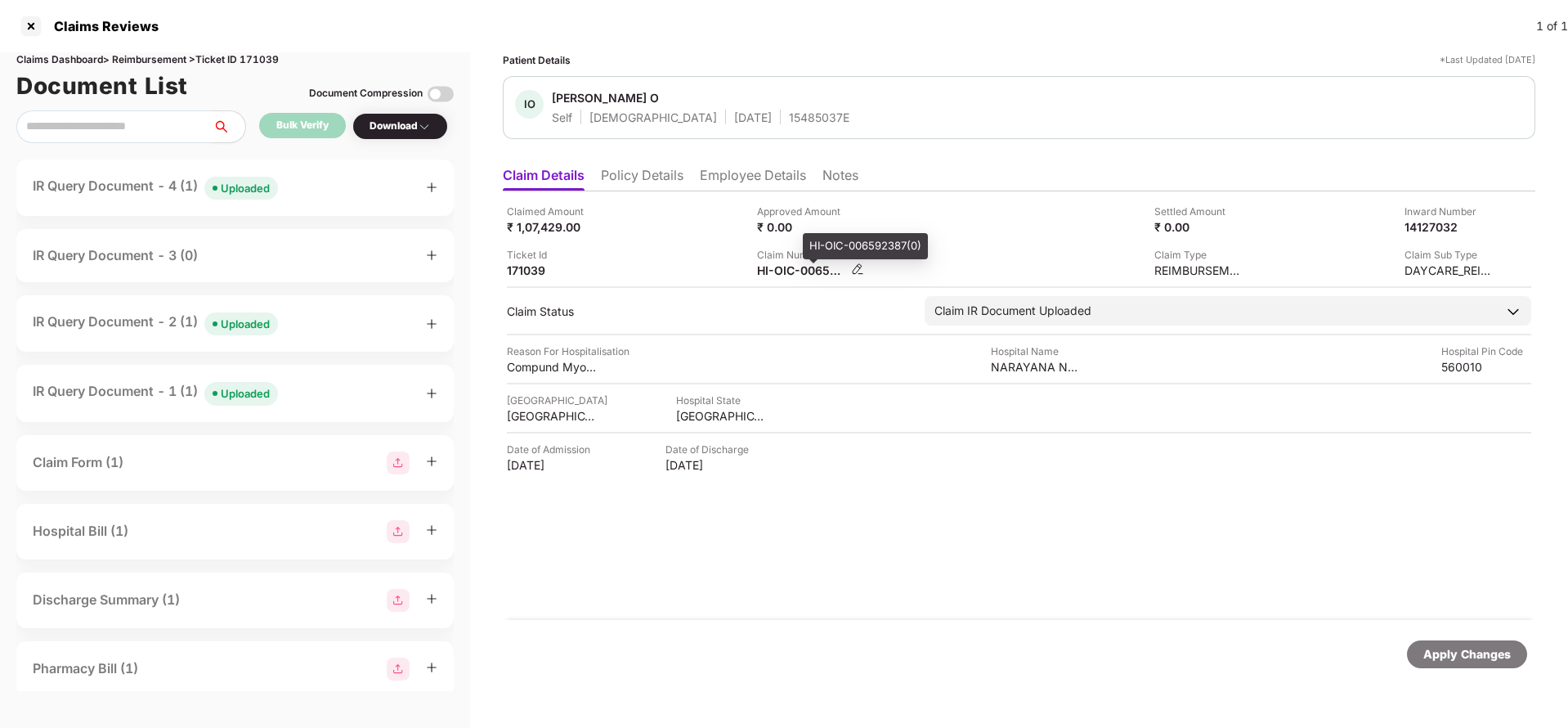
click at [806, 264] on div "HI-OIC-006592387(0)" at bounding box center [802, 270] width 90 height 16
copy div
click at [266, 183] on div "Uploaded" at bounding box center [245, 188] width 49 height 17
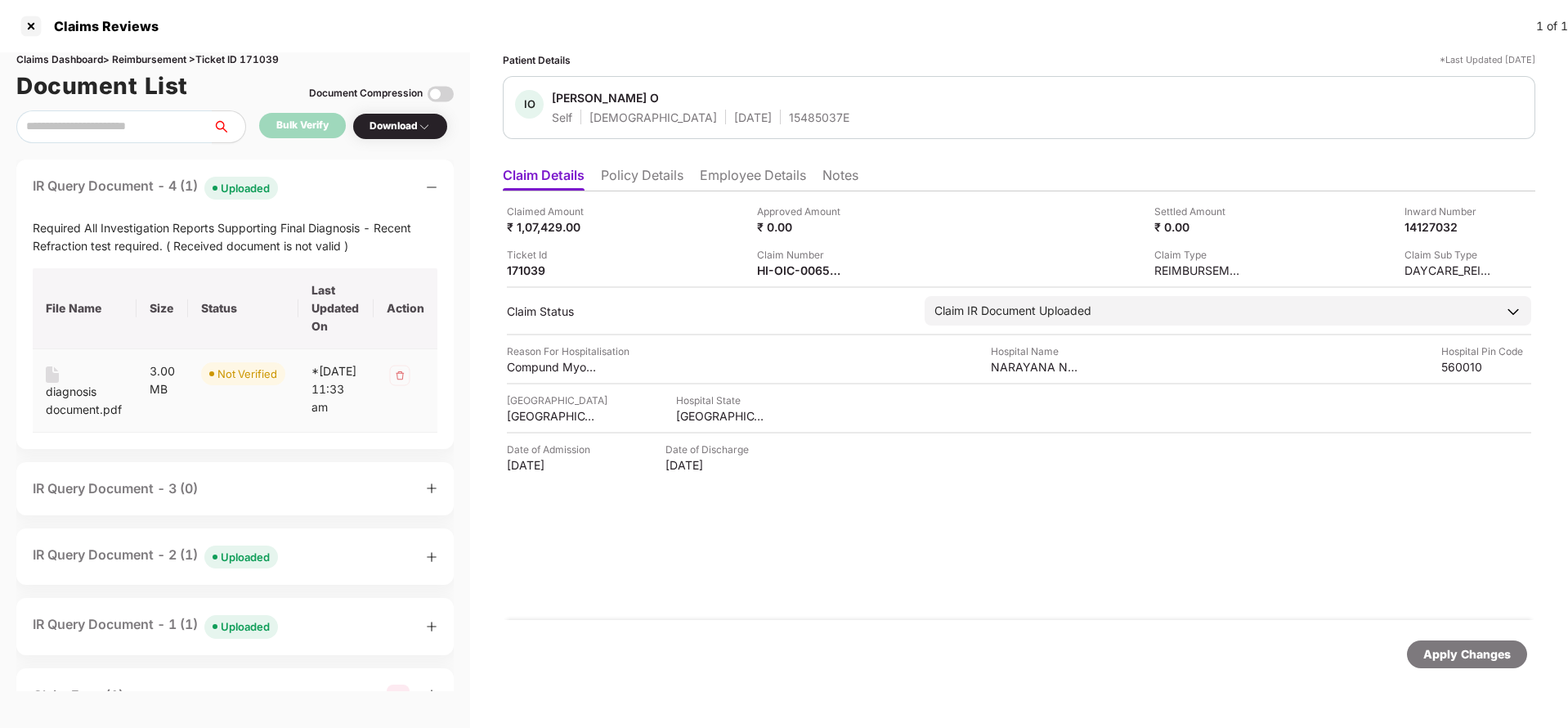
click at [77, 395] on div "diagnosis document.pdf" at bounding box center [84, 400] width 77 height 36
click at [215, 497] on div "IR Query Document - 3 (0)" at bounding box center [235, 489] width 405 height 20
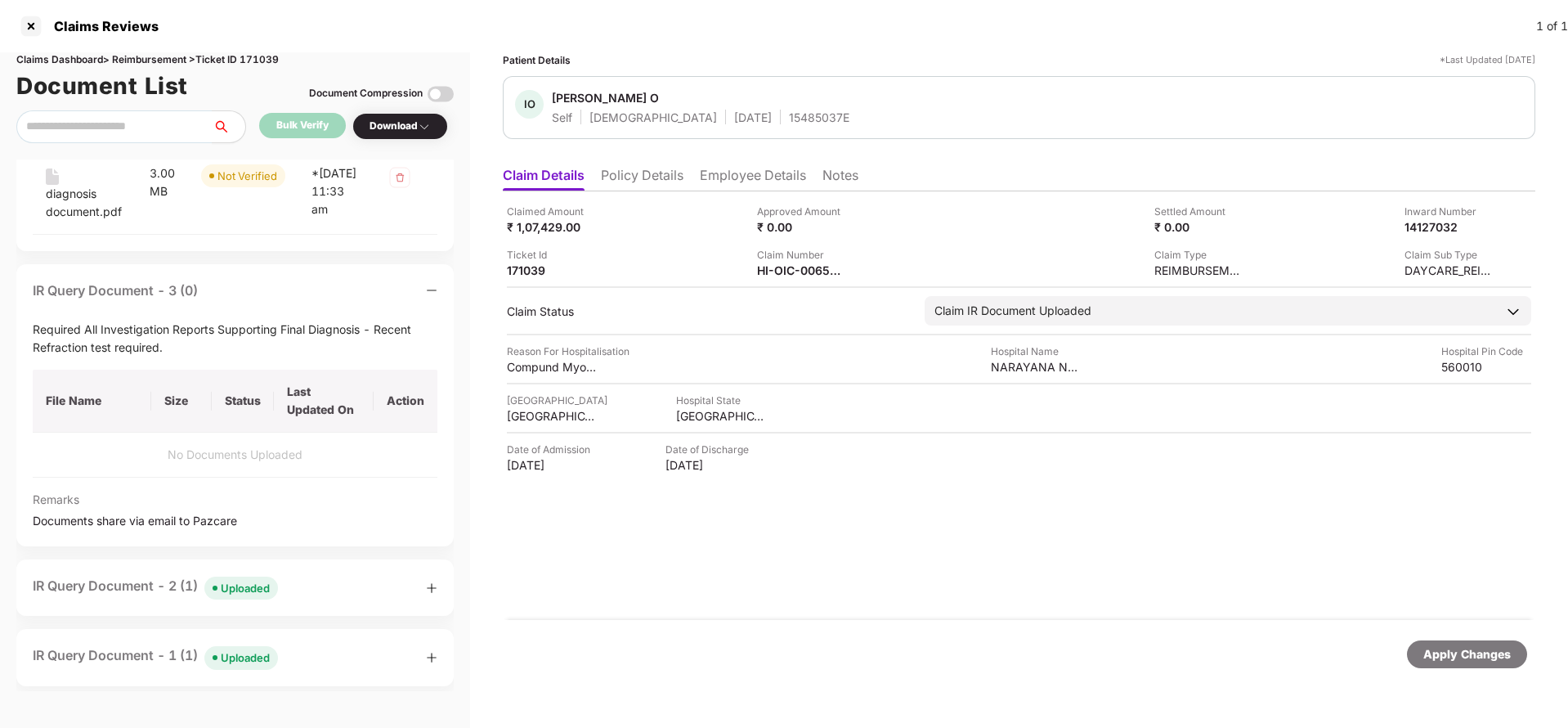
scroll to position [246, 0]
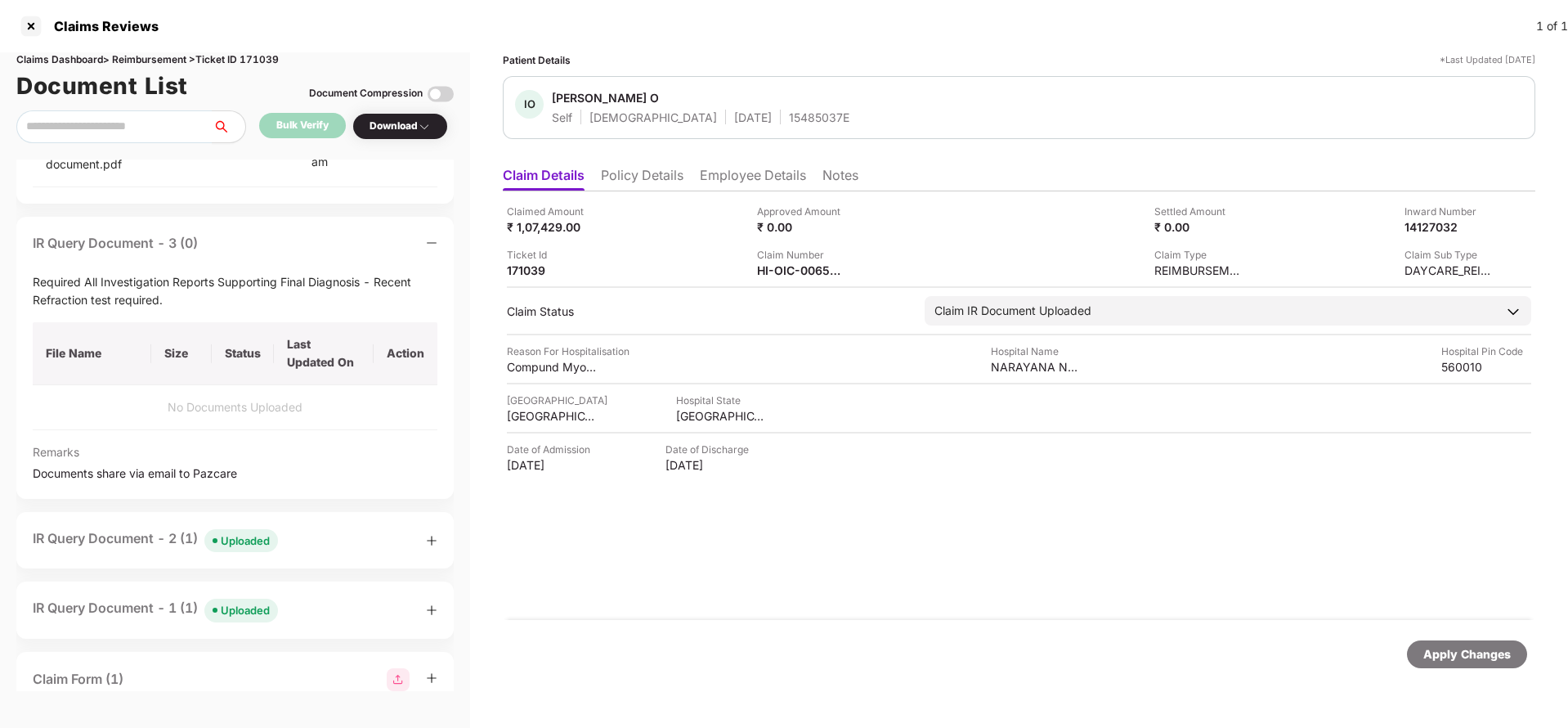
click at [241, 549] on div "Uploaded" at bounding box center [245, 541] width 49 height 17
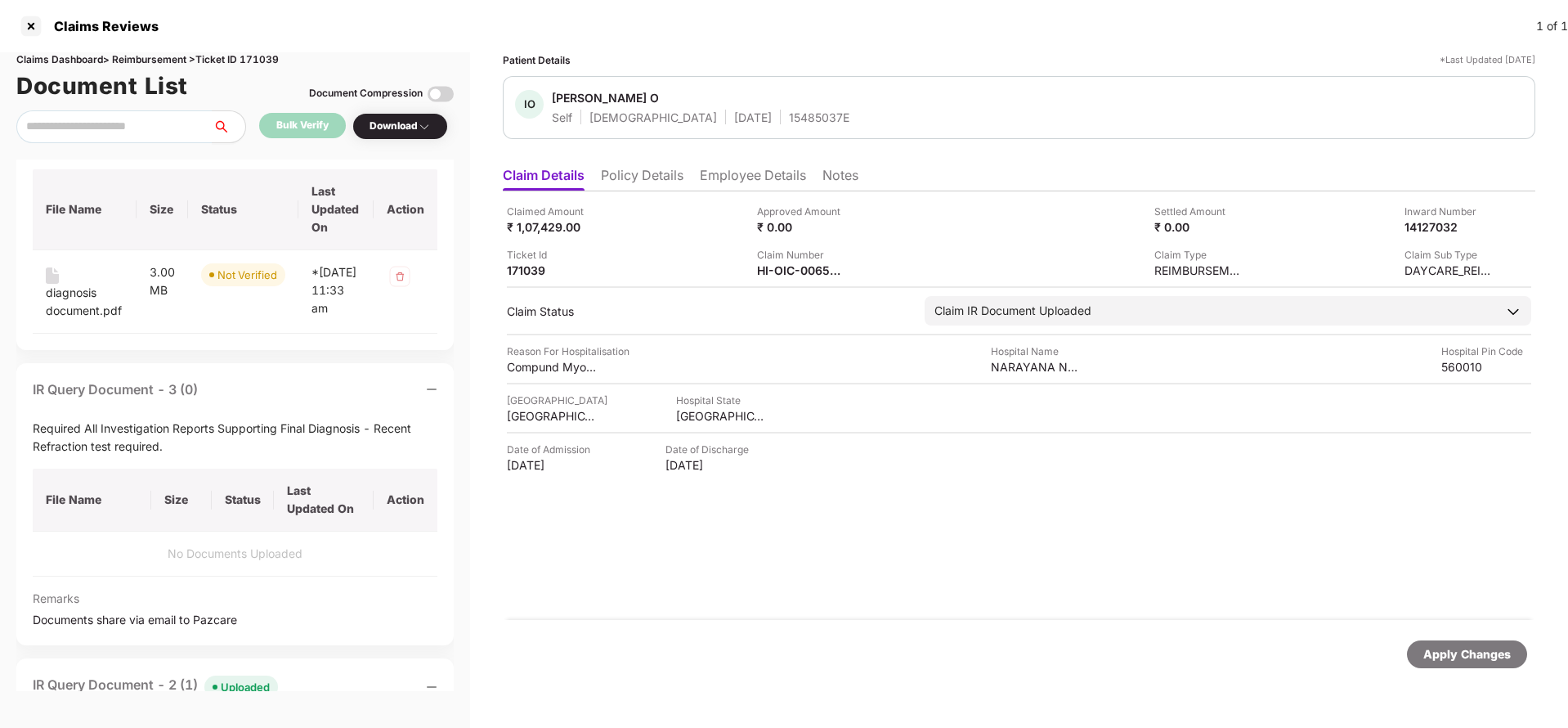
scroll to position [0, 0]
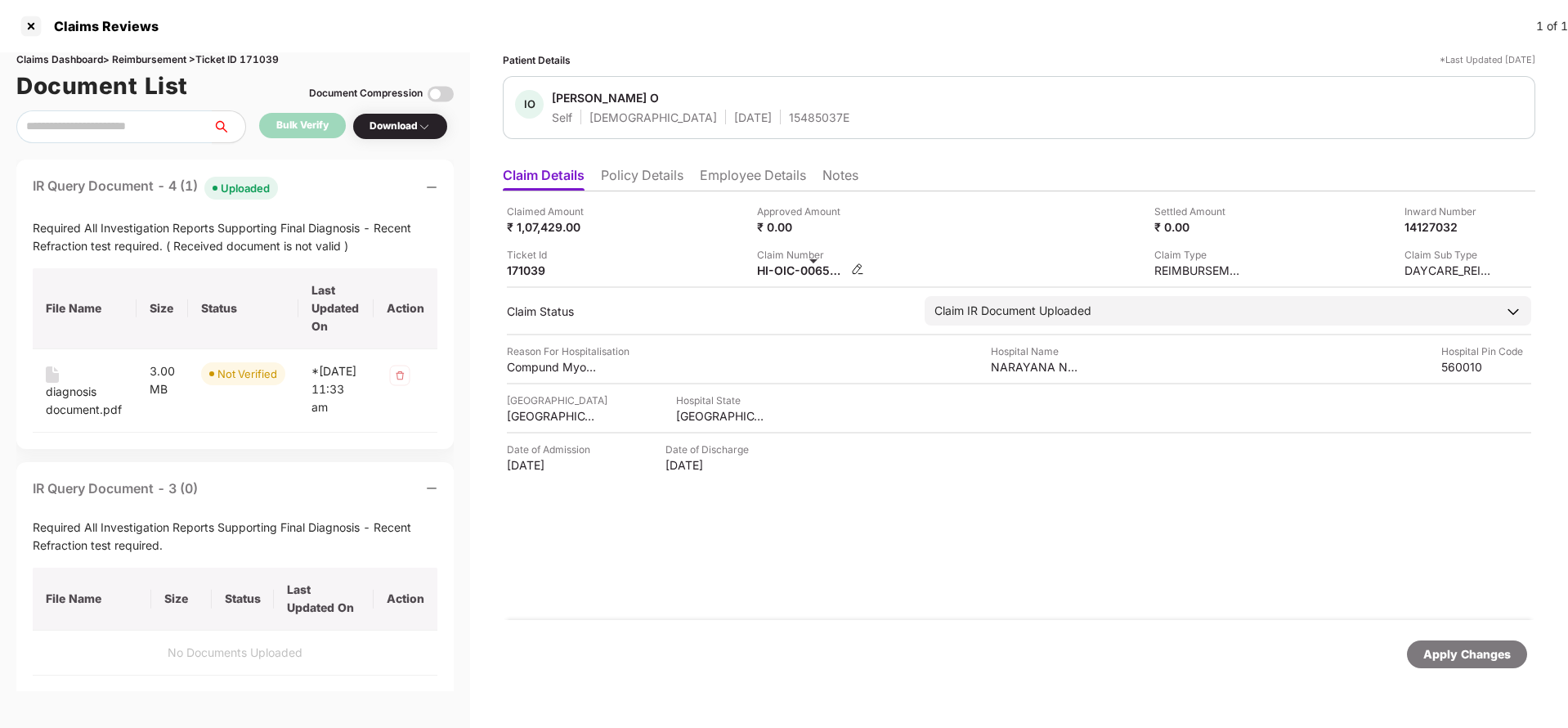
click at [809, 265] on div "HI-OIC-006592387(0)" at bounding box center [802, 270] width 90 height 16
copy div
click at [789, 118] on div "15485037E" at bounding box center [819, 117] width 60 height 16
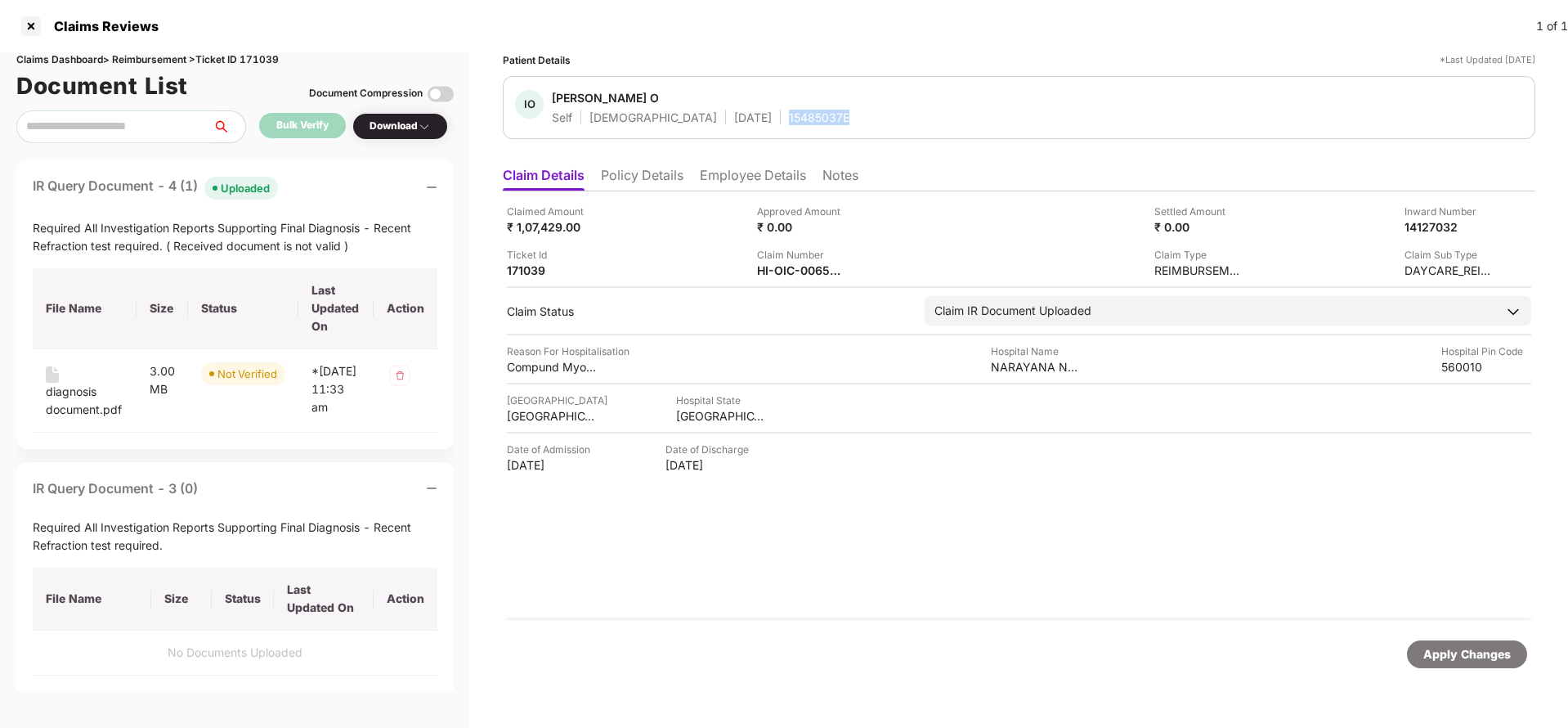
click at [789, 118] on div "15485037E" at bounding box center [819, 117] width 60 height 16
copy div "15485037E"
click at [779, 269] on div "HI-OIC-006592387(0)" at bounding box center [802, 270] width 90 height 16
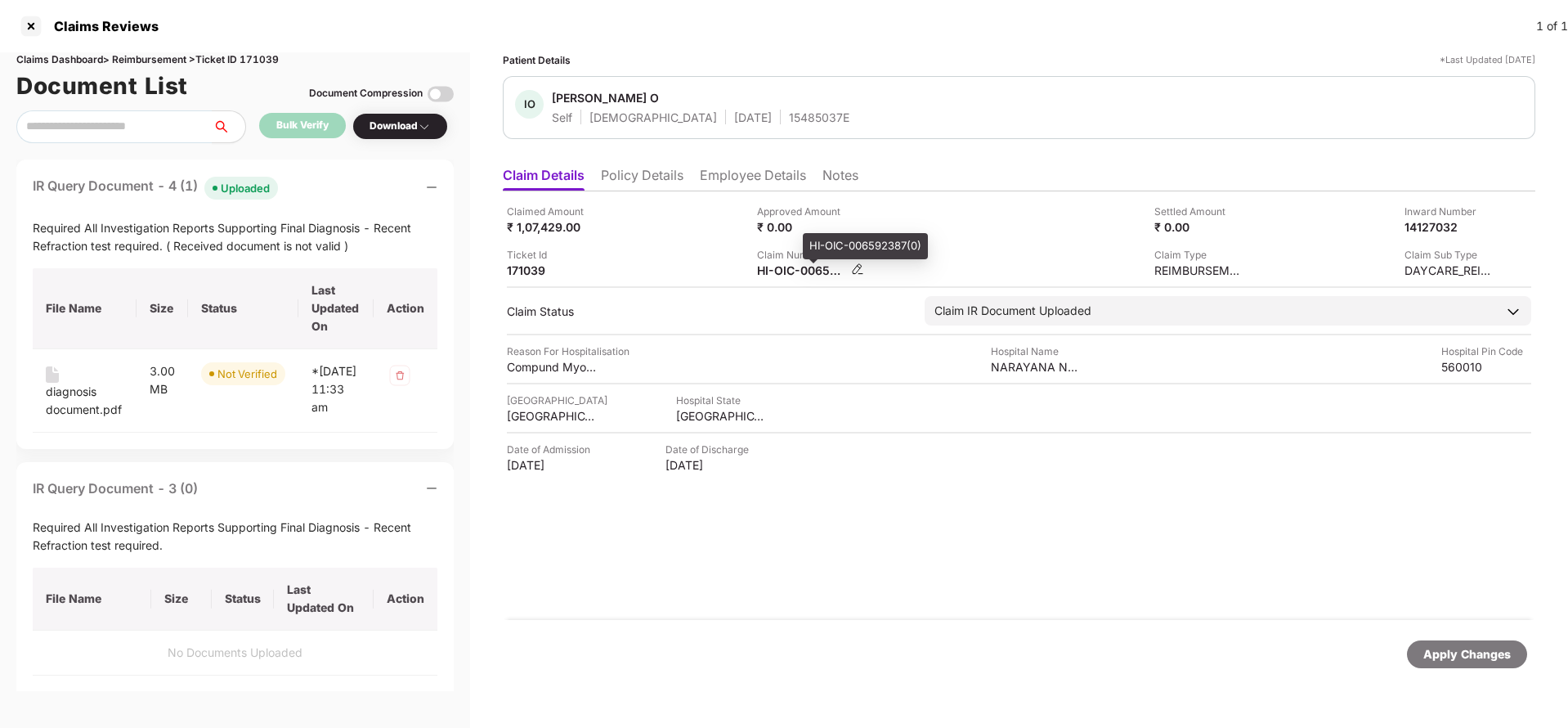
copy div
click at [789, 122] on div "15485037E" at bounding box center [819, 117] width 60 height 16
copy div "15485037E"
click at [1481, 647] on div "Apply Changes" at bounding box center [1467, 654] width 87 height 18
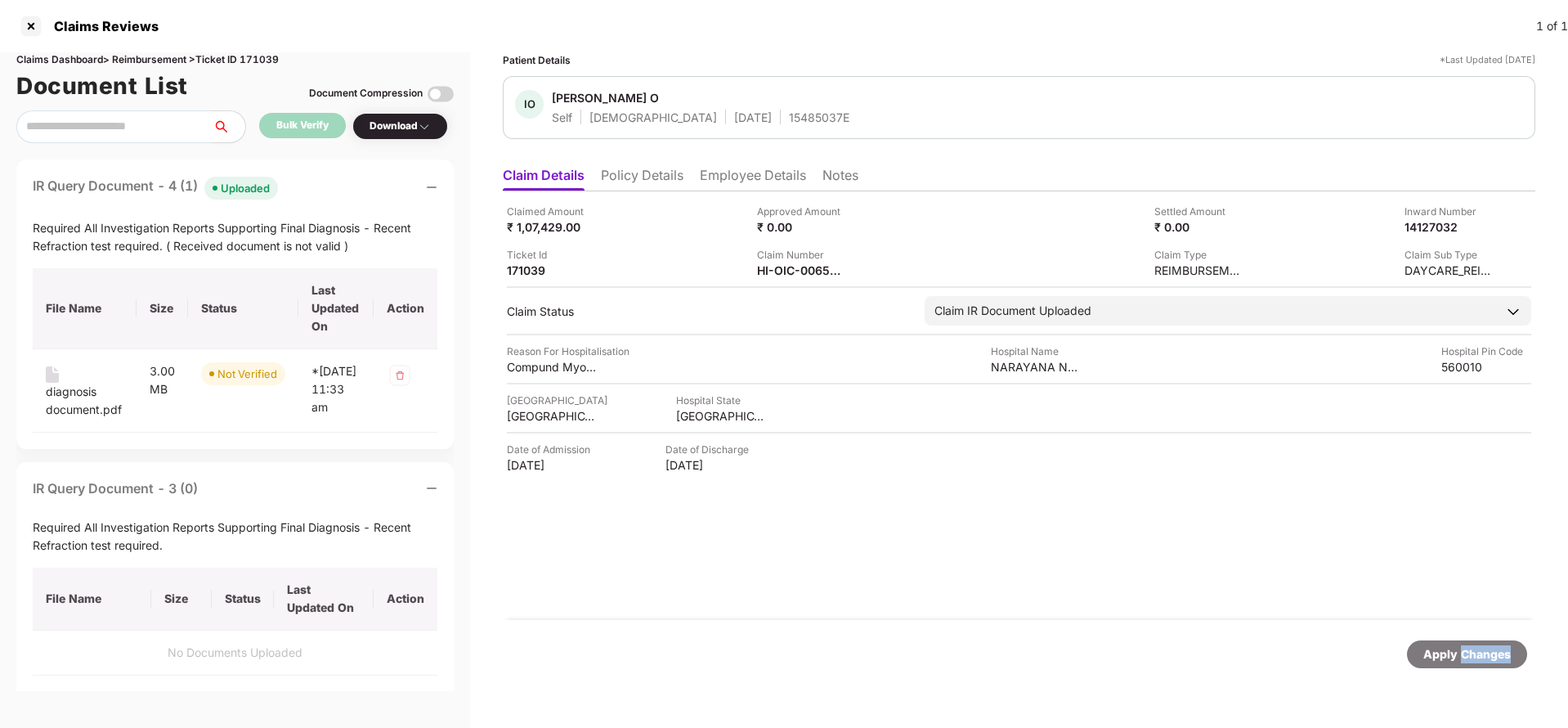
click at [1481, 647] on div "Apply Changes" at bounding box center [1467, 654] width 87 height 18
click at [272, 60] on div "Claims Dashboard > Reimbursement > Ticket ID 171039" at bounding box center [235, 60] width 437 height 16
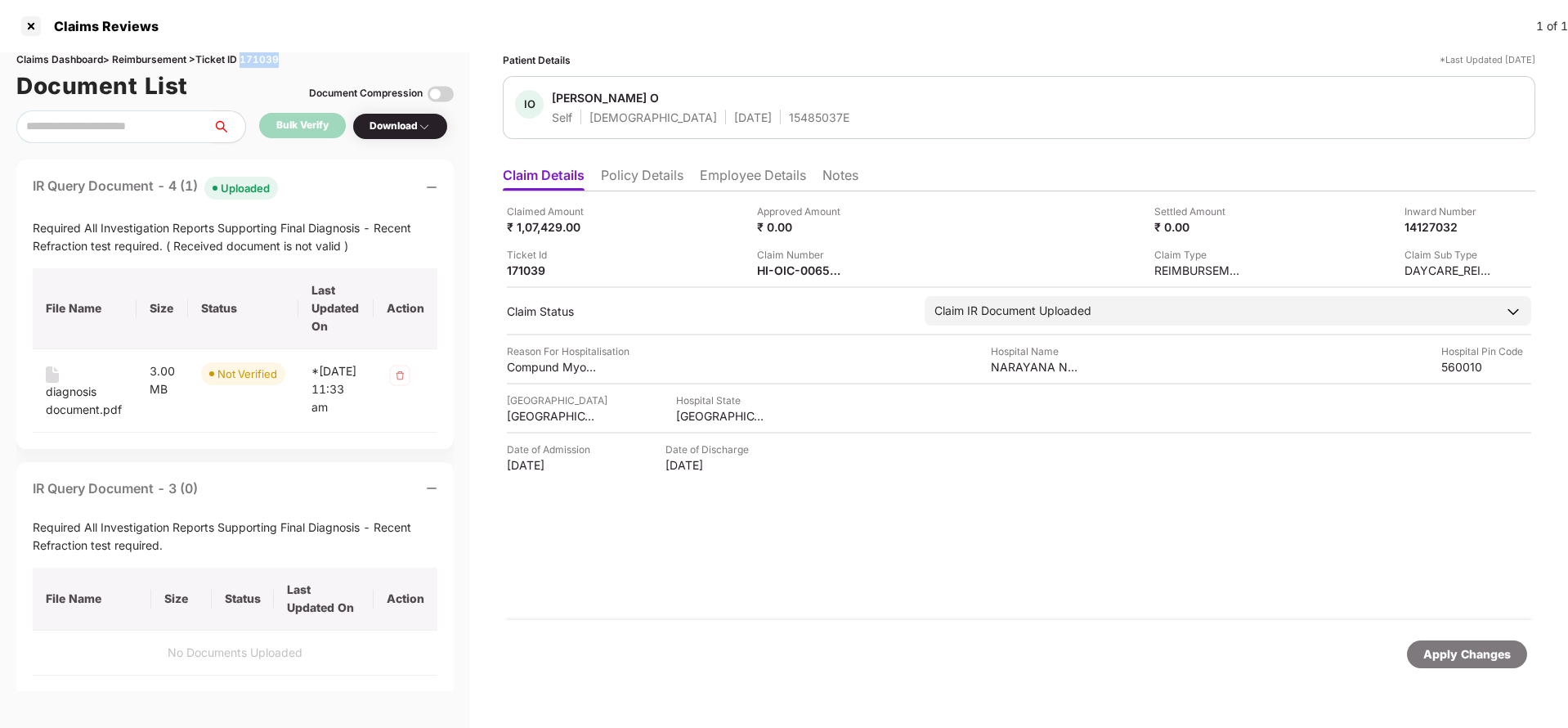
copy div "171039"
click at [1444, 665] on div "Apply Changes" at bounding box center [1467, 654] width 120 height 28
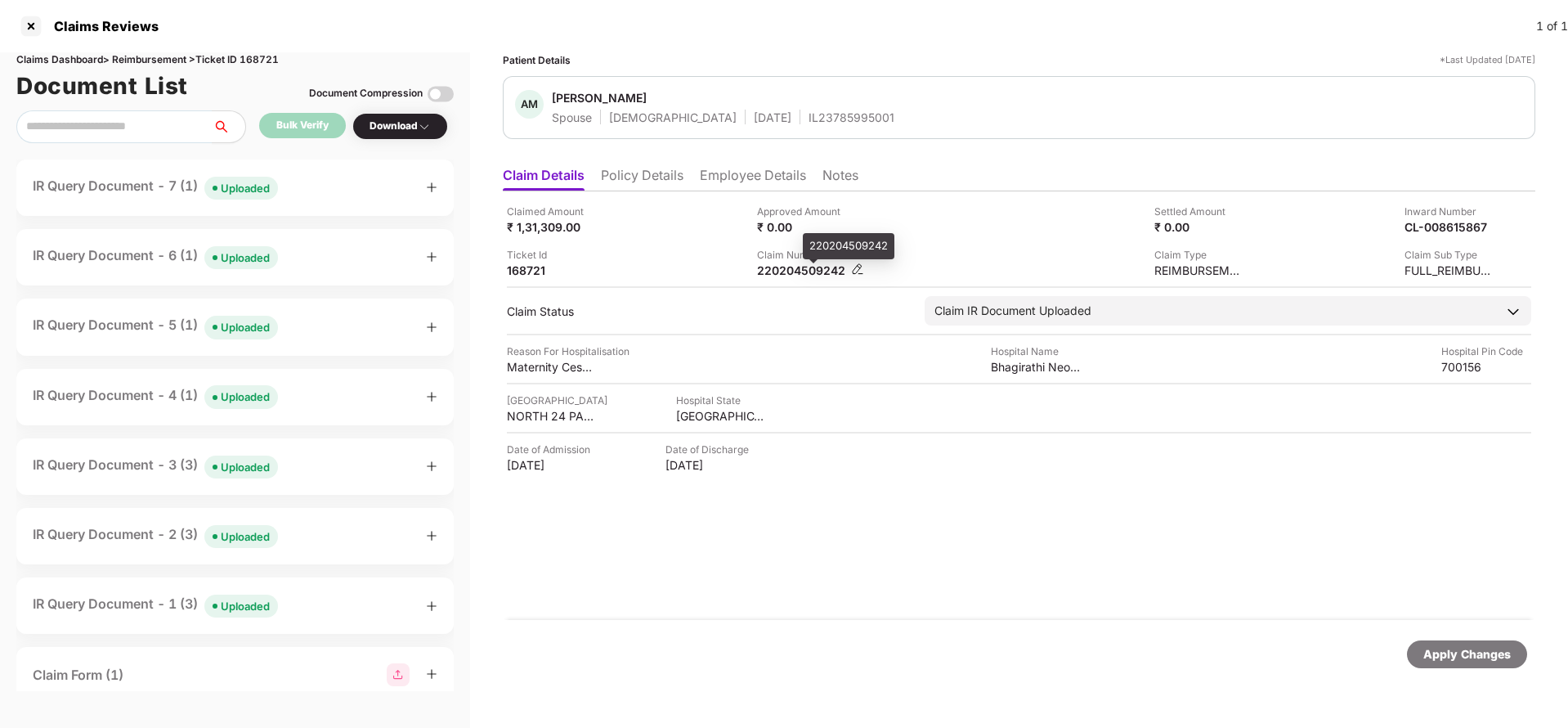
click at [799, 269] on div "220204509242" at bounding box center [802, 270] width 90 height 16
copy div "220204509242"
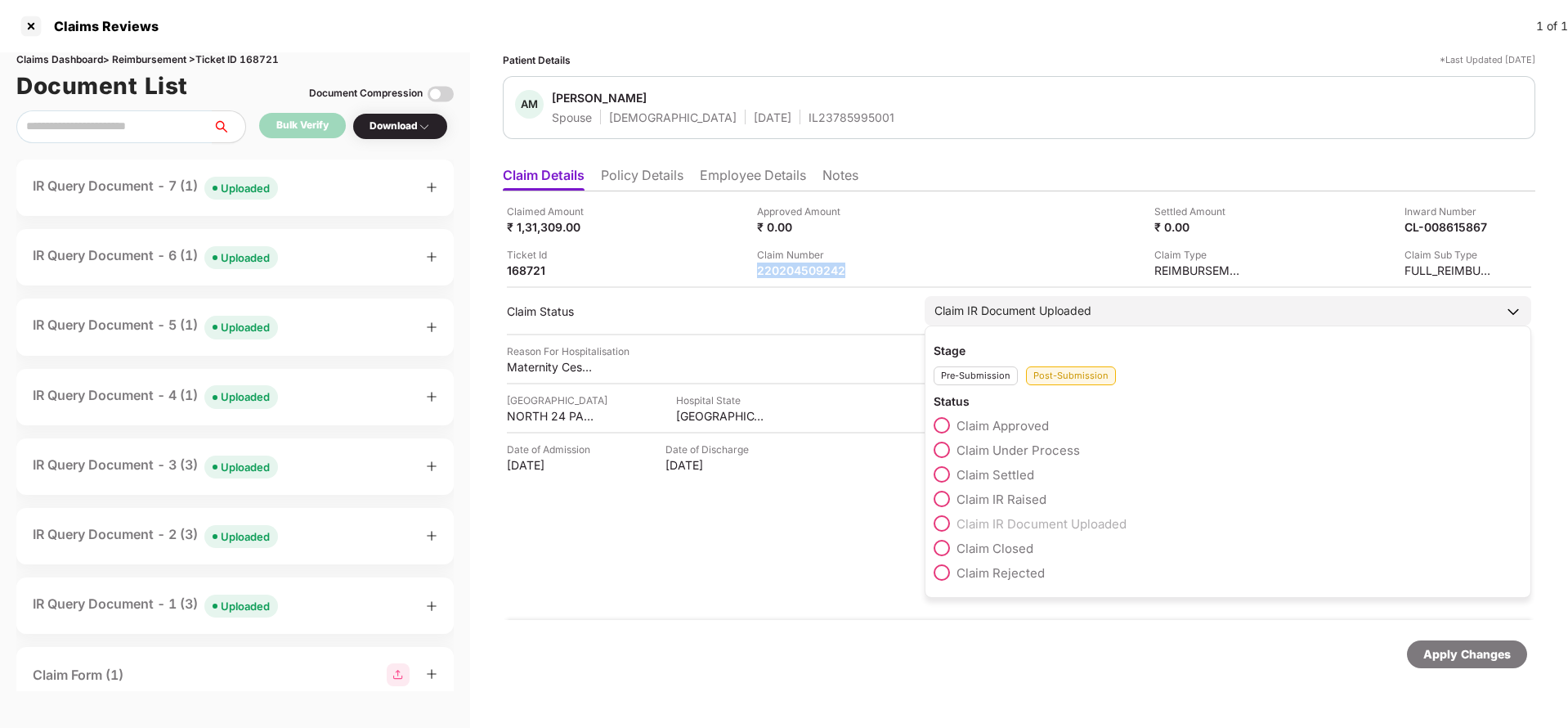
click at [1020, 475] on span "Claim Settled" at bounding box center [995, 475] width 77 height 16
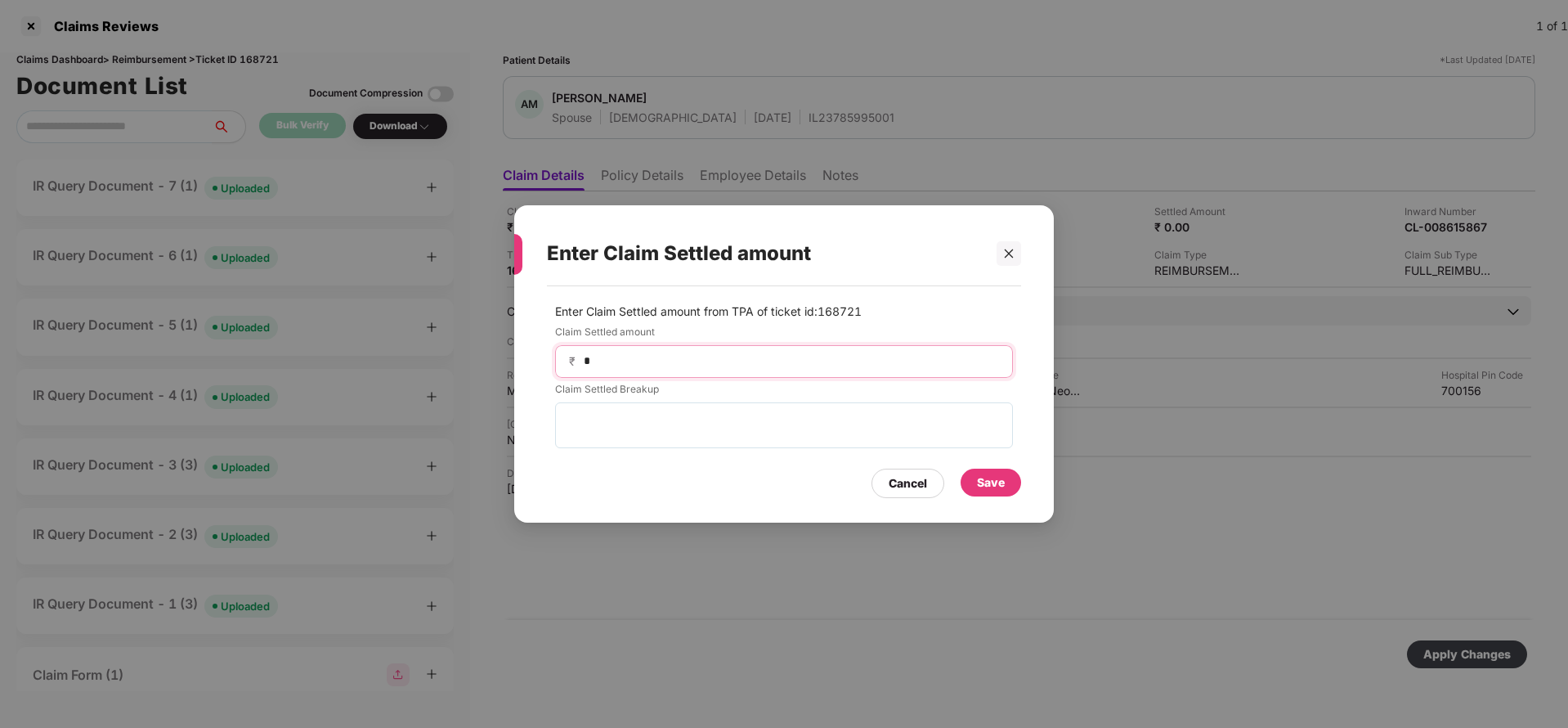
click at [651, 367] on input "*" at bounding box center [791, 361] width 417 height 17
type input "*****"
click at [985, 491] on div "Save" at bounding box center [991, 482] width 28 height 18
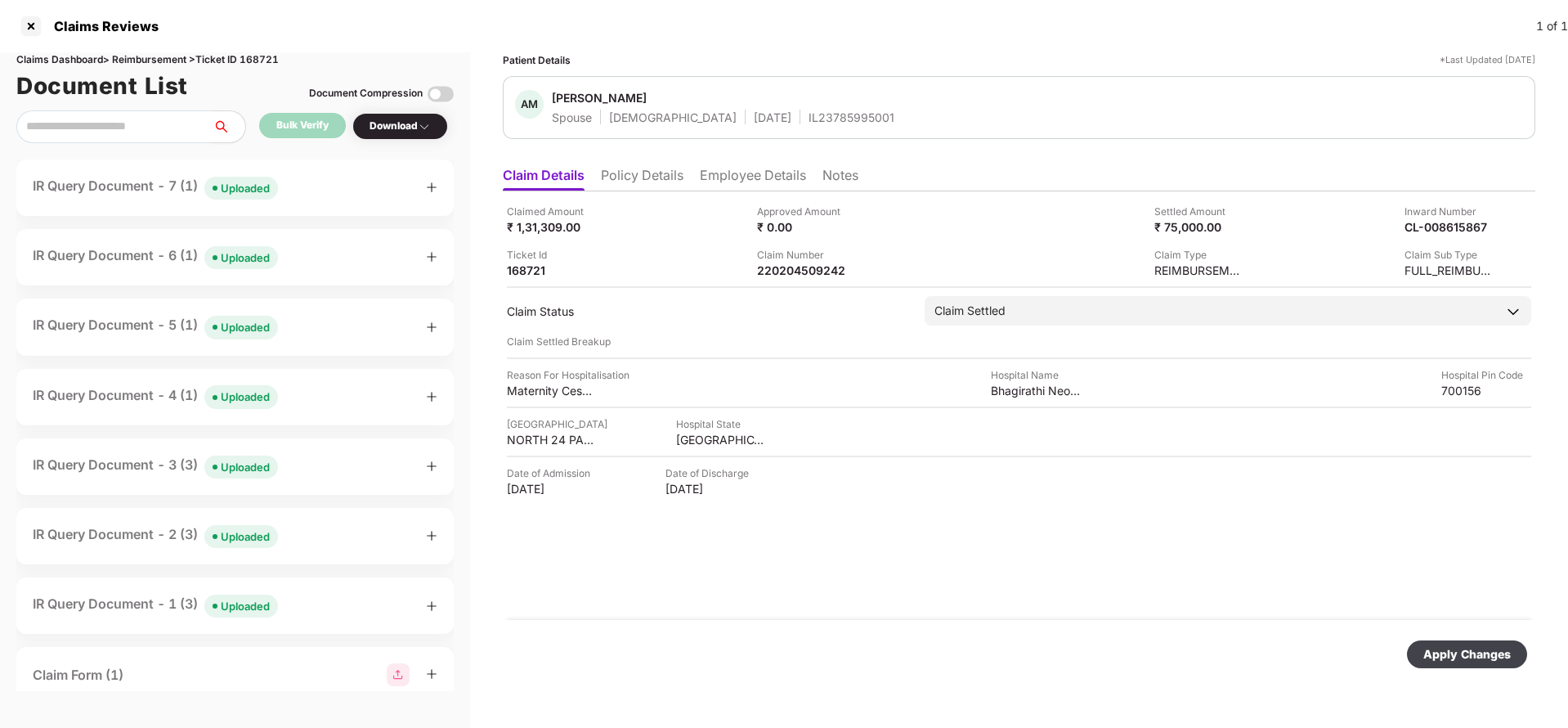
click at [1481, 658] on div "Apply Changes" at bounding box center [1467, 654] width 87 height 18
click at [809, 263] on div "220204509242" at bounding box center [802, 270] width 90 height 16
copy div "220204509242"
click at [766, 176] on li "Employee Details" at bounding box center [753, 178] width 106 height 23
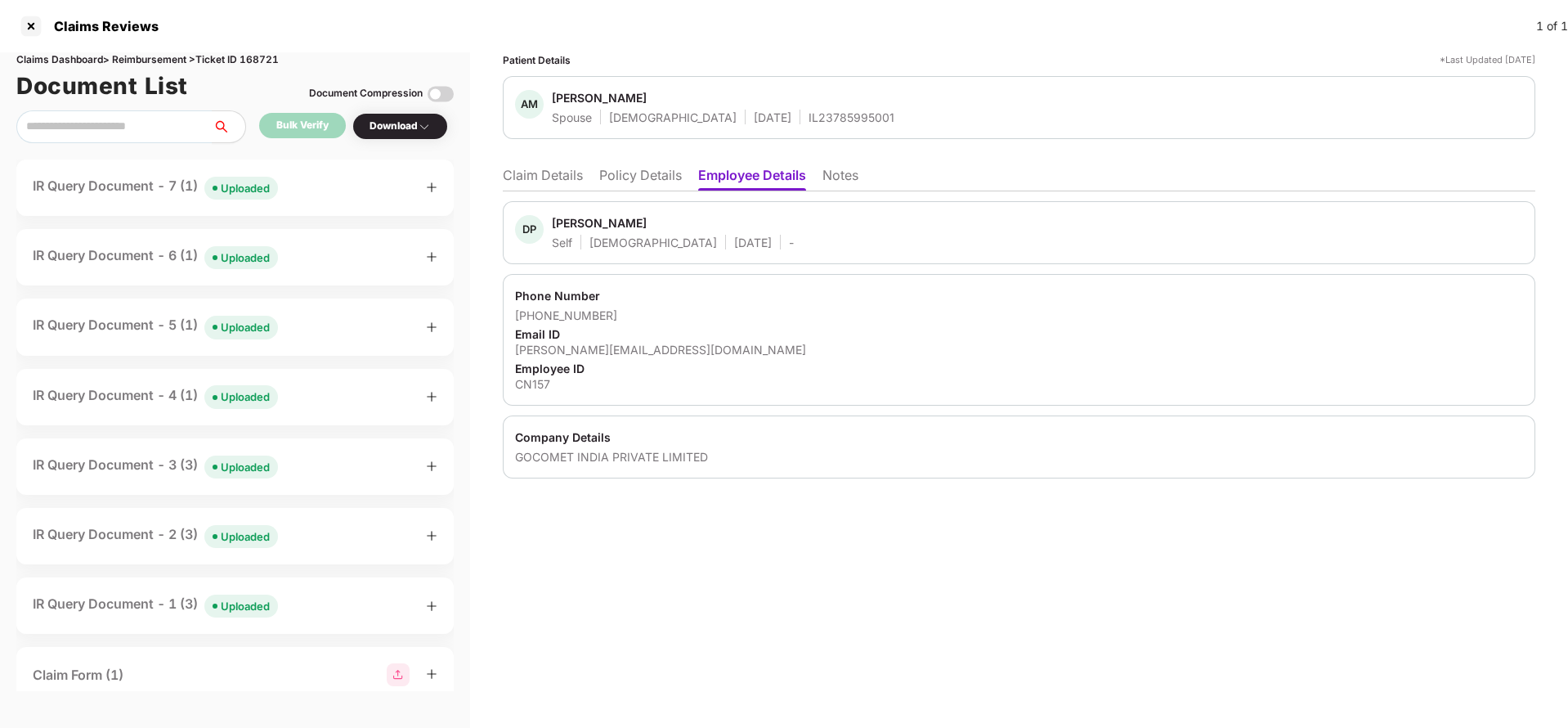
click at [540, 180] on li "Claim Details" at bounding box center [543, 178] width 80 height 23
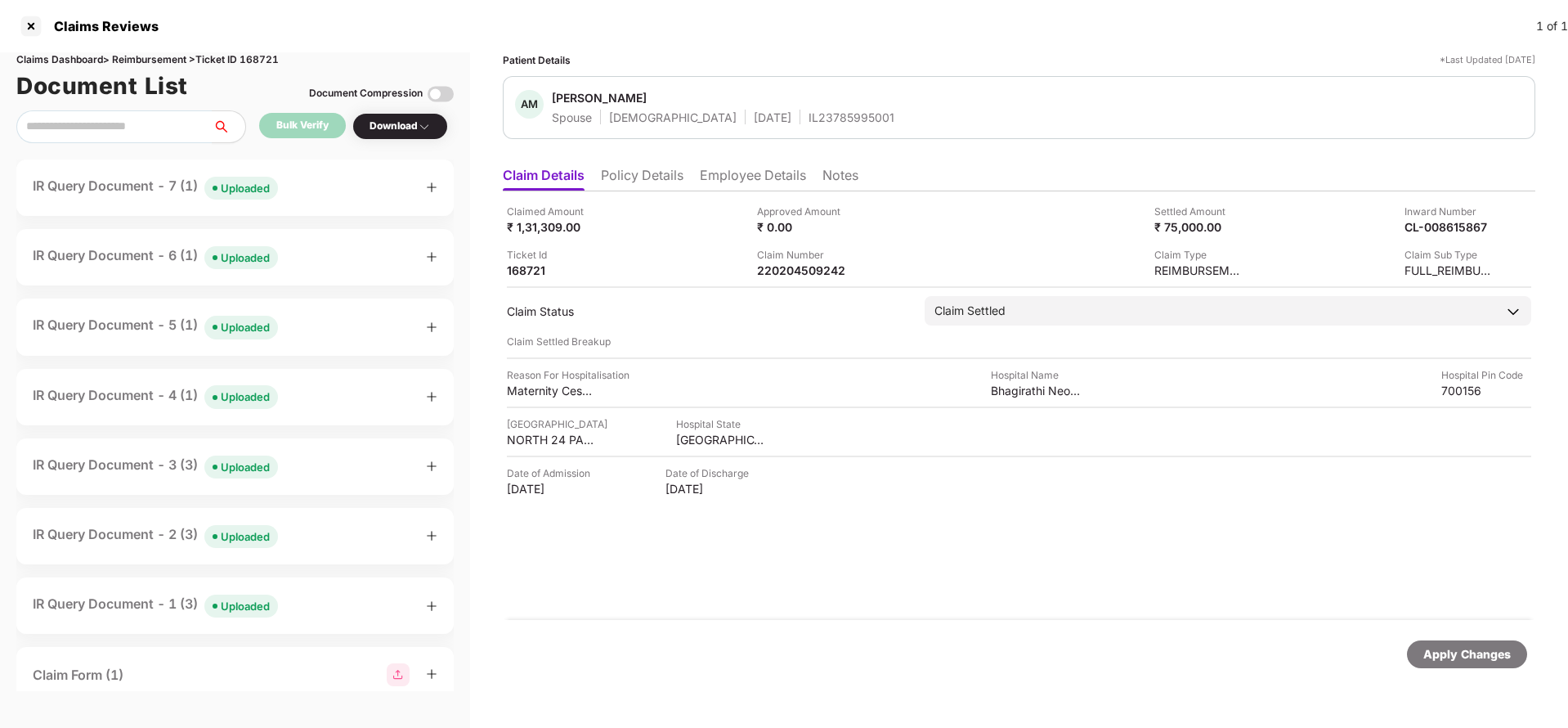
click at [1467, 645] on div "Apply Changes" at bounding box center [1467, 654] width 87 height 18
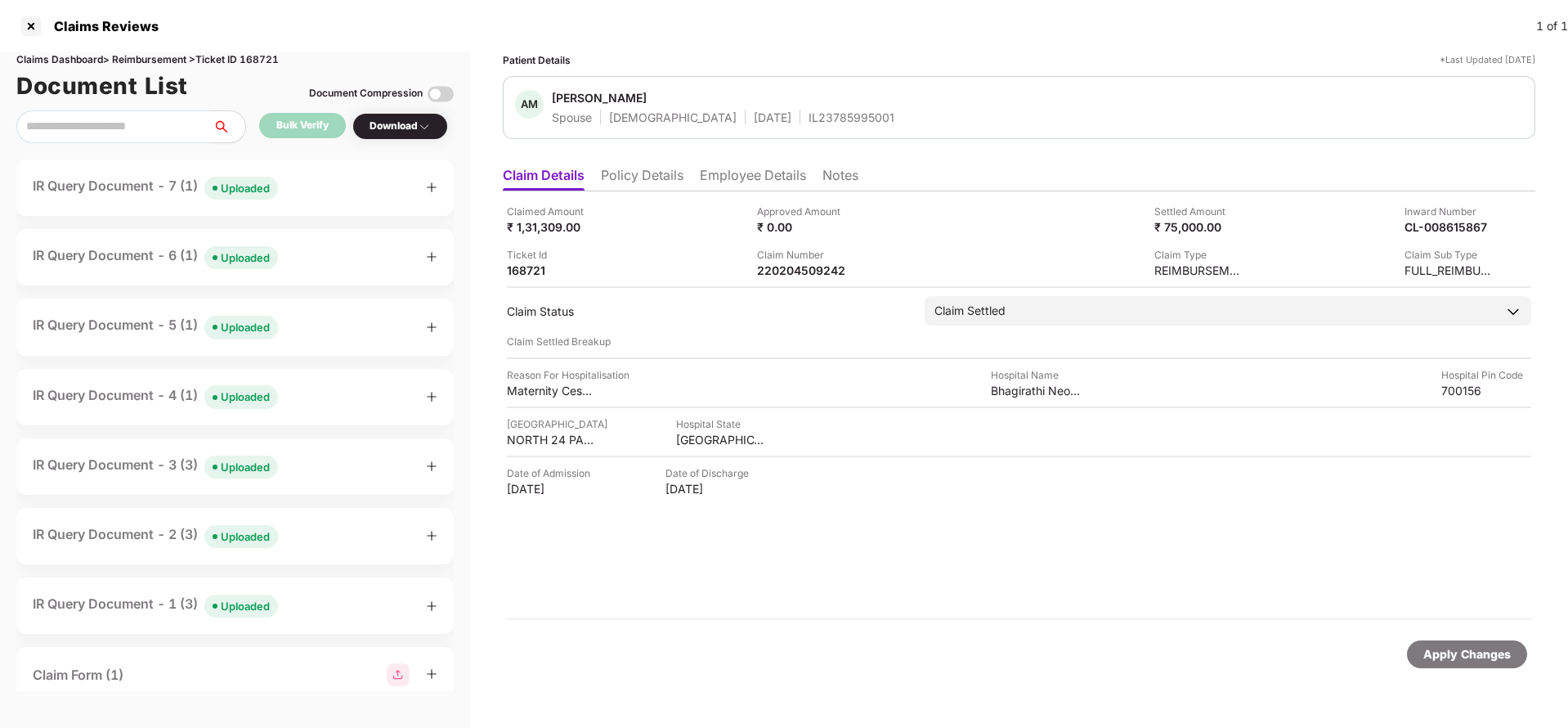
click at [254, 59] on div "Claims Dashboard > Reimbursement > Ticket ID 168721" at bounding box center [235, 60] width 437 height 16
copy div "168721"
click at [1483, 656] on div "Apply Changes" at bounding box center [1467, 654] width 87 height 18
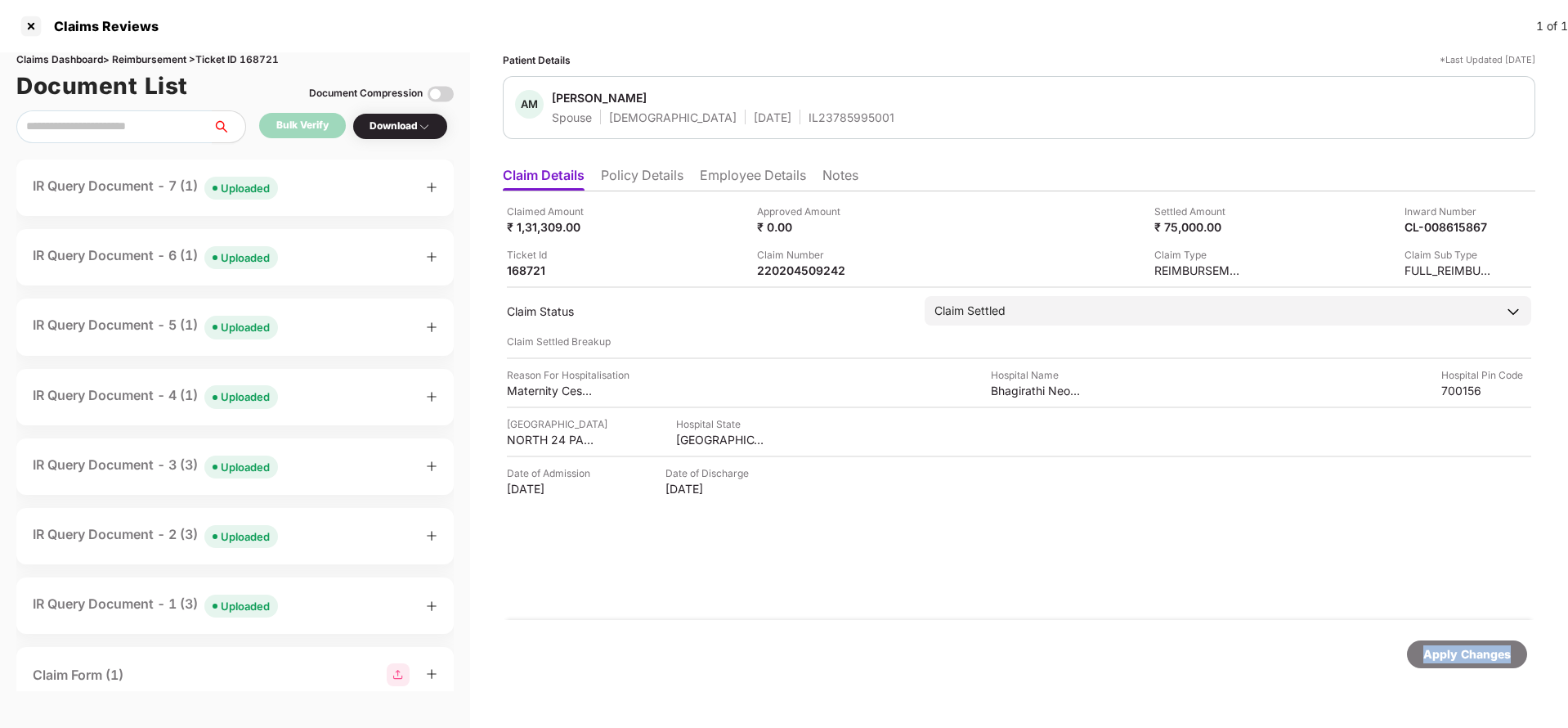
click at [1483, 656] on div "Apply Changes" at bounding box center [1467, 654] width 87 height 18
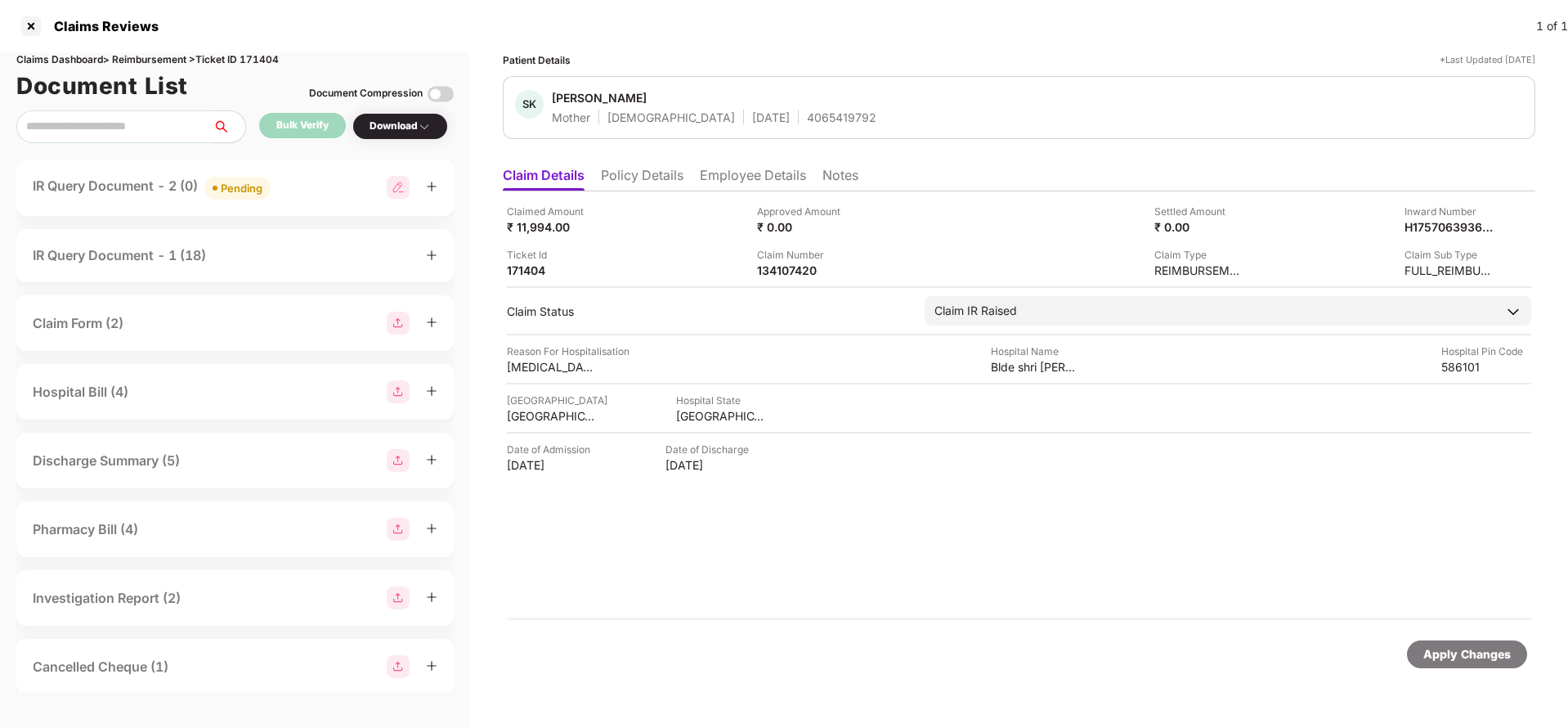
click at [647, 172] on li "Policy Details" at bounding box center [642, 178] width 83 height 23
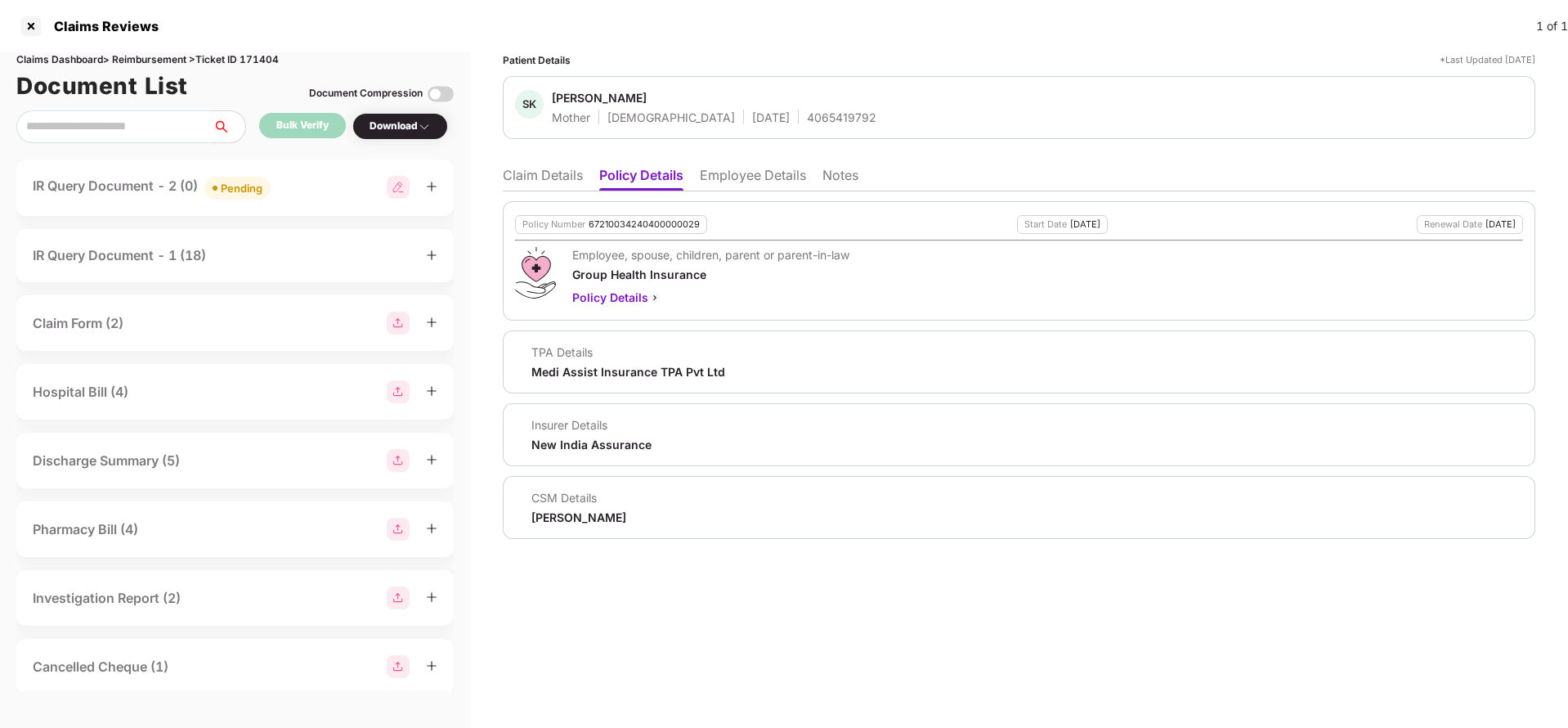
click at [543, 170] on li "Claim Details" at bounding box center [543, 178] width 80 height 23
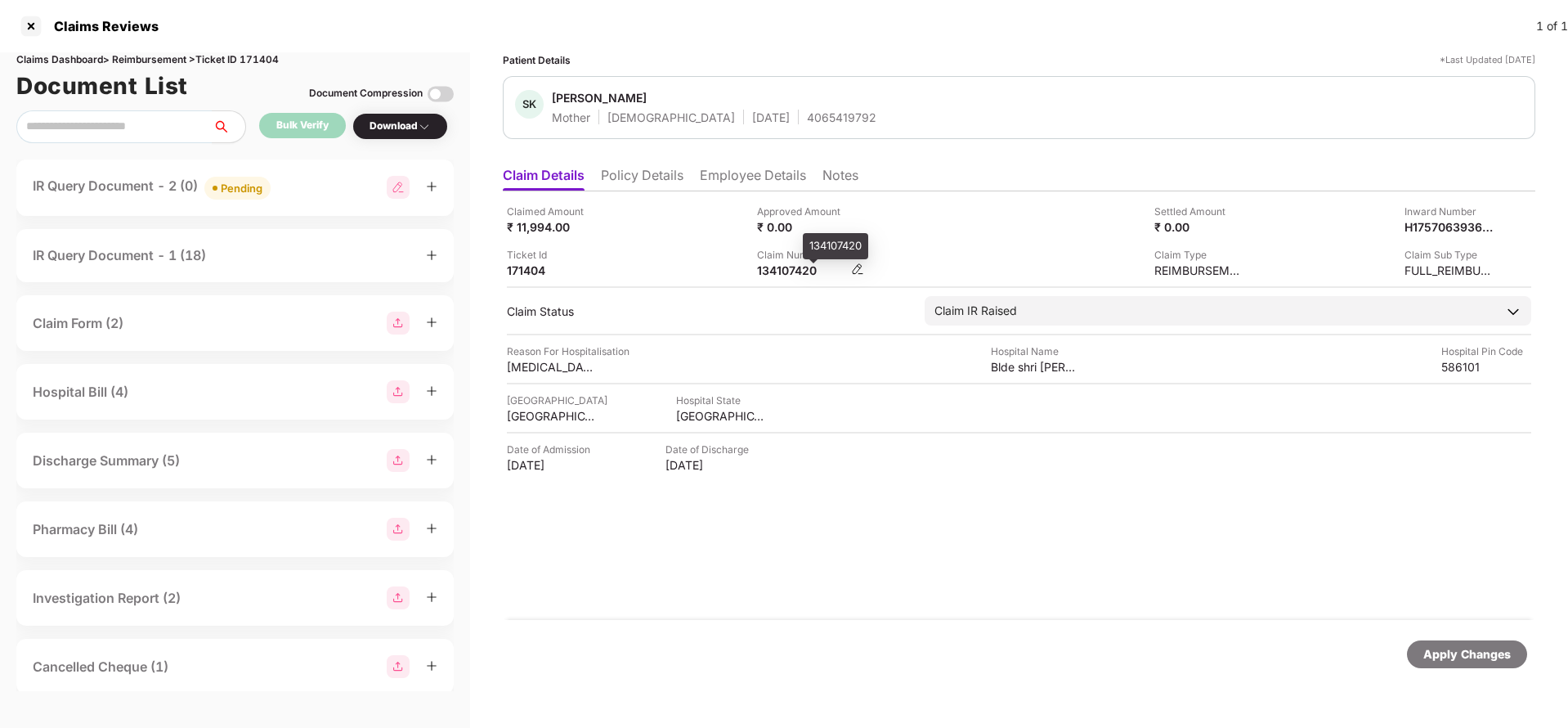
click at [792, 268] on div "134107420" at bounding box center [802, 270] width 90 height 16
copy div "134107420"
click at [242, 184] on div "Pending" at bounding box center [241, 188] width 42 height 17
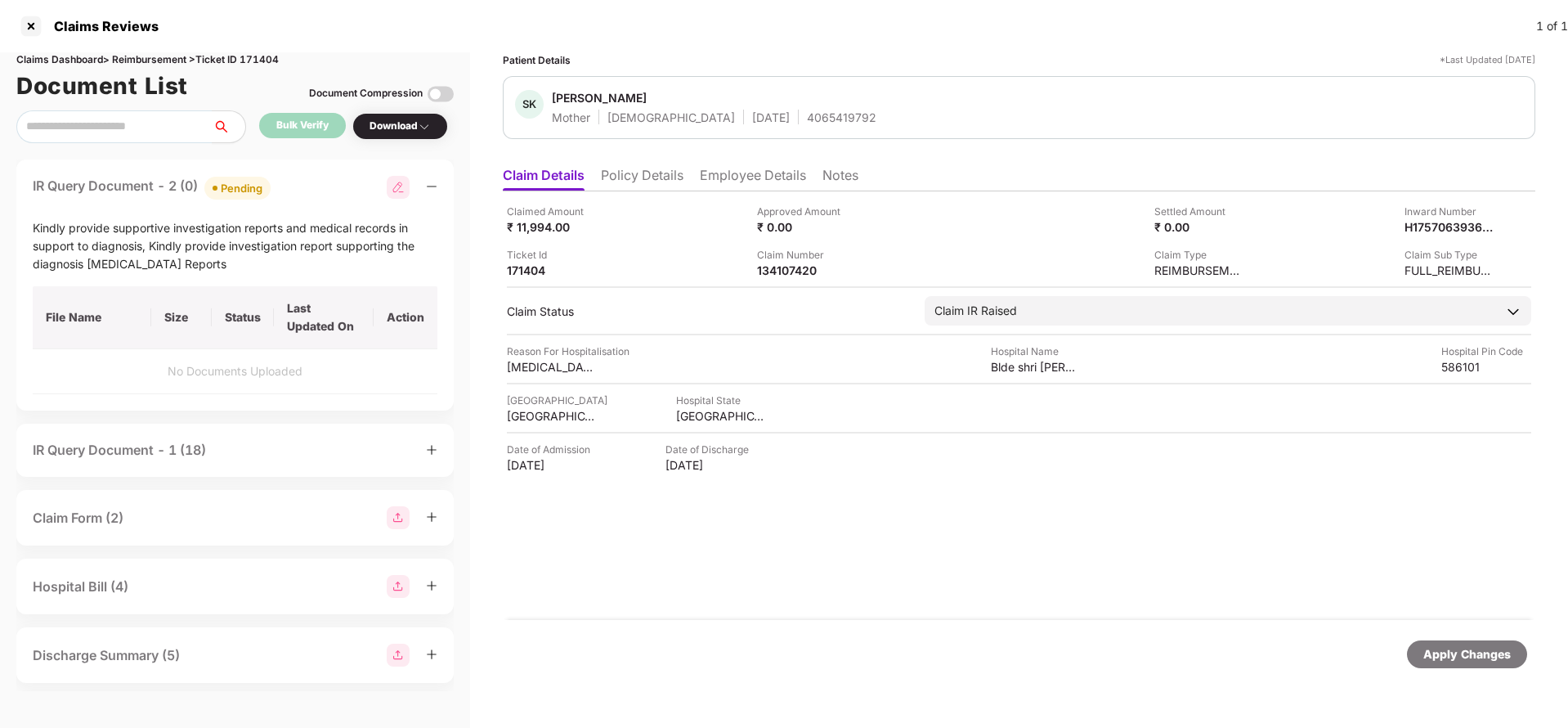
click at [216, 454] on div "IR Query Document - 1 (18)" at bounding box center [235, 451] width 405 height 20
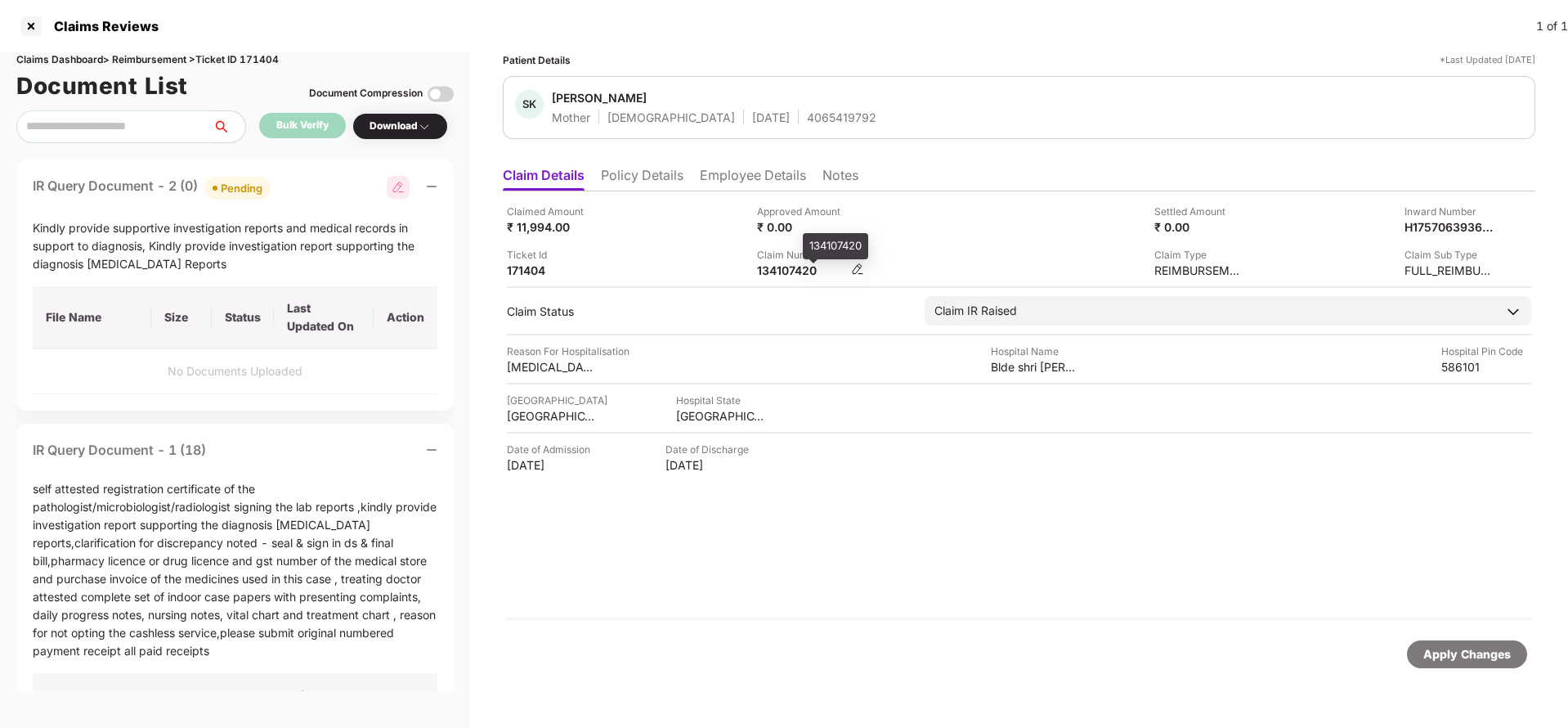
click at [784, 277] on div "134107420" at bounding box center [802, 270] width 90 height 16
copy div "134107420"
click at [807, 117] on div "4065419792" at bounding box center [841, 117] width 70 height 16
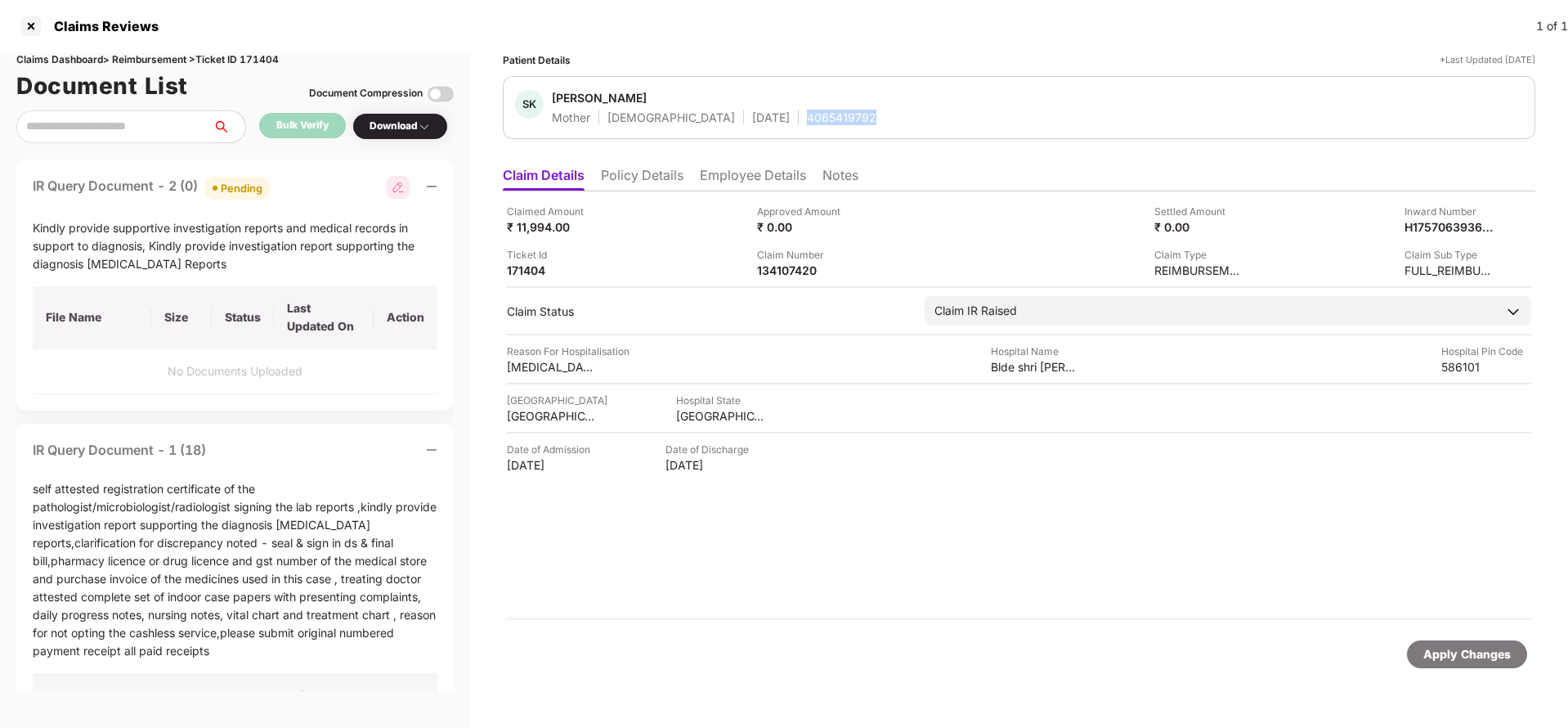
copy div "4065419792"
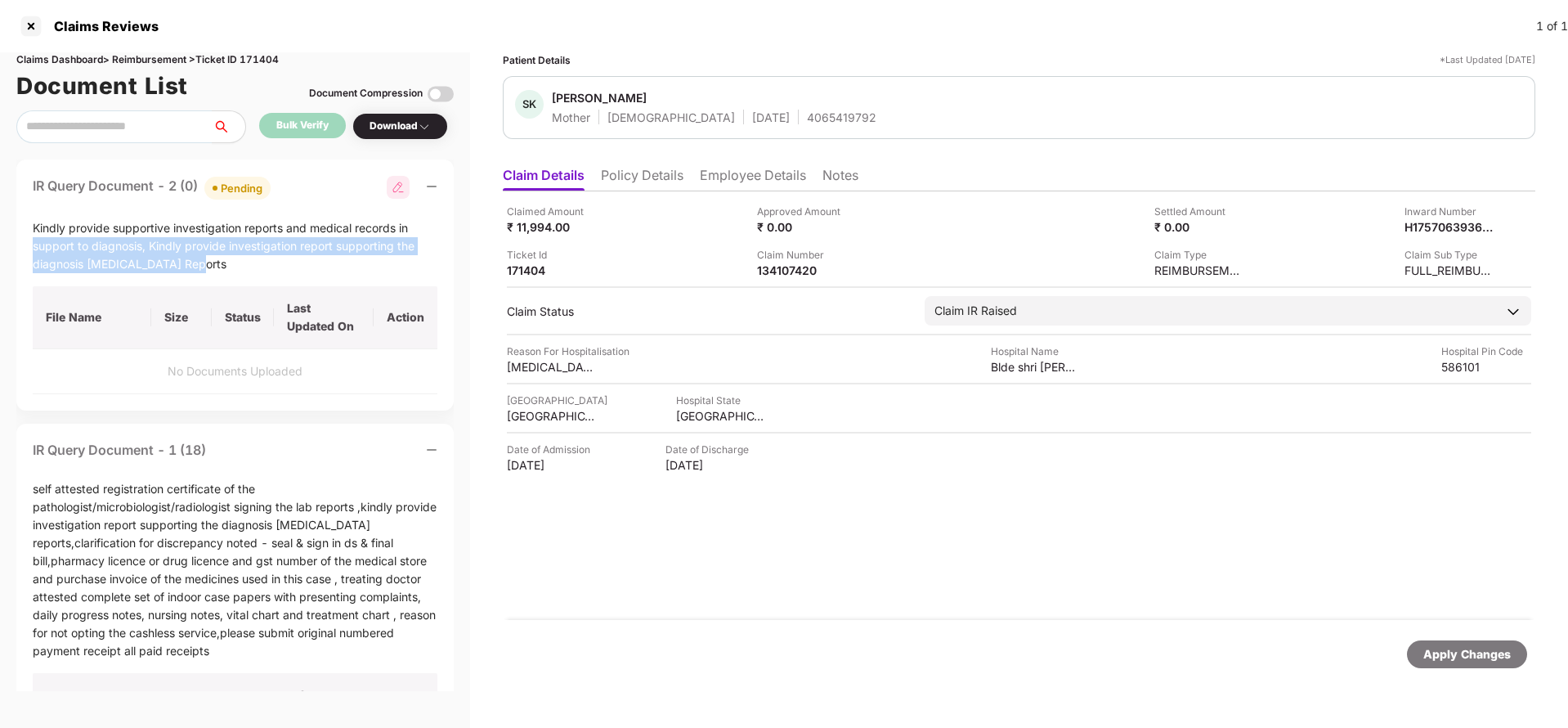
drag, startPoint x: 35, startPoint y: 238, endPoint x: 199, endPoint y: 273, distance: 167.7
click at [199, 273] on div "Kindly provide supportive investigation reports and medical records in support …" at bounding box center [235, 247] width 405 height 54
drag, startPoint x: 25, startPoint y: 228, endPoint x: 240, endPoint y: 273, distance: 219.7
click at [240, 273] on div "IR Query Document - 2 (0) Pending Kindly provide supportive investigation repor…" at bounding box center [235, 285] width 437 height 251
copy div "Kindly provide supportive investigation reports and medical records in support …"
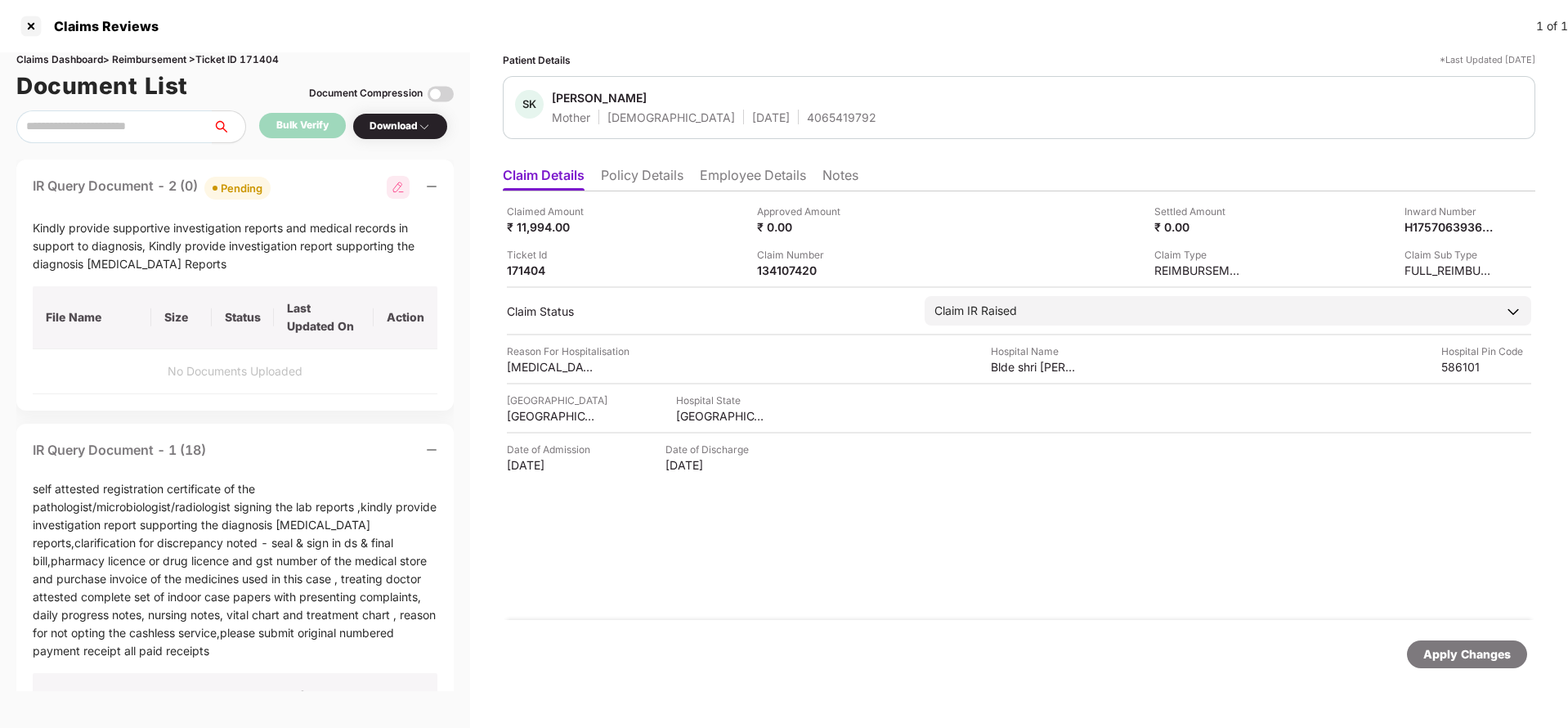
click at [1467, 652] on div "Apply Changes" at bounding box center [1467, 654] width 87 height 18
click at [252, 53] on div "Claims Dashboard > Reimbursement > Ticket ID 171404" at bounding box center [235, 60] width 437 height 16
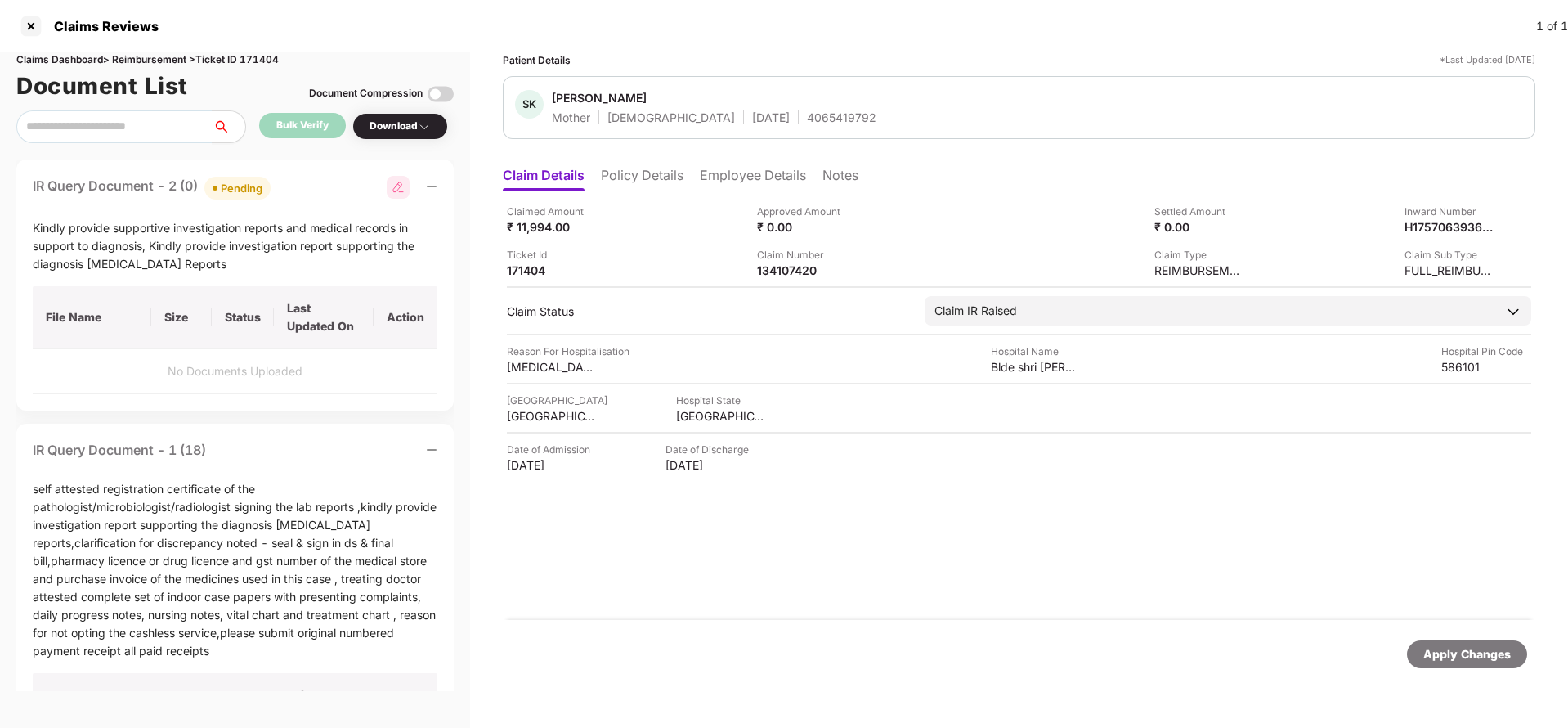
click at [252, 53] on div "Claims Dashboard > Reimbursement > Ticket ID 171404" at bounding box center [235, 60] width 437 height 16
copy div "171404"
click at [1474, 658] on div "Apply Changes" at bounding box center [1467, 654] width 87 height 18
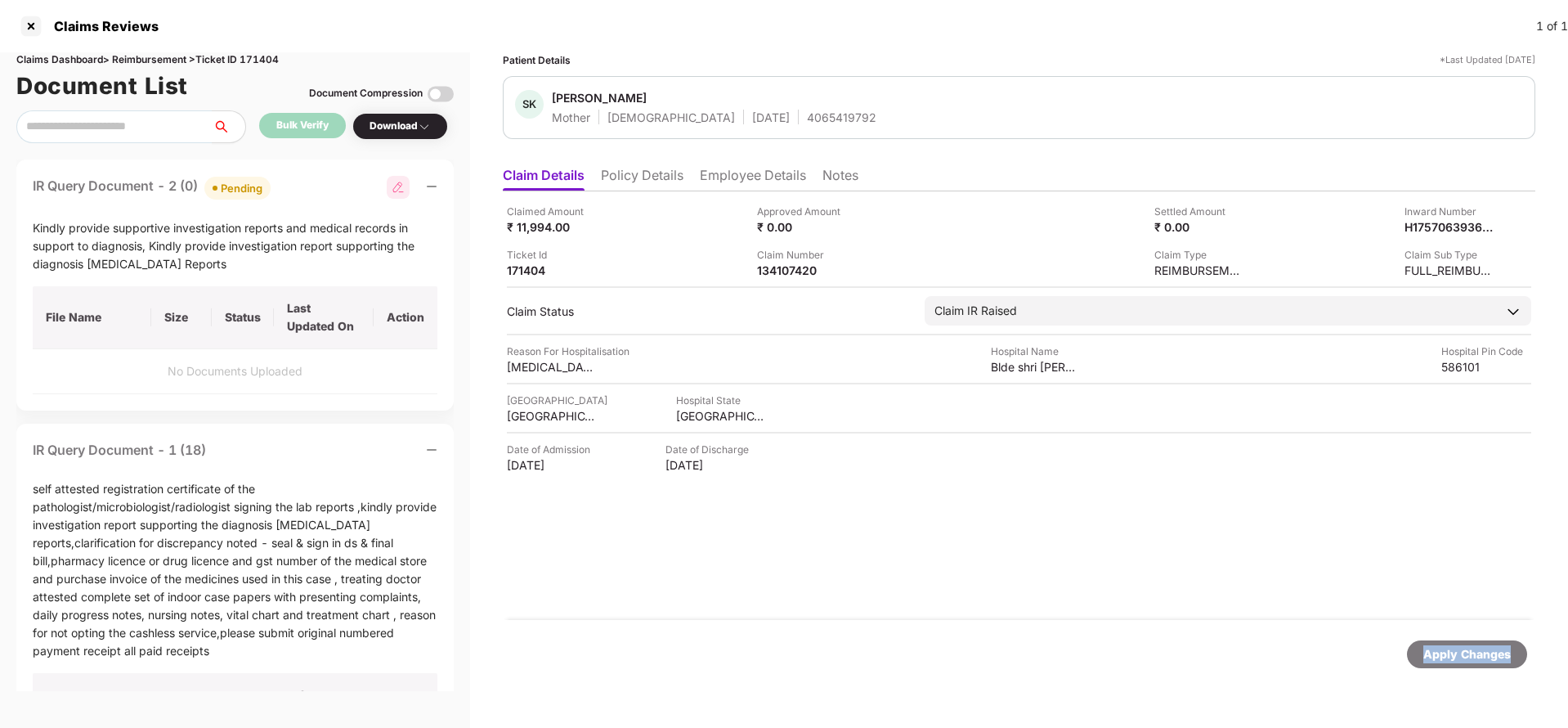
click at [1474, 658] on div "Apply Changes" at bounding box center [1467, 654] width 87 height 18
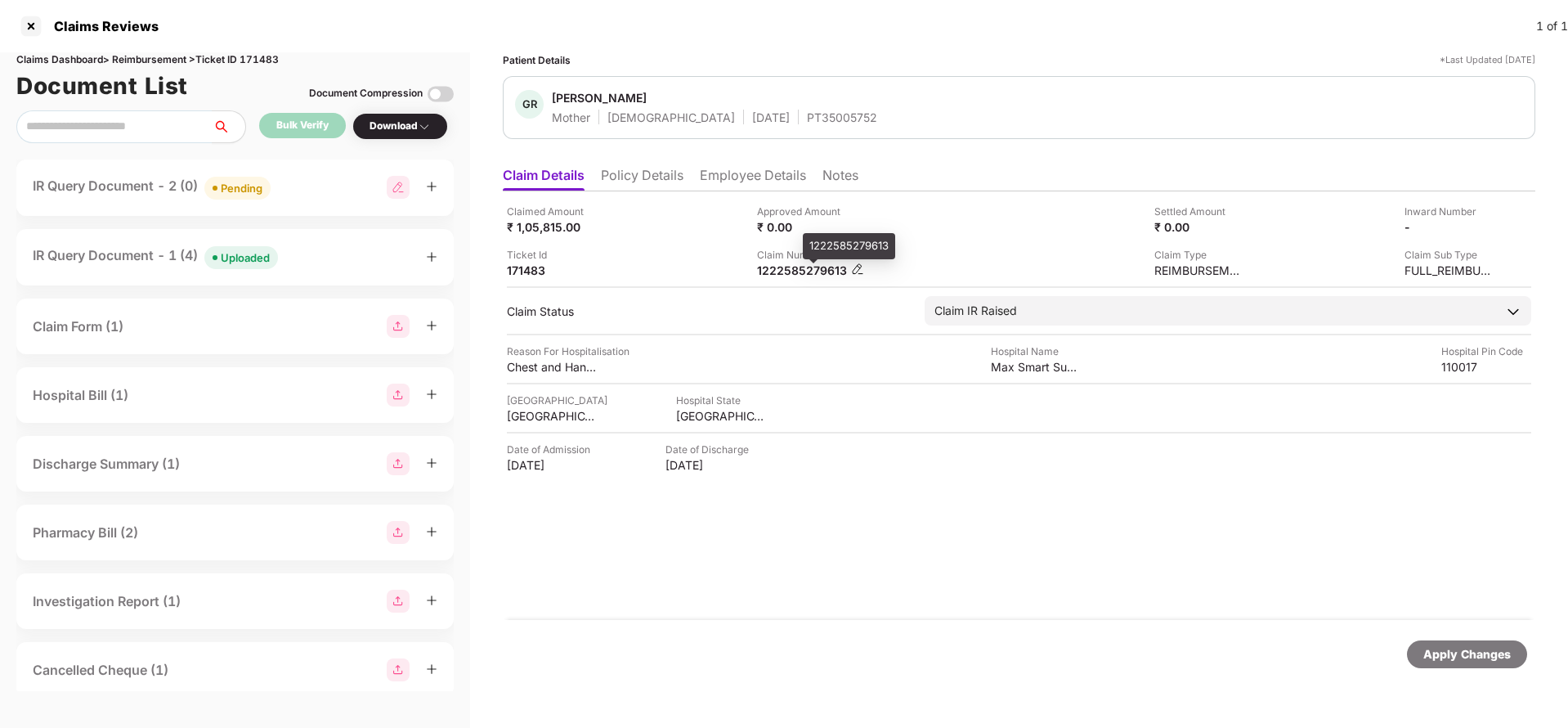
click at [792, 269] on div "1222585279613" at bounding box center [802, 270] width 90 height 16
copy div "1222585279613"
click at [807, 115] on div "PT35005752" at bounding box center [842, 117] width 71 height 16
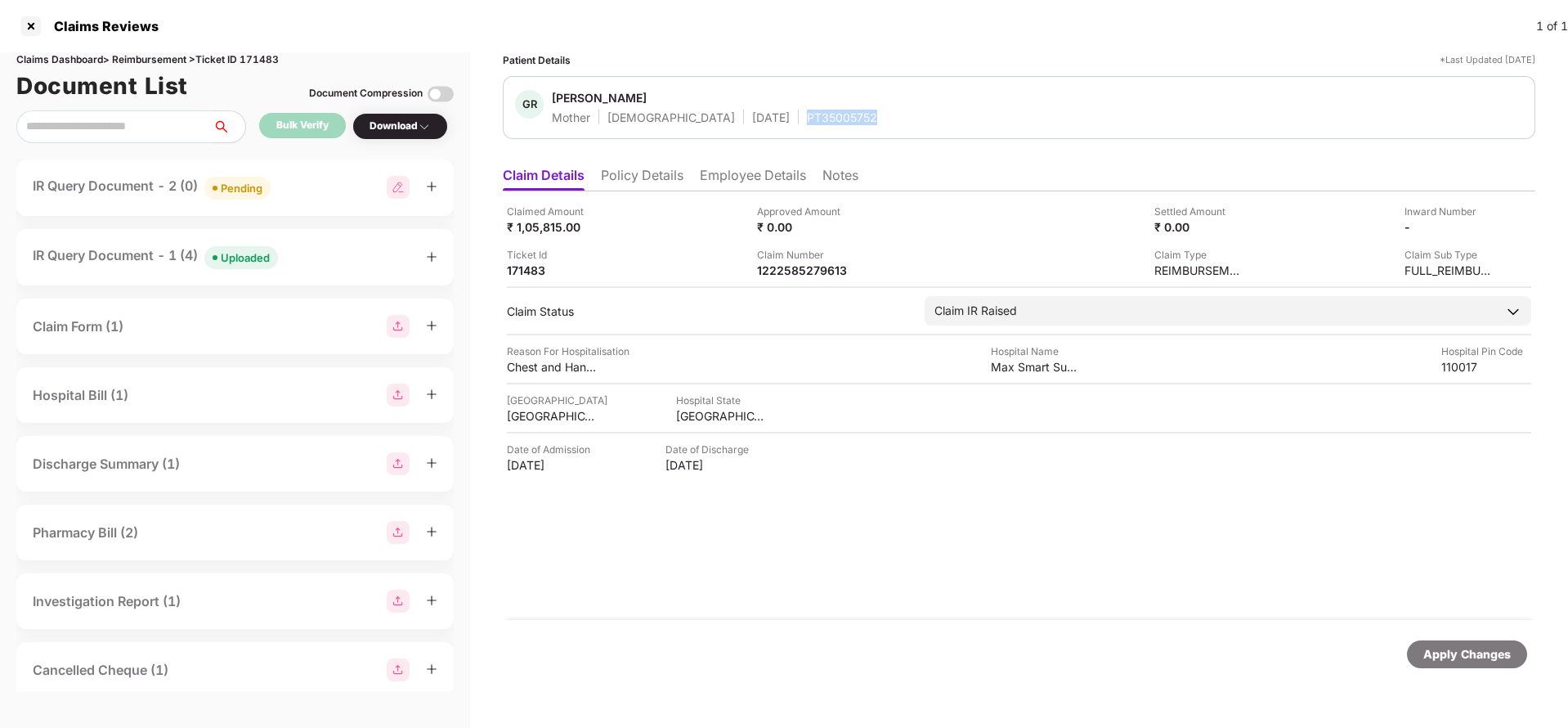
click at [807, 115] on div "PT35005752" at bounding box center [842, 117] width 71 height 16
copy div "PT35005752"
click at [275, 249] on span "Uploaded" at bounding box center [241, 258] width 74 height 23
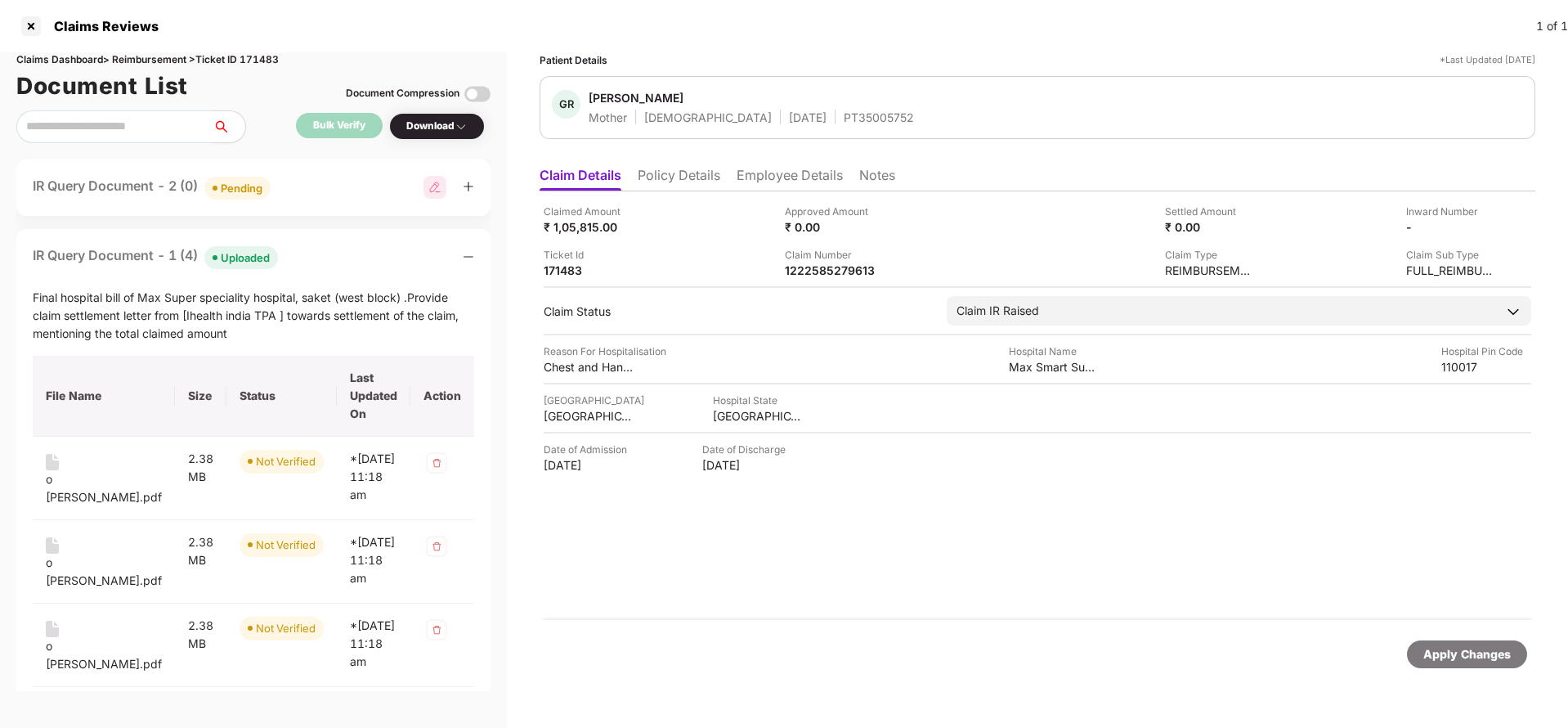
click at [247, 173] on div "IR Query Document - 2 (0) Pending" at bounding box center [254, 187] width 475 height 57
click at [242, 194] on div "Pending" at bounding box center [241, 188] width 42 height 17
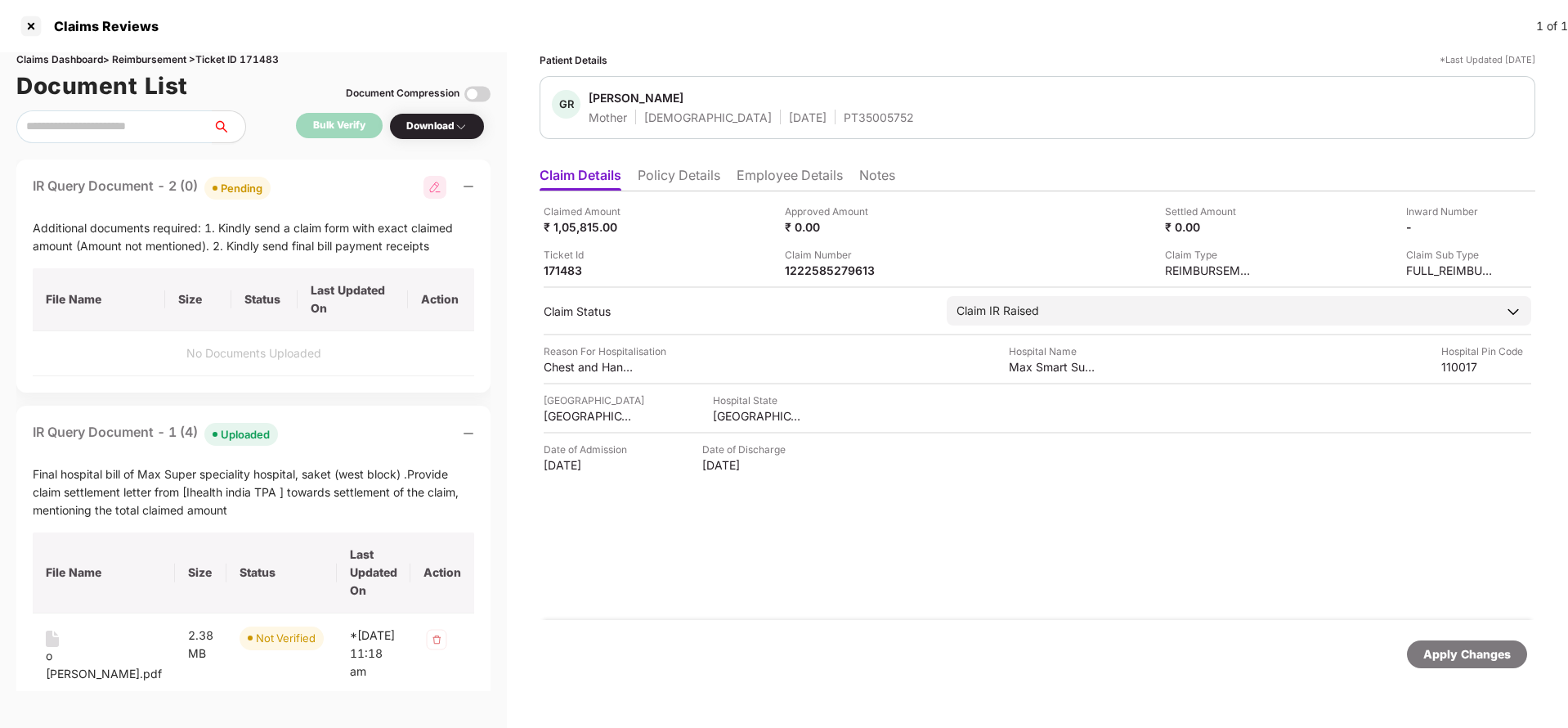
click at [1493, 663] on div "Apply Changes" at bounding box center [1467, 654] width 87 height 18
click at [262, 58] on div "Claims Dashboard > Reimbursement > Ticket ID 171483" at bounding box center [254, 60] width 475 height 16
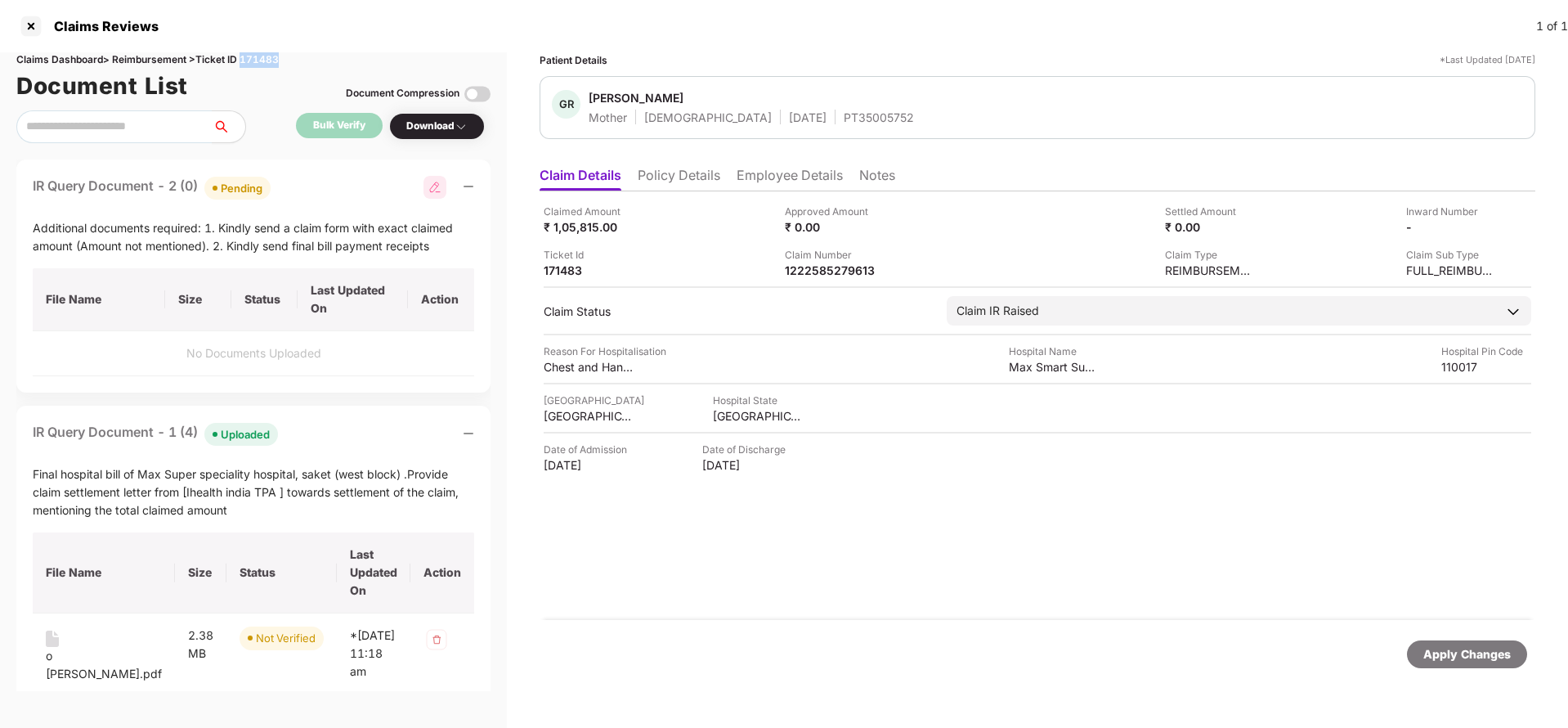
copy div "171483"
click at [1487, 656] on div "Apply Changes" at bounding box center [1467, 654] width 87 height 18
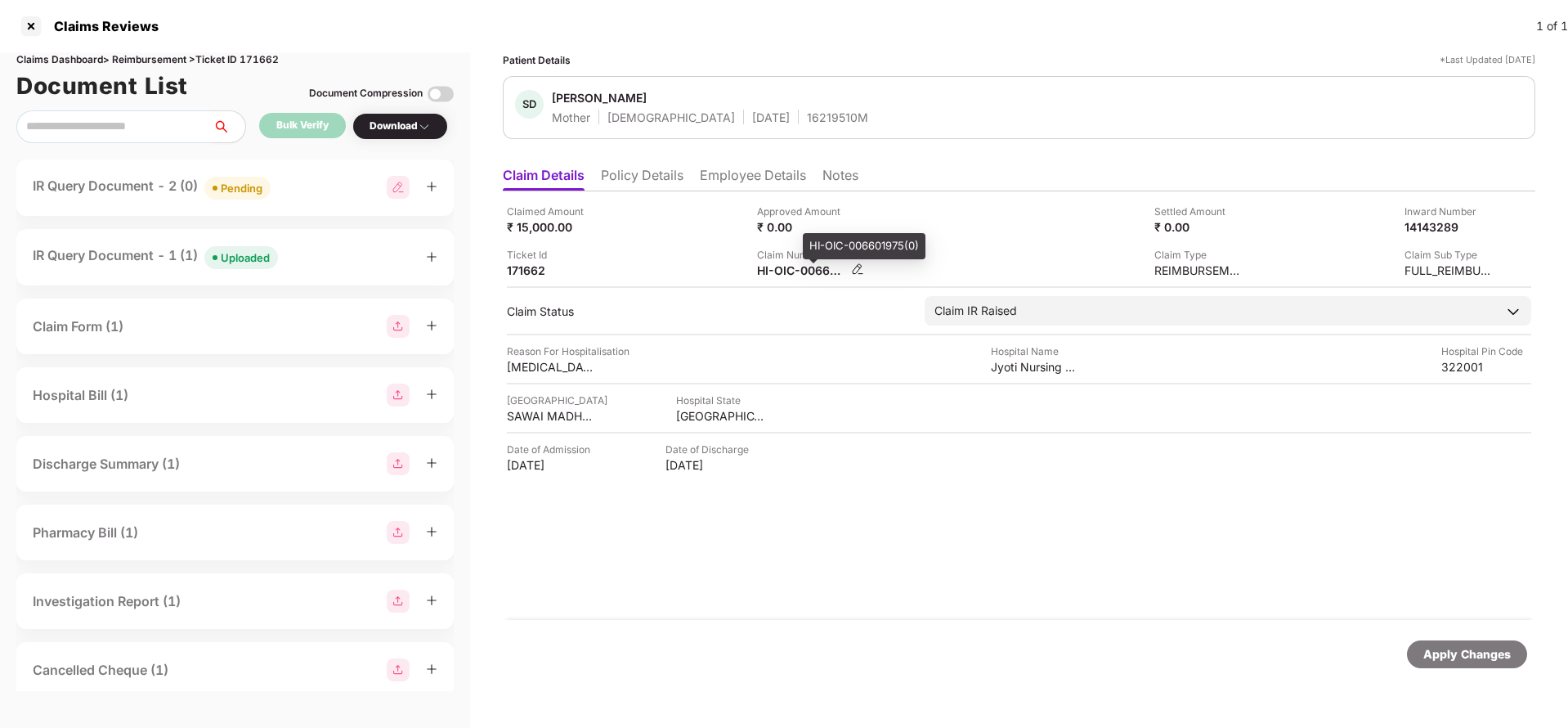
click at [792, 266] on div "HI-OIC-006601975(0)" at bounding box center [802, 270] width 90 height 16
copy div
click at [239, 183] on div "Pending" at bounding box center [241, 188] width 42 height 17
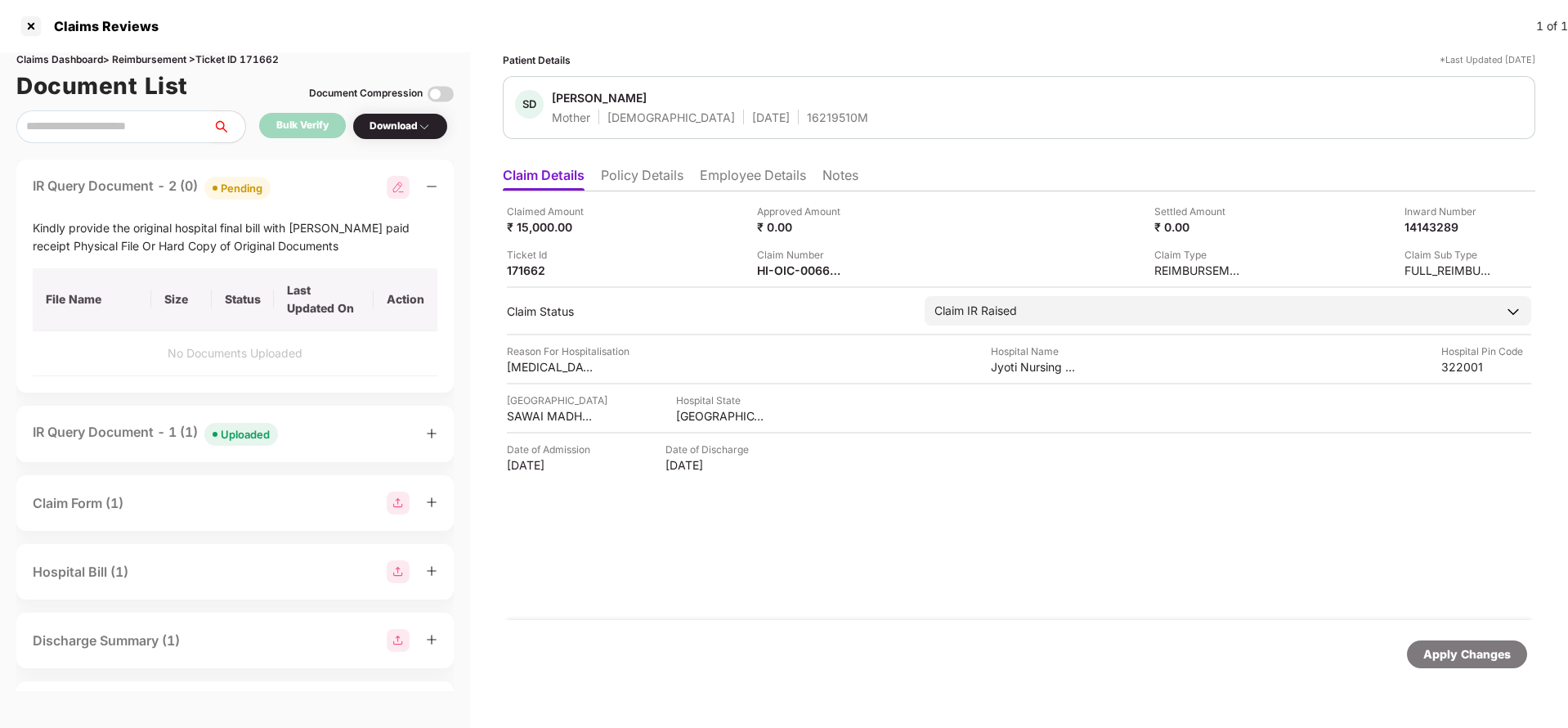
click at [247, 430] on div "Uploaded" at bounding box center [245, 435] width 49 height 17
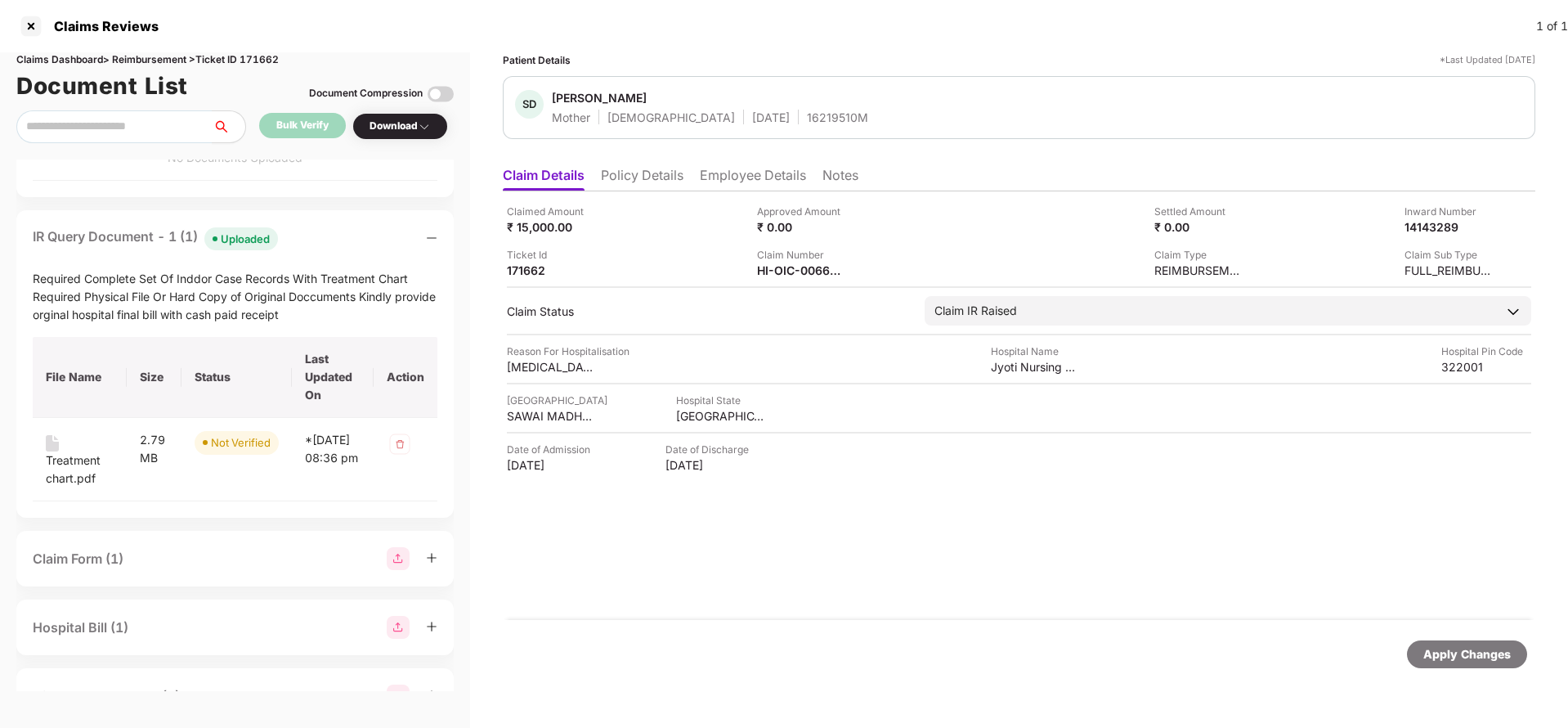
scroll to position [246, 0]
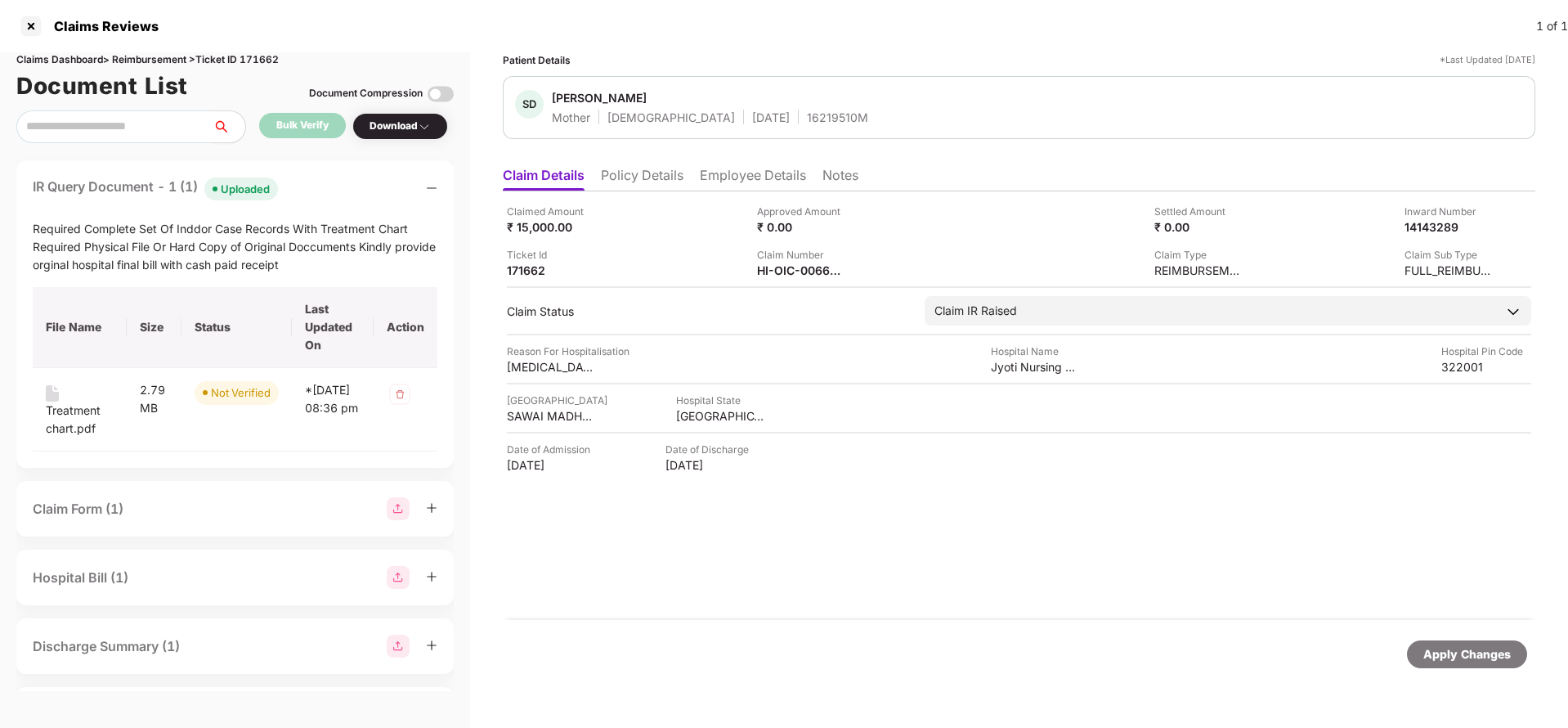
click at [831, 628] on div "Apply Changes" at bounding box center [1019, 654] width 1033 height 69
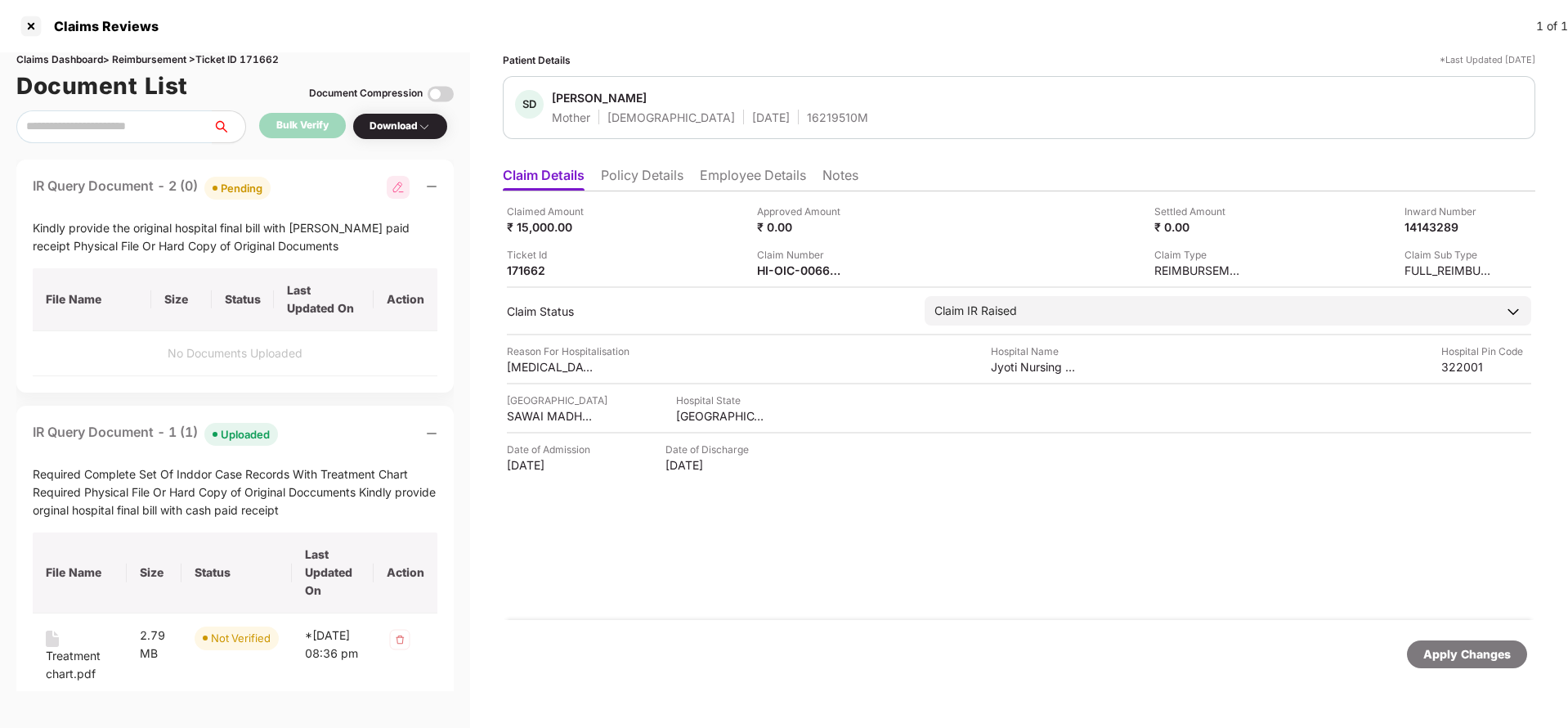
scroll to position [0, 0]
click at [780, 274] on div "HI-OIC-006601975(0)" at bounding box center [802, 270] width 90 height 16
copy div
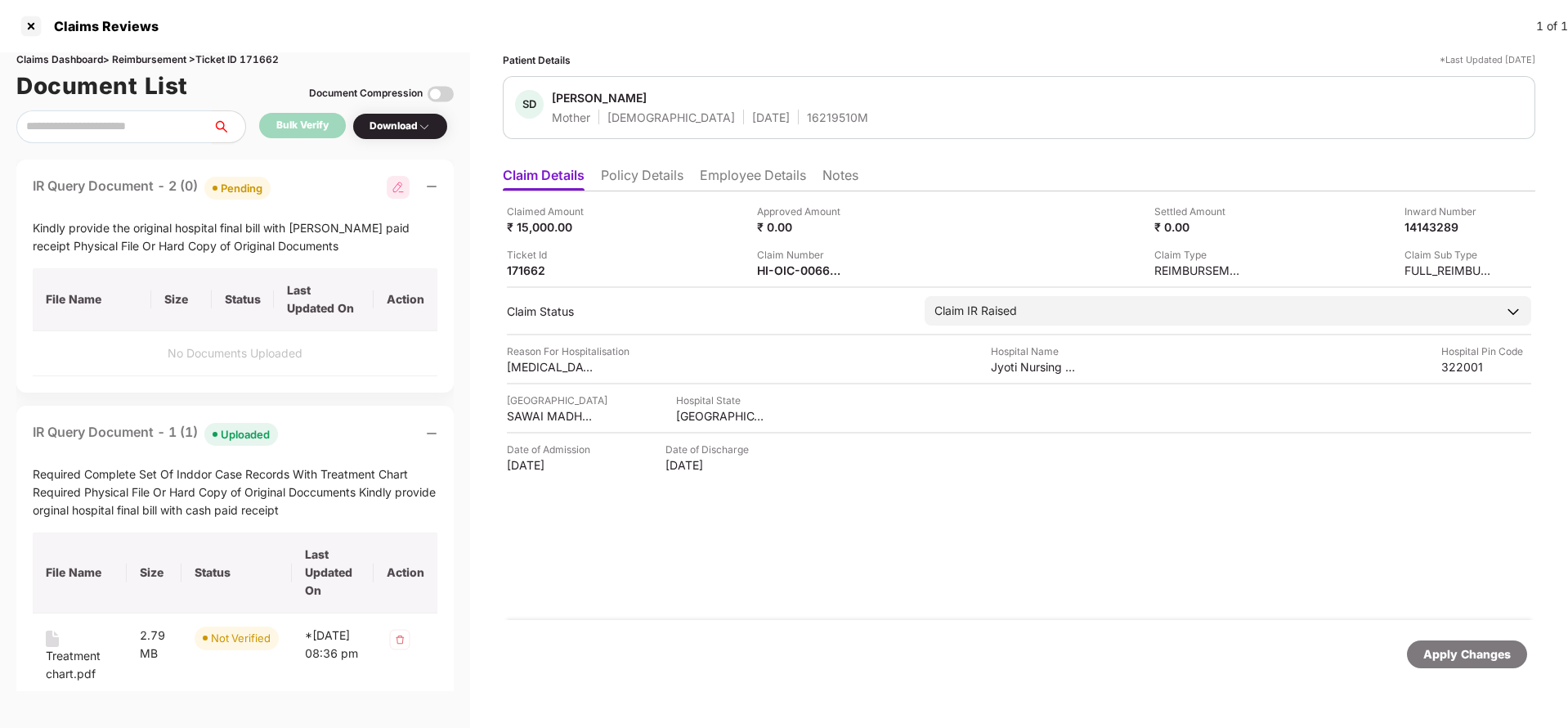
click at [1448, 654] on div "Apply Changes" at bounding box center [1467, 654] width 87 height 18
click at [271, 55] on div "Claims Dashboard > Reimbursement > Ticket ID 171662" at bounding box center [235, 60] width 437 height 16
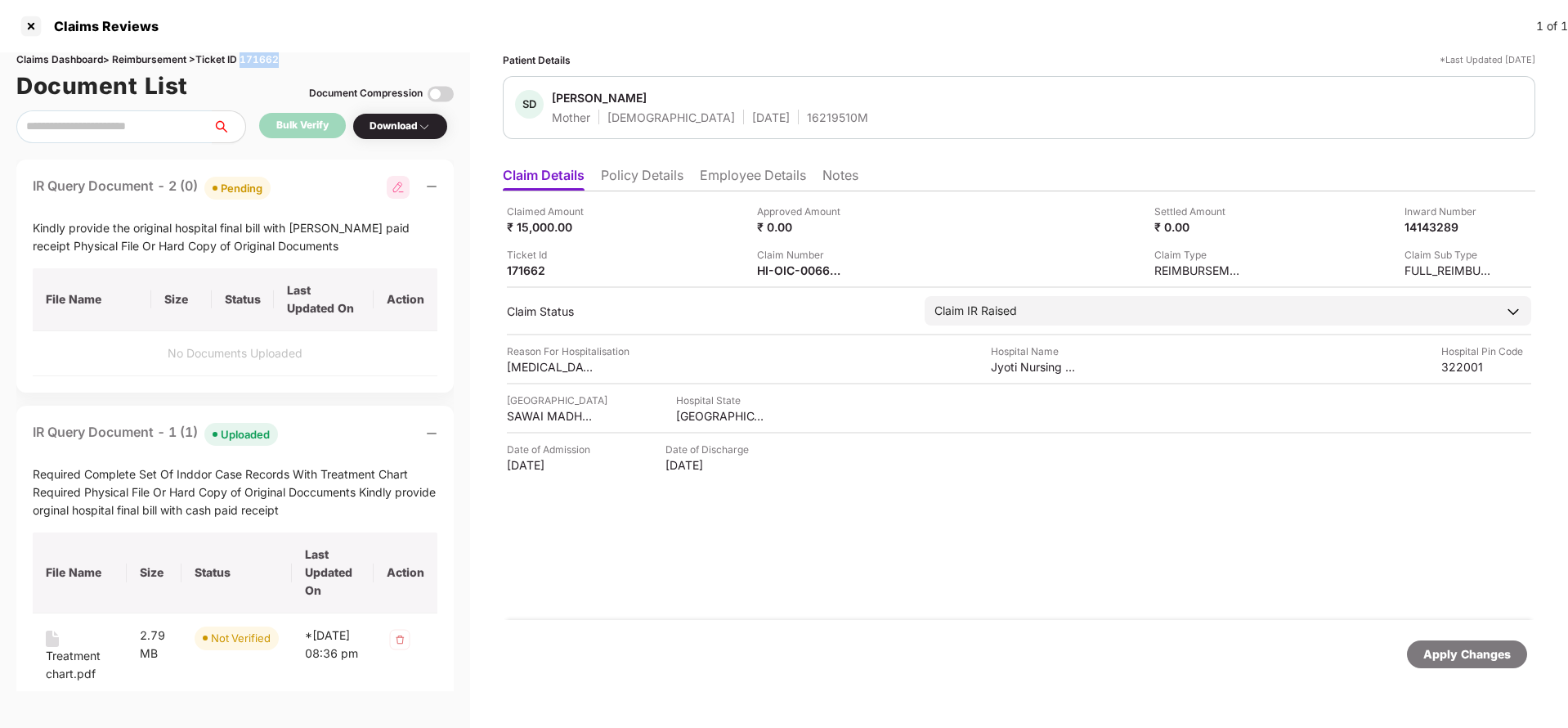
click at [271, 55] on div "Claims Dashboard > Reimbursement > Ticket ID 171662" at bounding box center [235, 60] width 437 height 16
copy div "171662"
click at [1427, 663] on div "Apply Changes" at bounding box center [1467, 654] width 87 height 18
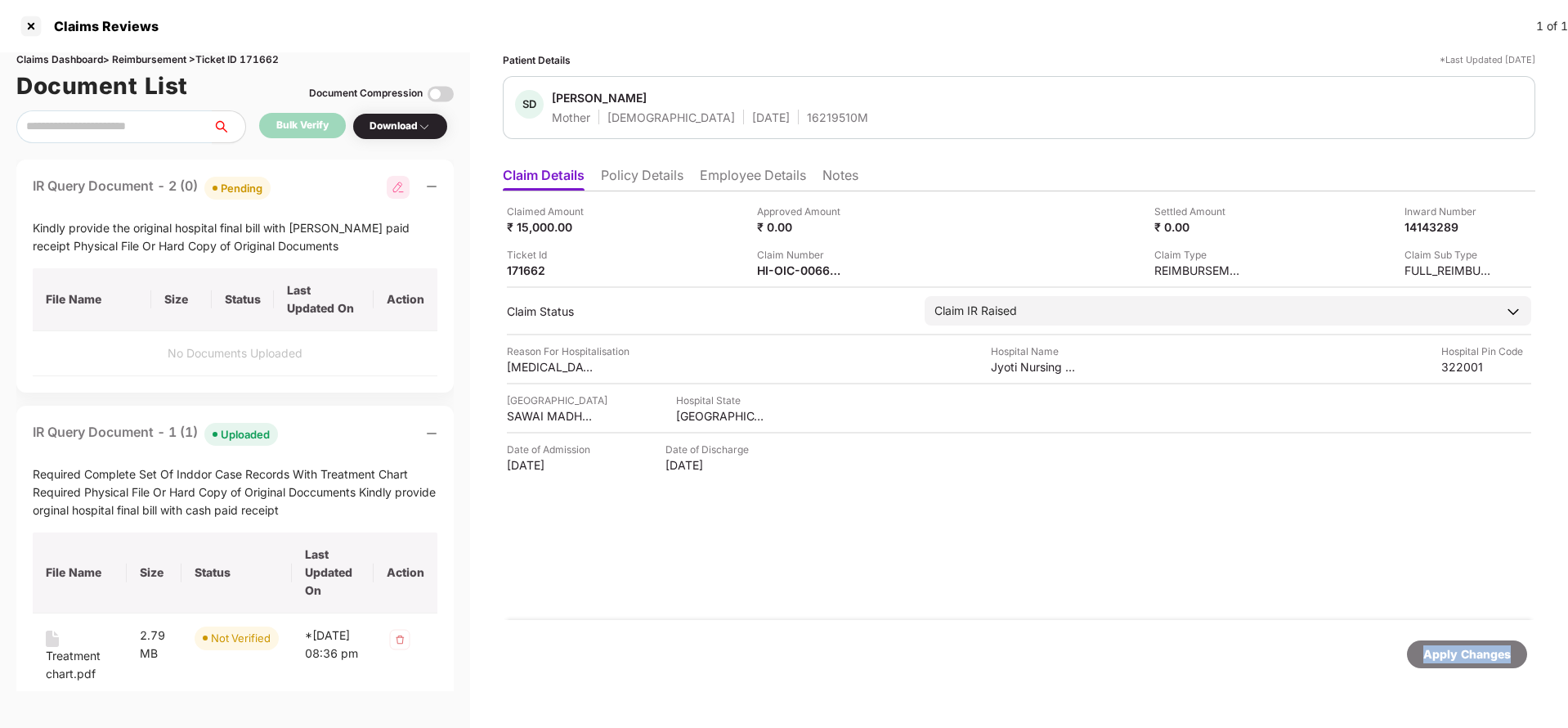
click at [1427, 663] on div "Apply Changes" at bounding box center [1467, 654] width 87 height 18
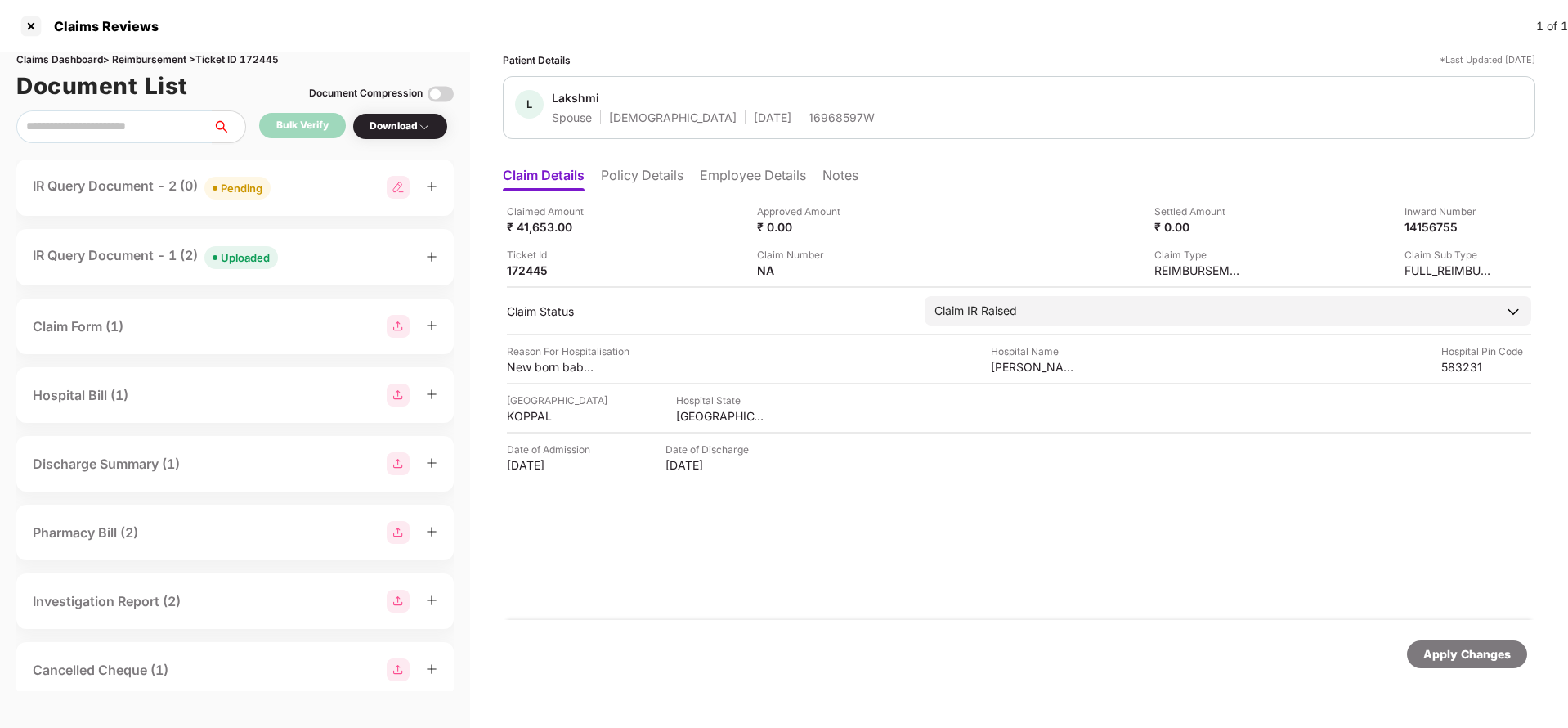
click at [653, 188] on li "Policy Details" at bounding box center [642, 178] width 83 height 23
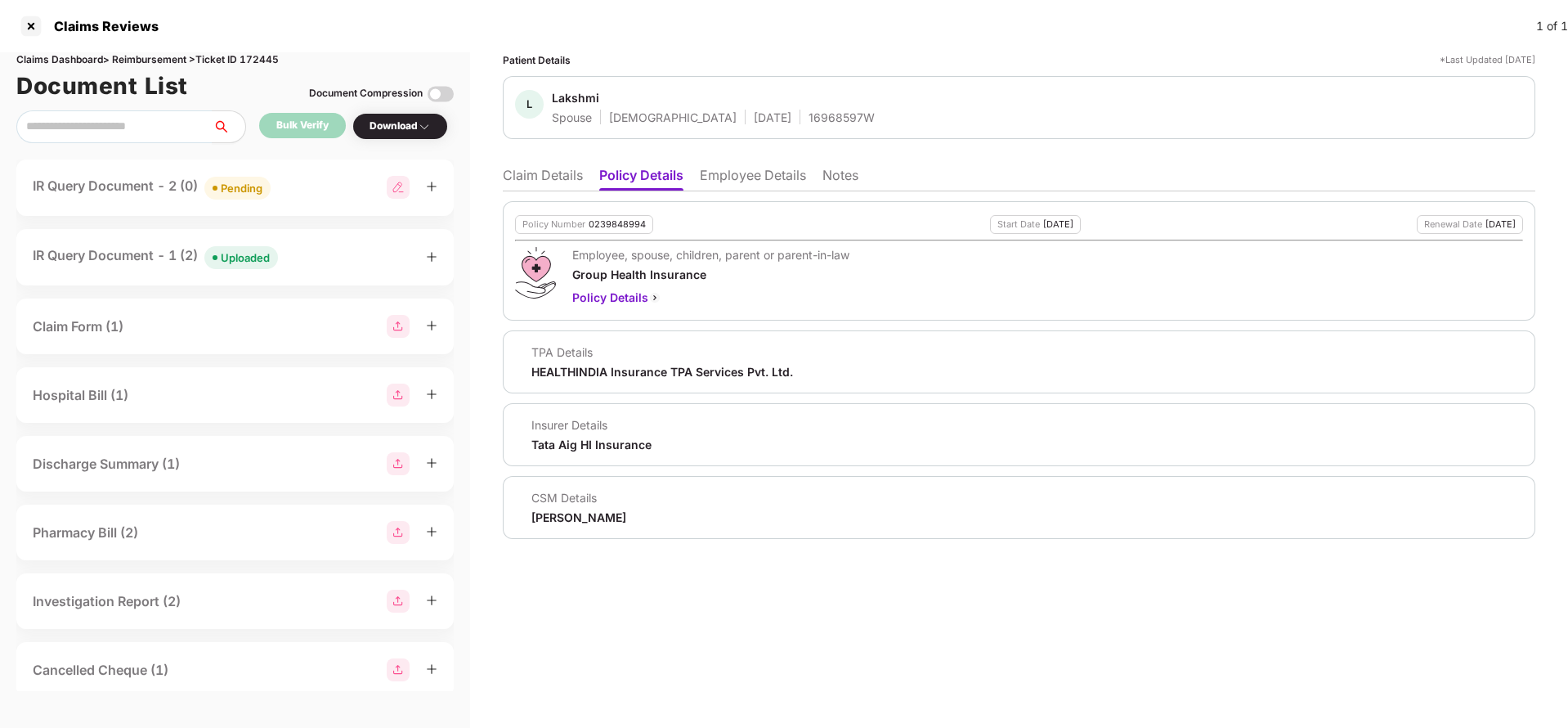
click at [582, 182] on li "Claim Details" at bounding box center [543, 178] width 80 height 23
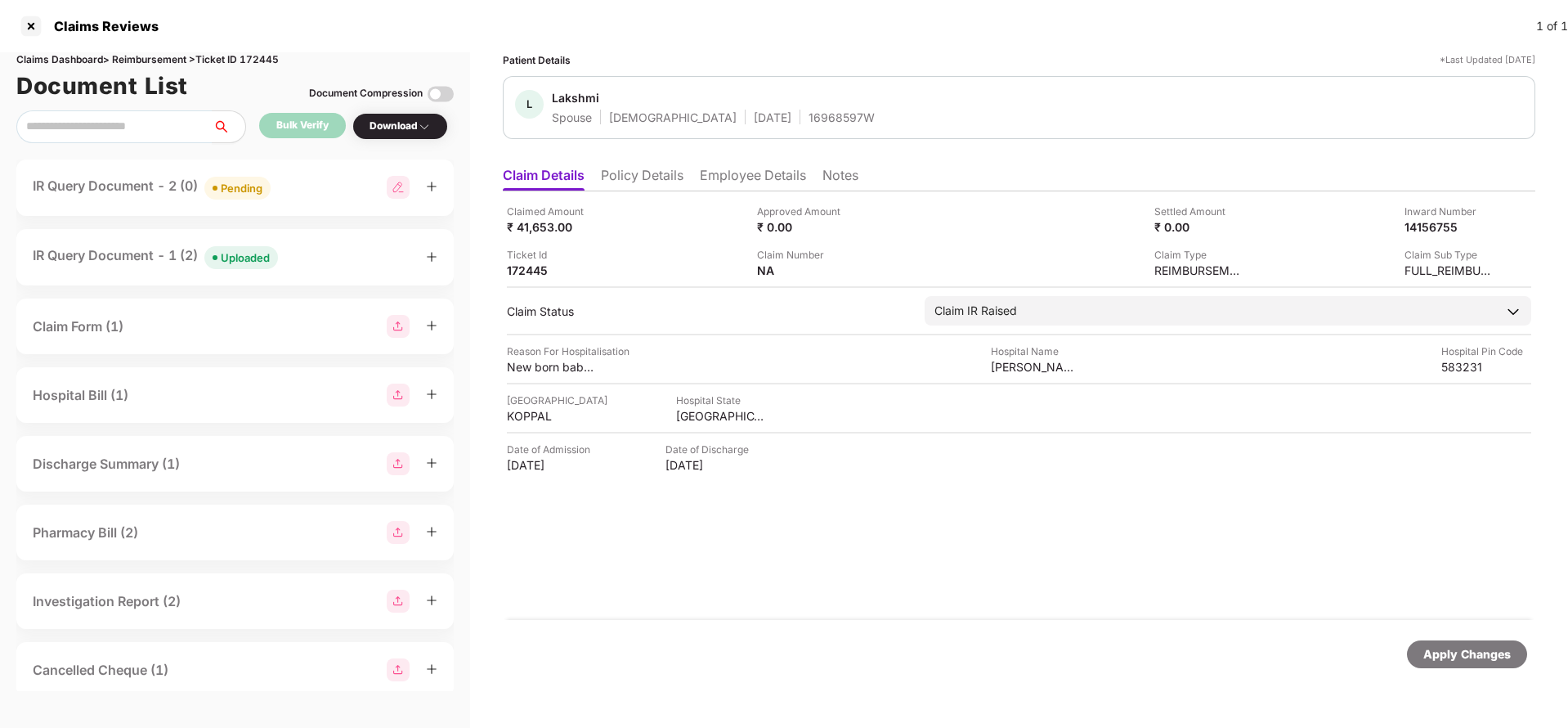
click at [650, 171] on li "Policy Details" at bounding box center [642, 178] width 83 height 23
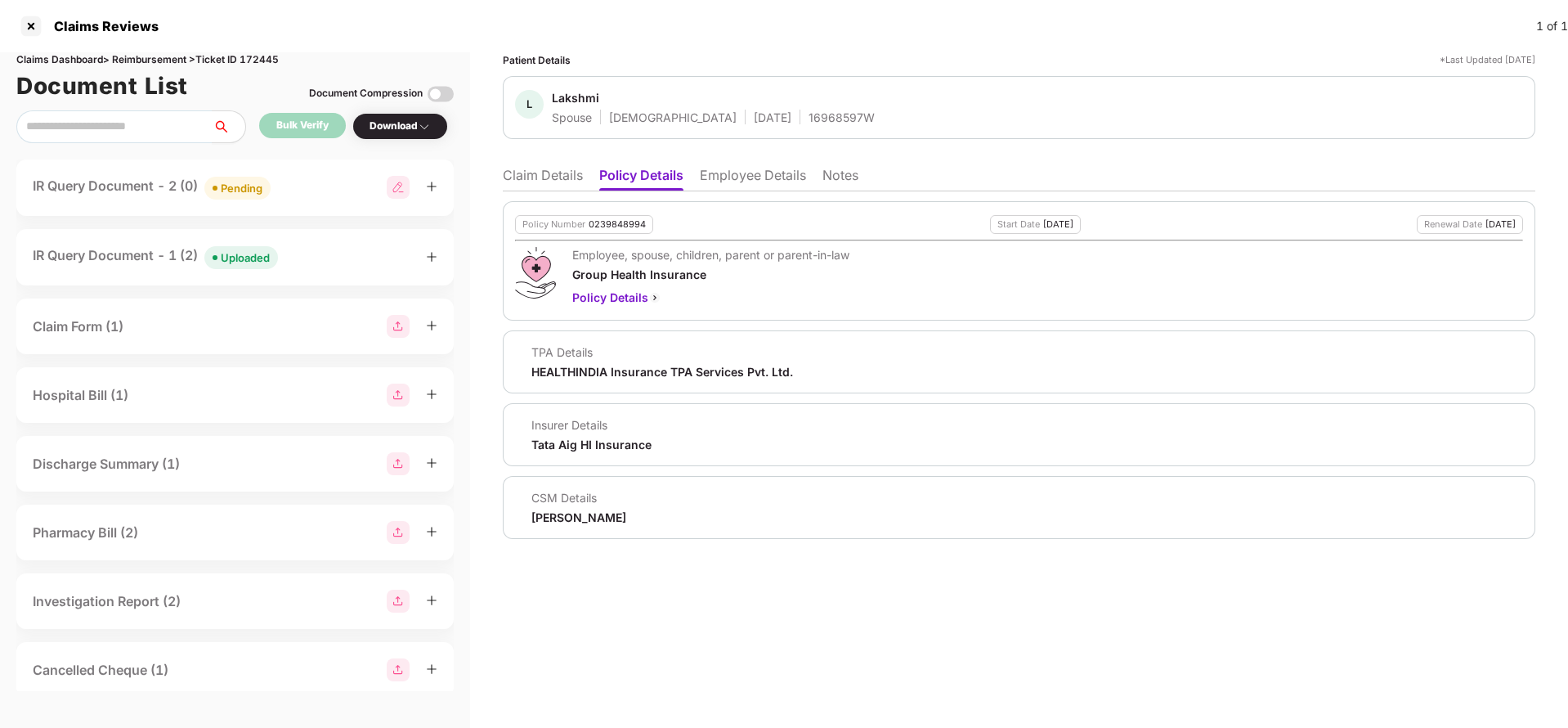
click at [754, 180] on li "Employee Details" at bounding box center [753, 178] width 106 height 23
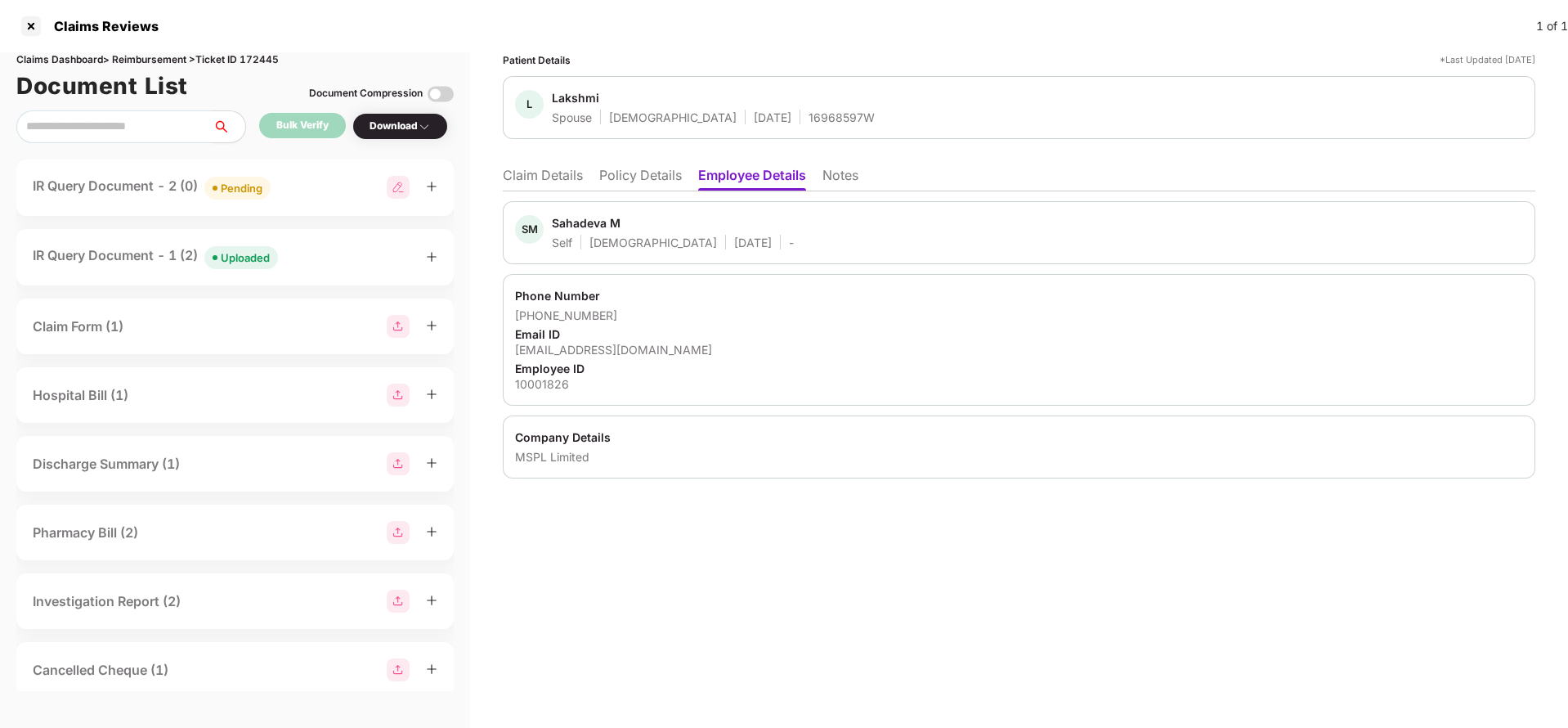
click at [550, 179] on li "Claim Details" at bounding box center [543, 178] width 80 height 23
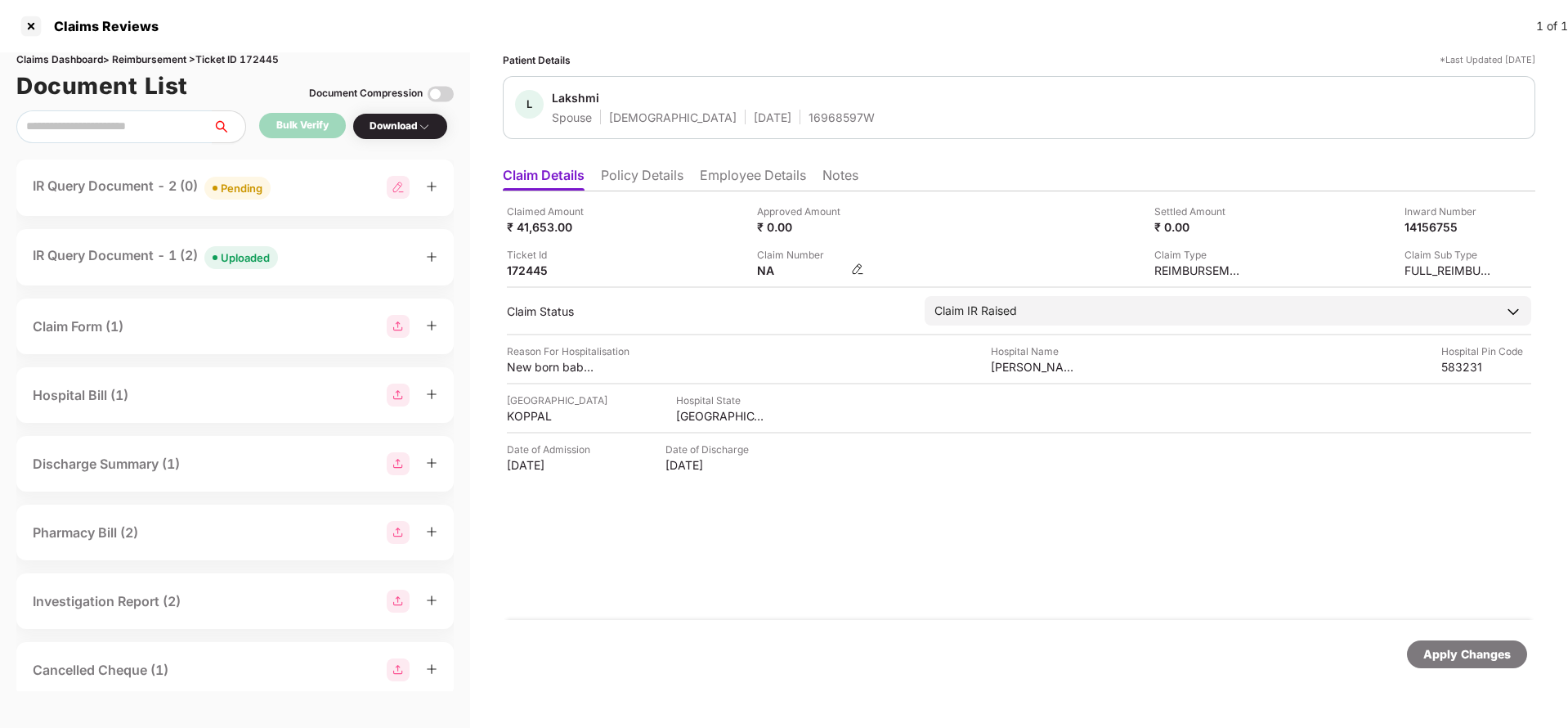
click at [851, 273] on div "NA" at bounding box center [811, 270] width 107 height 16
click at [861, 270] on img at bounding box center [858, 269] width 13 height 13
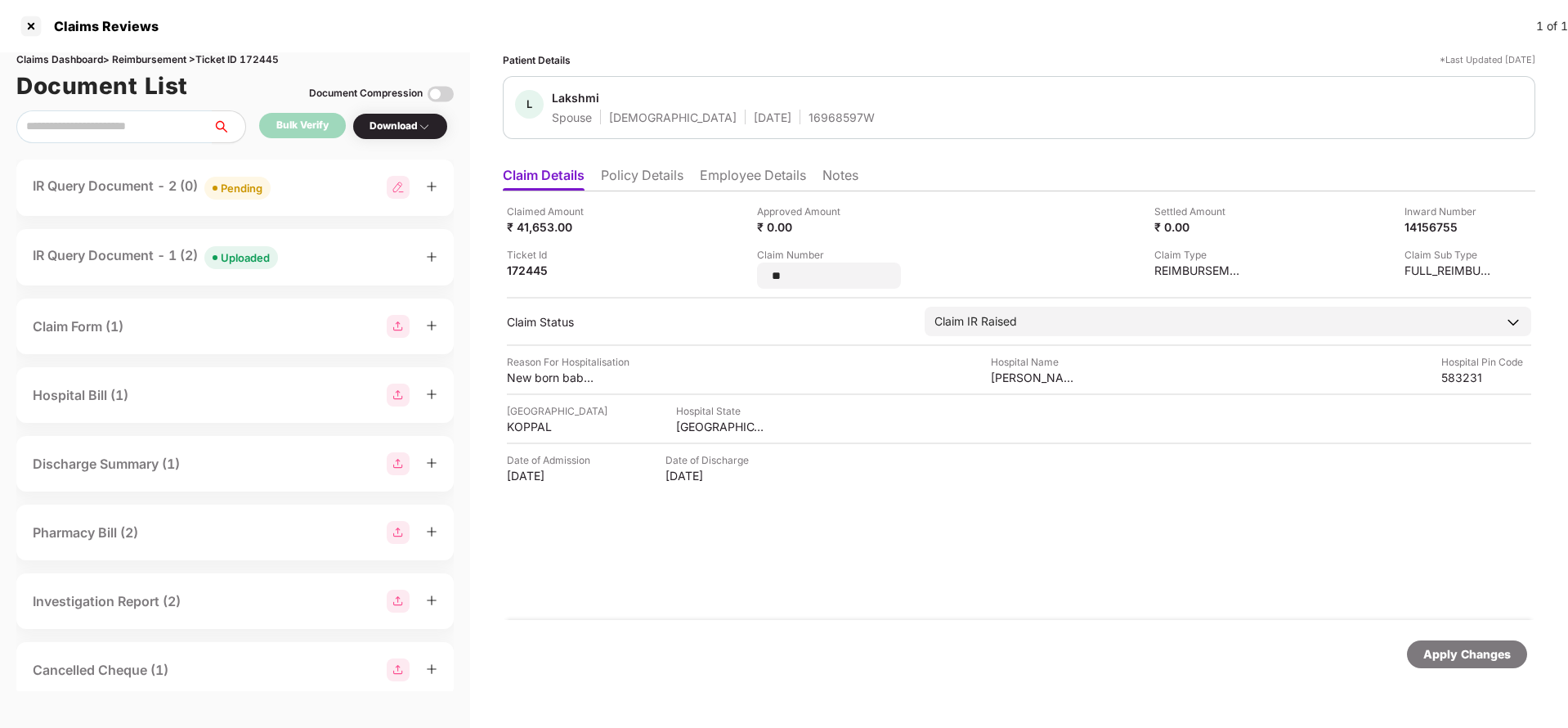
type input "*"
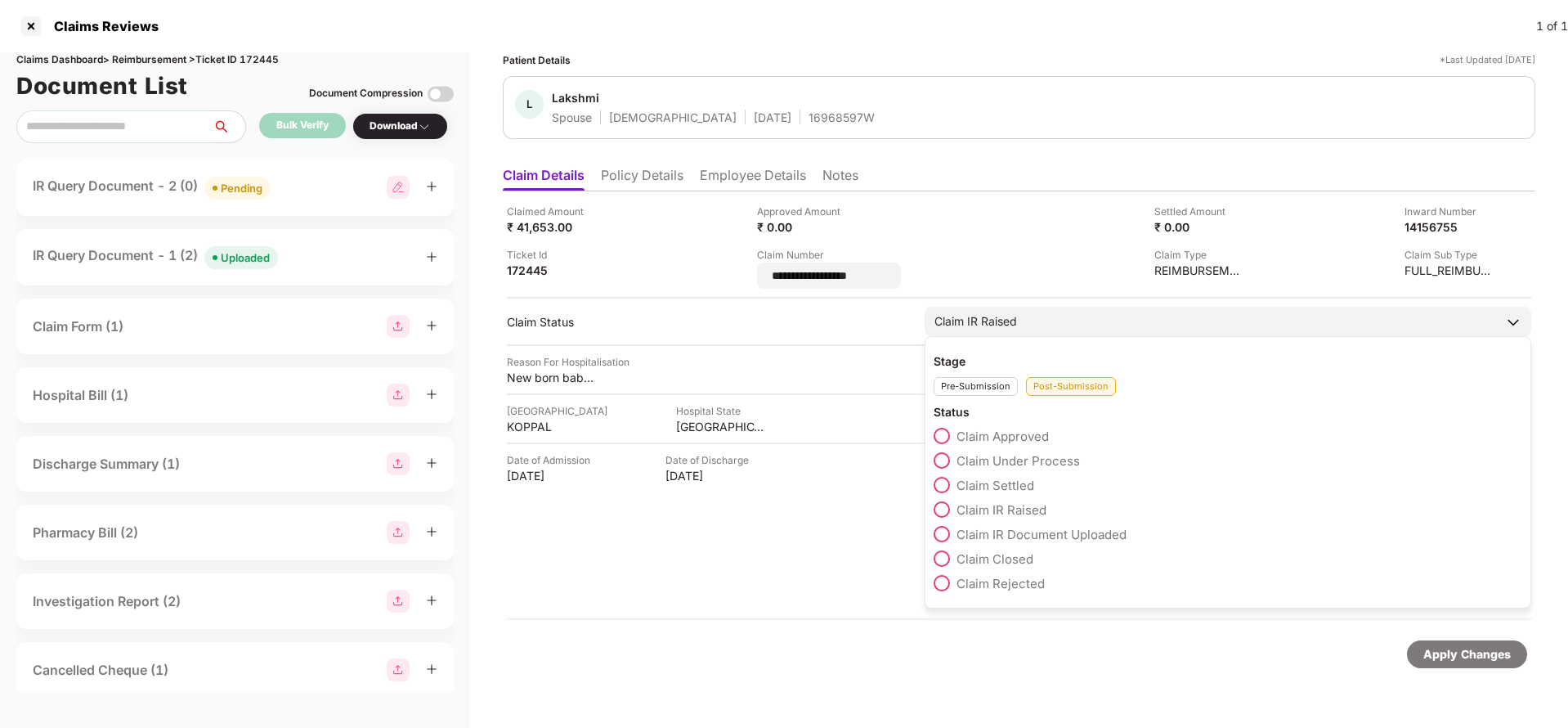
type input "**********"
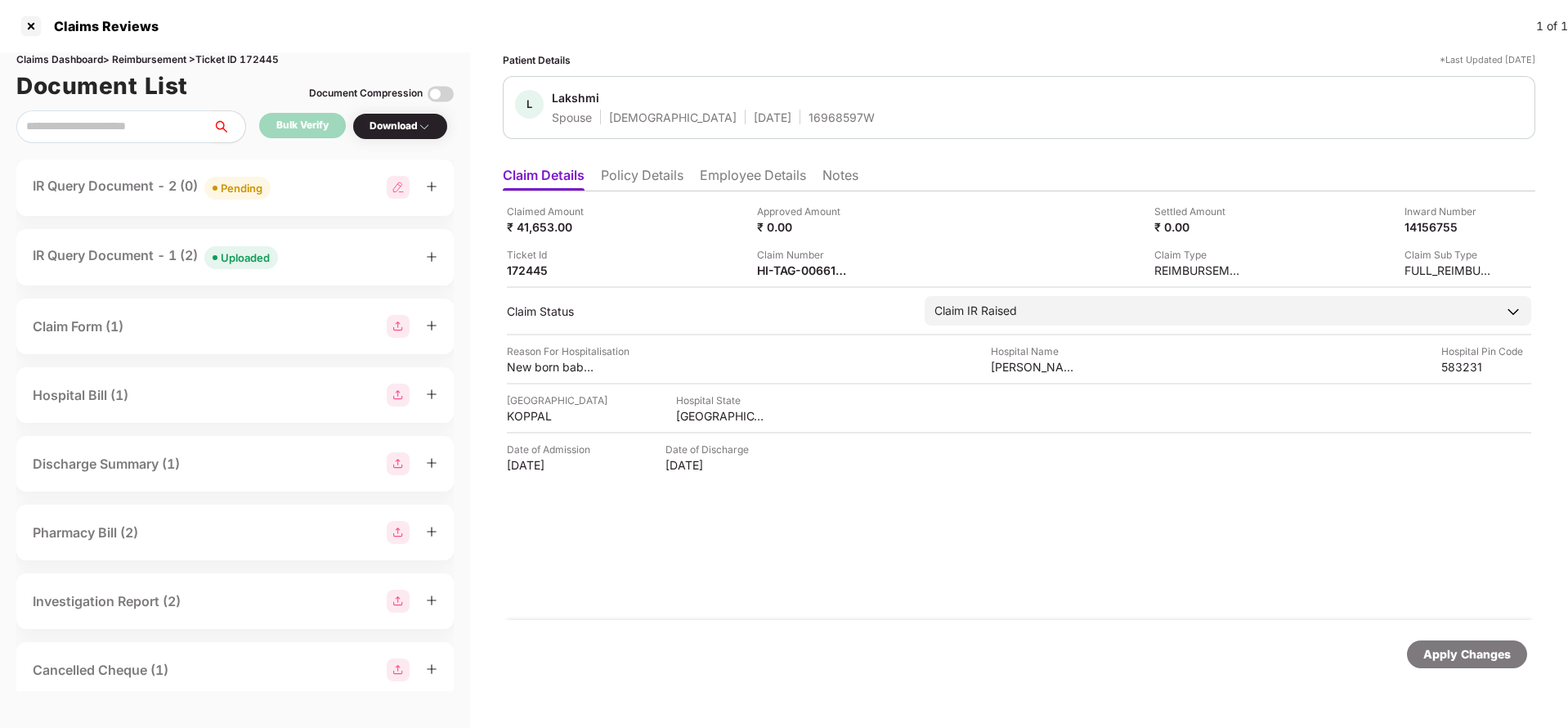
click at [1210, 672] on div "Apply Changes" at bounding box center [1019, 654] width 1033 height 69
click at [1441, 642] on div "Apply Changes" at bounding box center [1467, 654] width 120 height 28
click at [1444, 663] on div "Apply Changes" at bounding box center [1467, 654] width 87 height 18
click at [1443, 648] on div "Apply Changes" at bounding box center [1467, 654] width 87 height 18
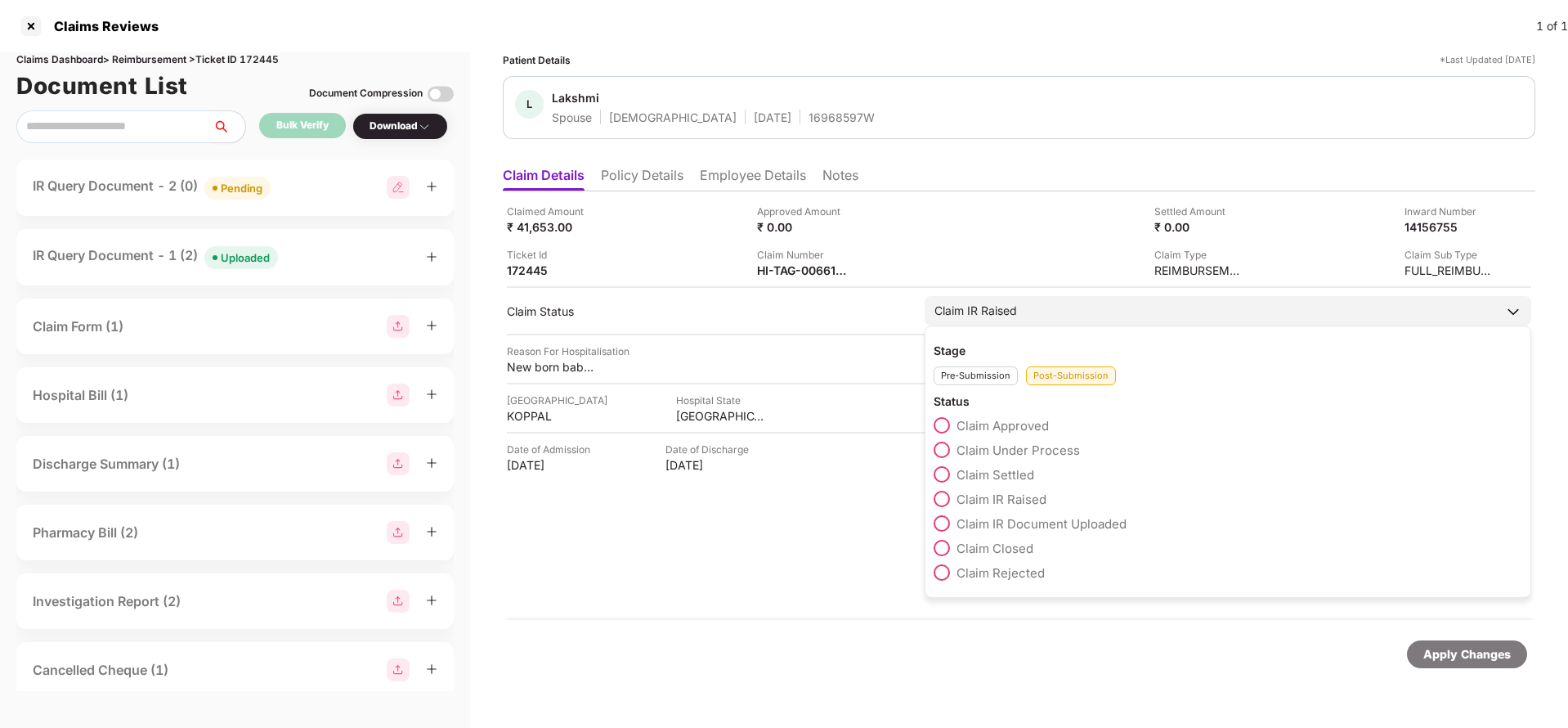
click at [980, 503] on span "Claim IR Raised" at bounding box center [1001, 499] width 90 height 16
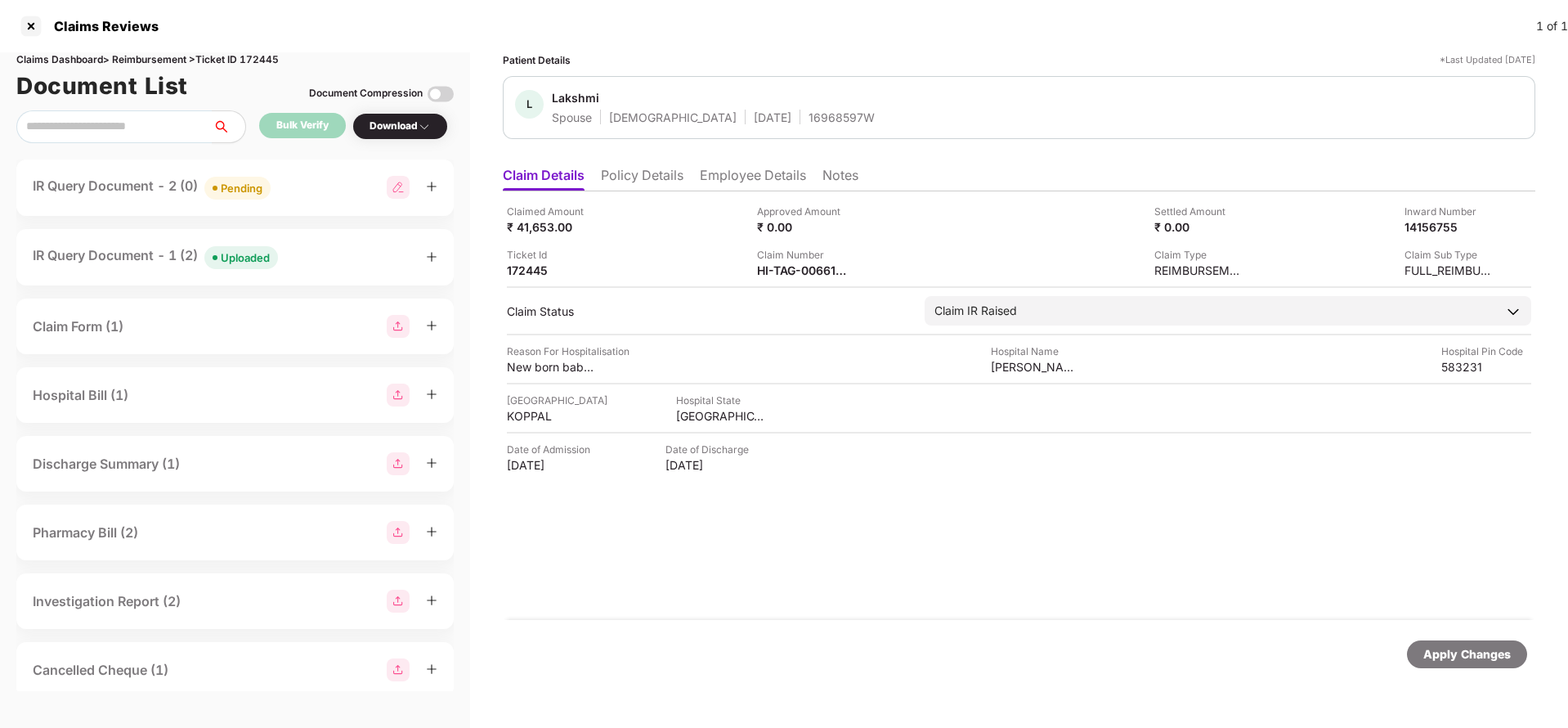
click at [1470, 662] on div "Apply Changes" at bounding box center [1467, 654] width 87 height 18
click at [784, 271] on div "HI-TAG-006617451(0)" at bounding box center [802, 270] width 90 height 16
copy div
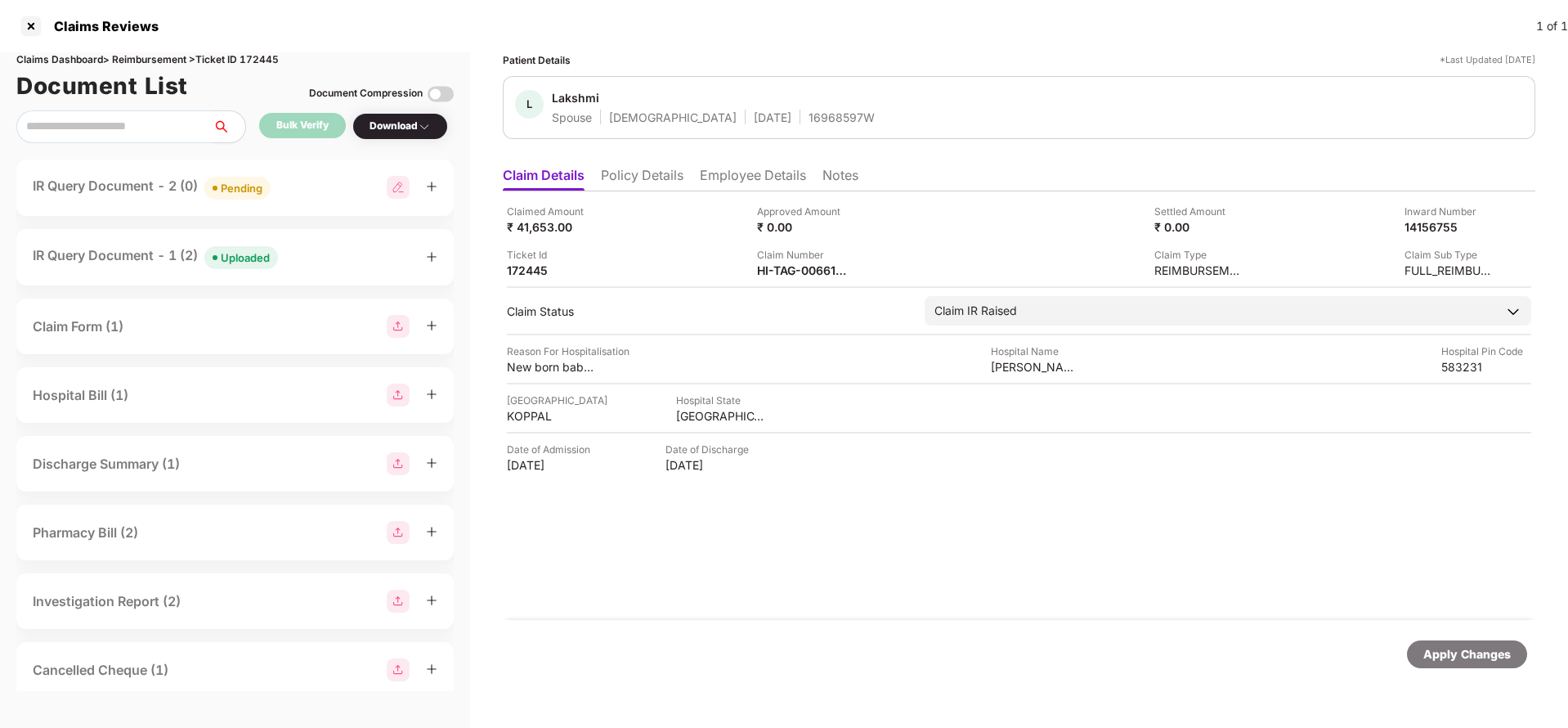
click at [738, 171] on li "Employee Details" at bounding box center [753, 178] width 106 height 23
